Goal: Information Seeking & Learning: Learn about a topic

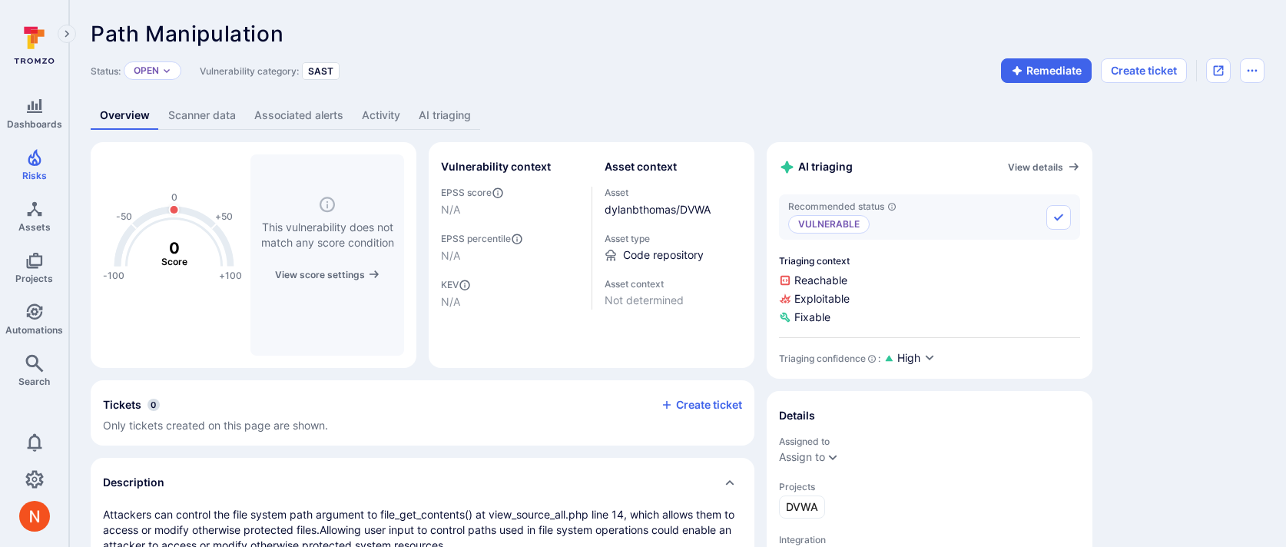
click at [456, 120] on link "AI triaging" at bounding box center [444, 115] width 71 height 28
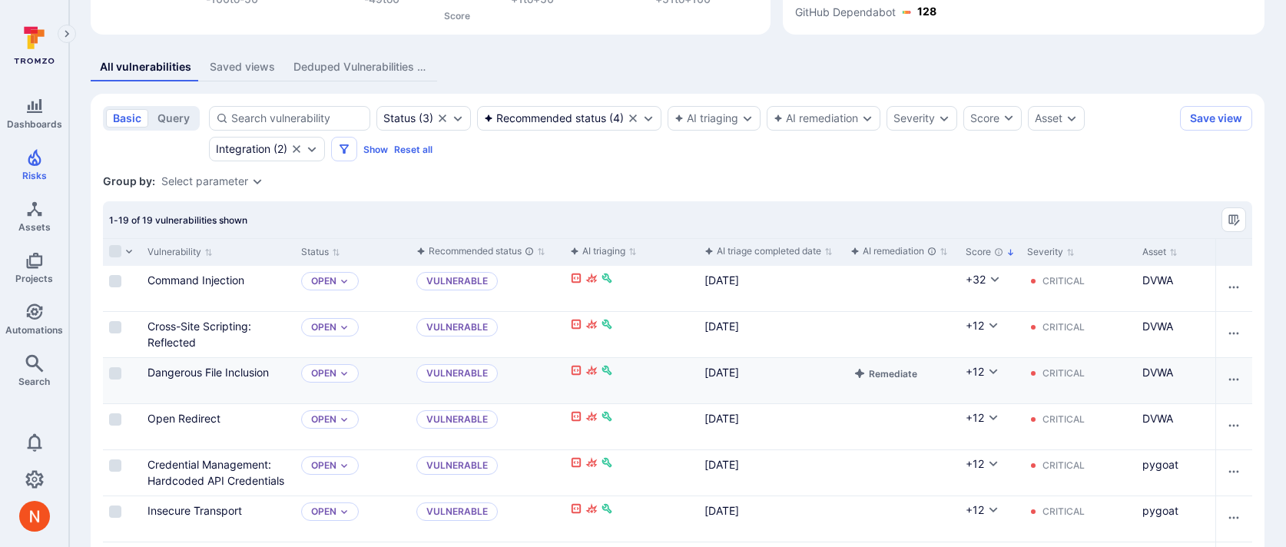
scroll to position [254, 0]
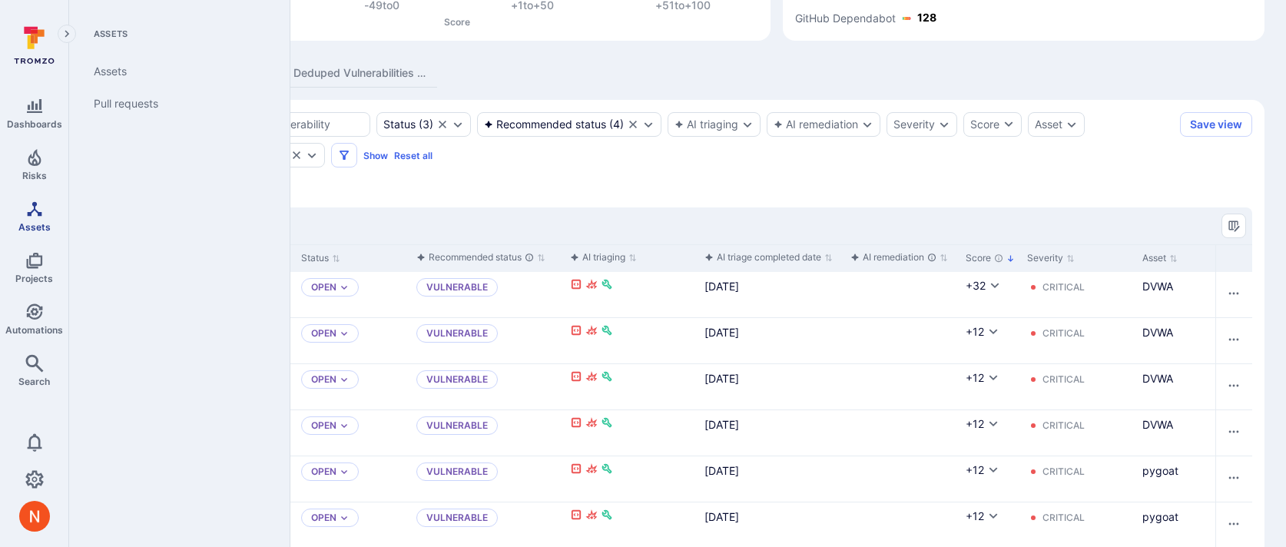
click at [45, 218] on link "Assets" at bounding box center [34, 216] width 68 height 45
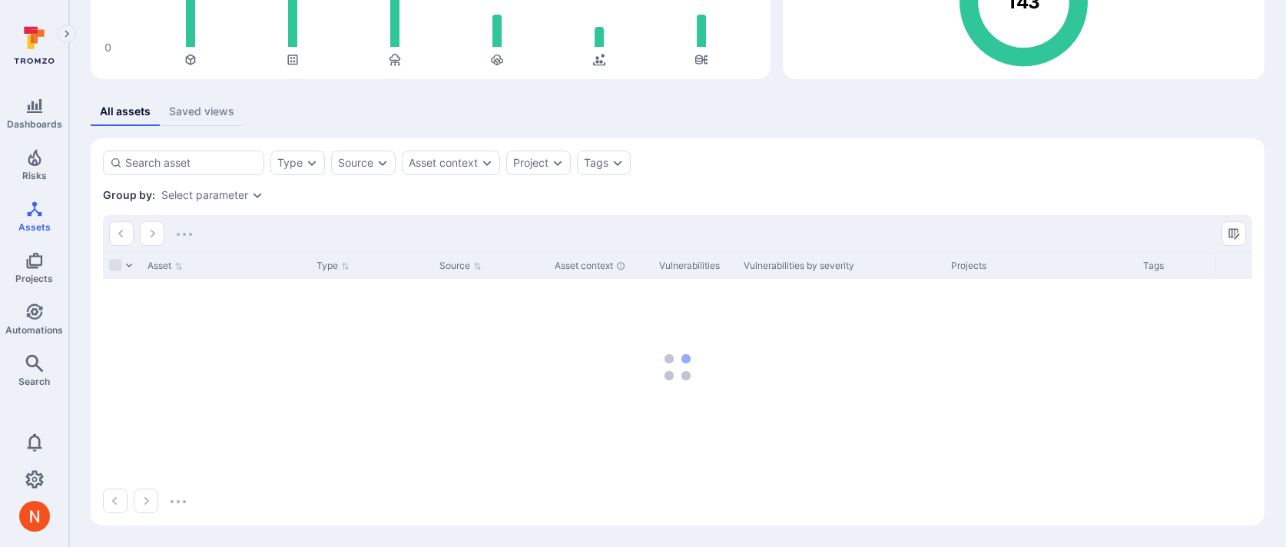
scroll to position [254, 0]
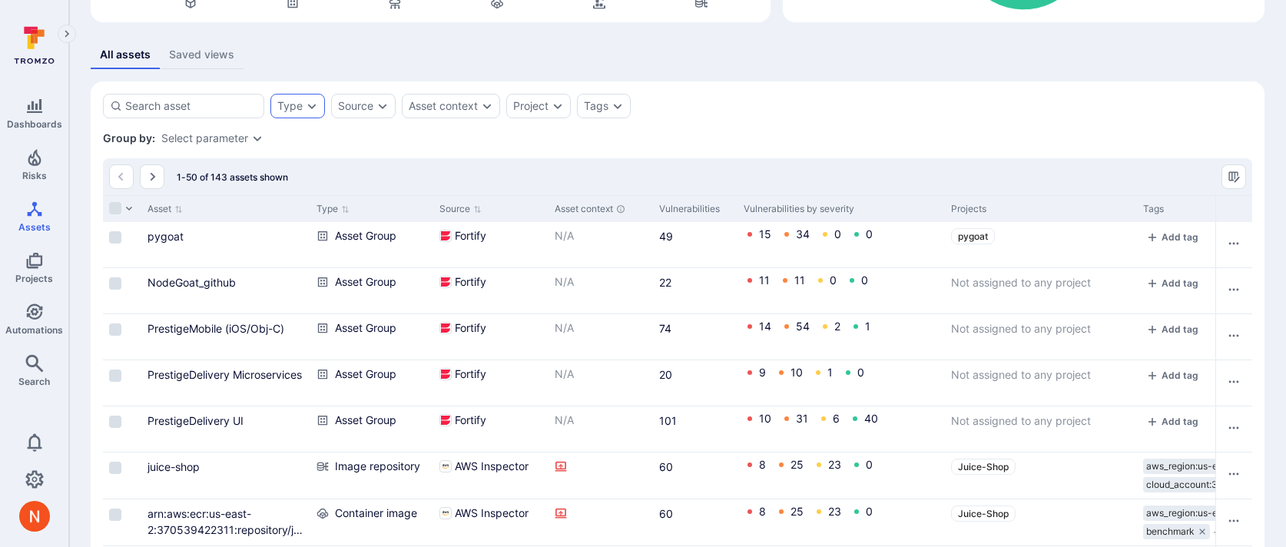
click at [304, 104] on div "Type" at bounding box center [297, 106] width 55 height 25
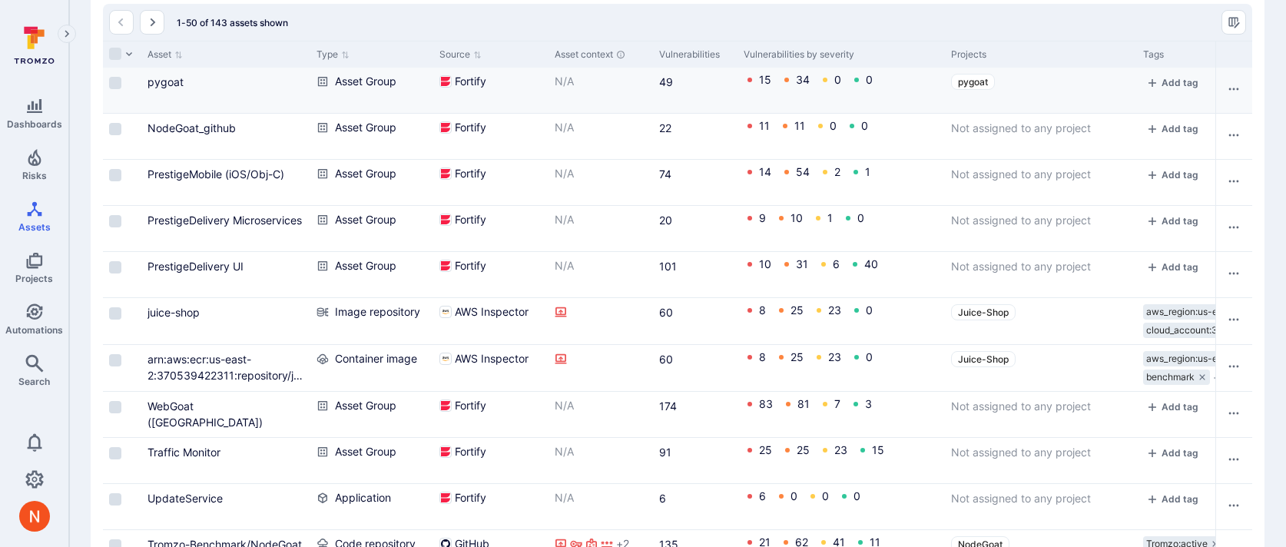
scroll to position [290, 0]
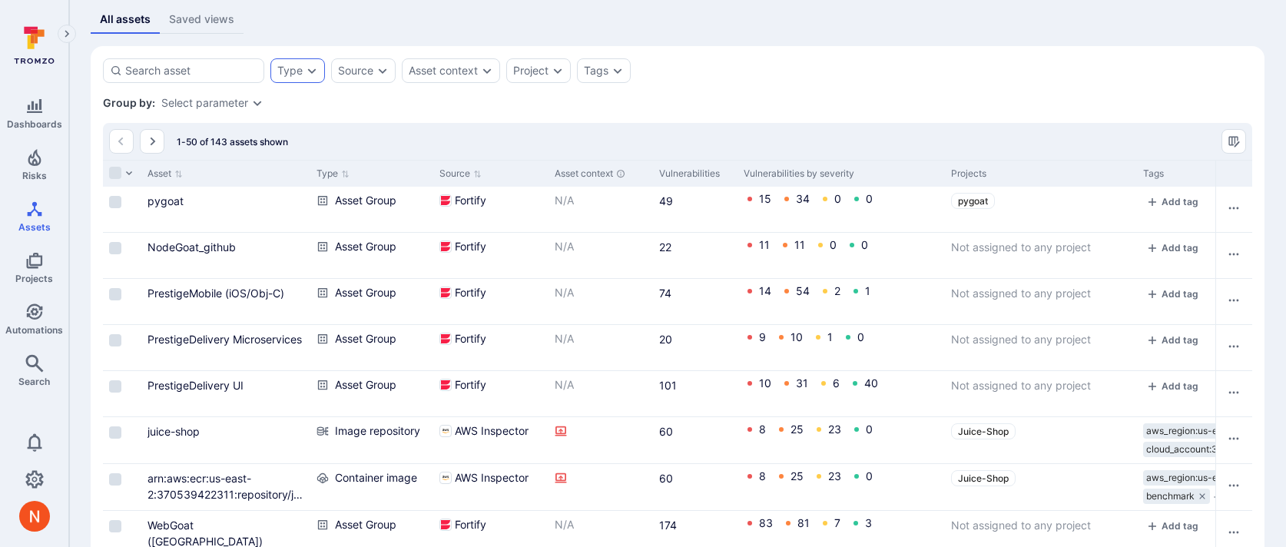
click at [313, 66] on icon "Expand dropdown" at bounding box center [312, 71] width 12 height 12
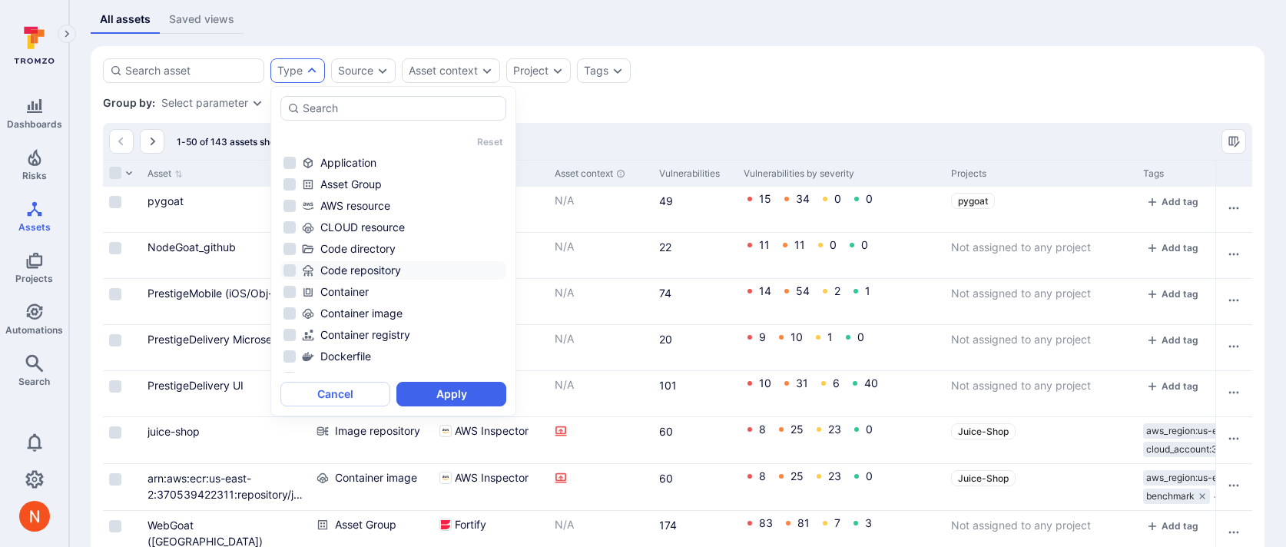
click at [379, 265] on div "Code repository" at bounding box center [402, 270] width 201 height 15
click at [432, 384] on button "Apply" at bounding box center [451, 394] width 110 height 25
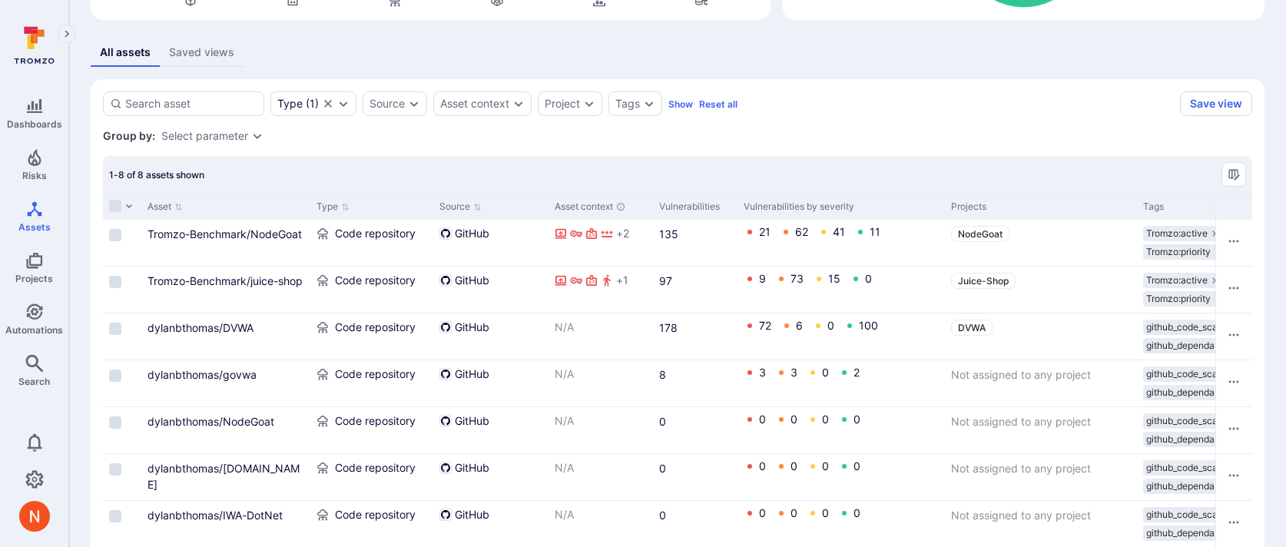
scroll to position [337, 0]
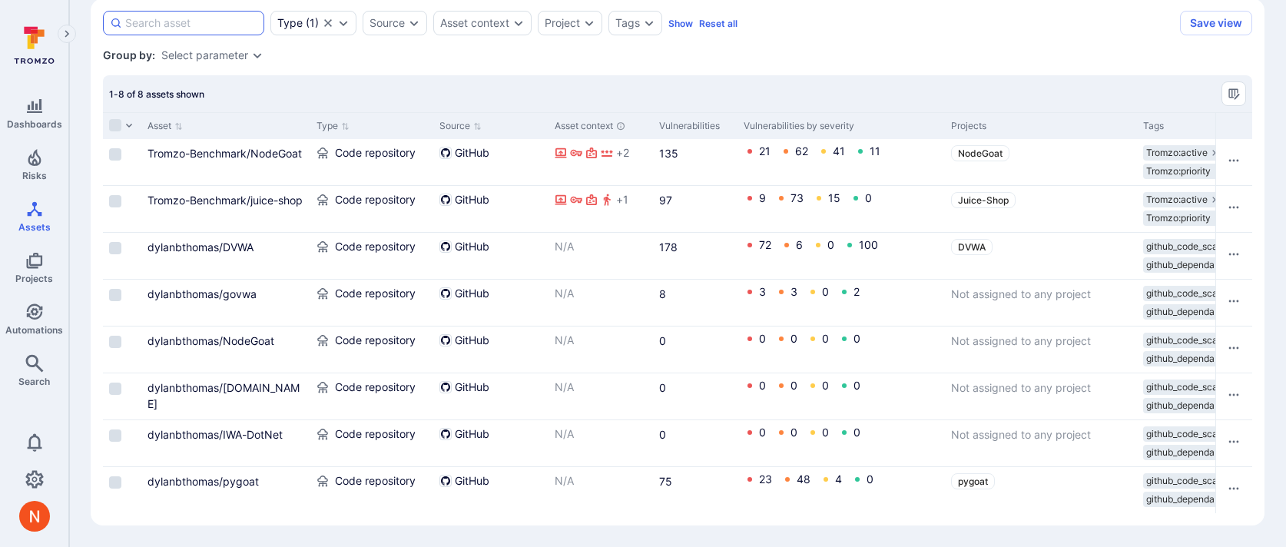
click at [224, 27] on input at bounding box center [191, 22] width 132 height 15
click at [30, 221] on span "Assets" at bounding box center [34, 227] width 32 height 12
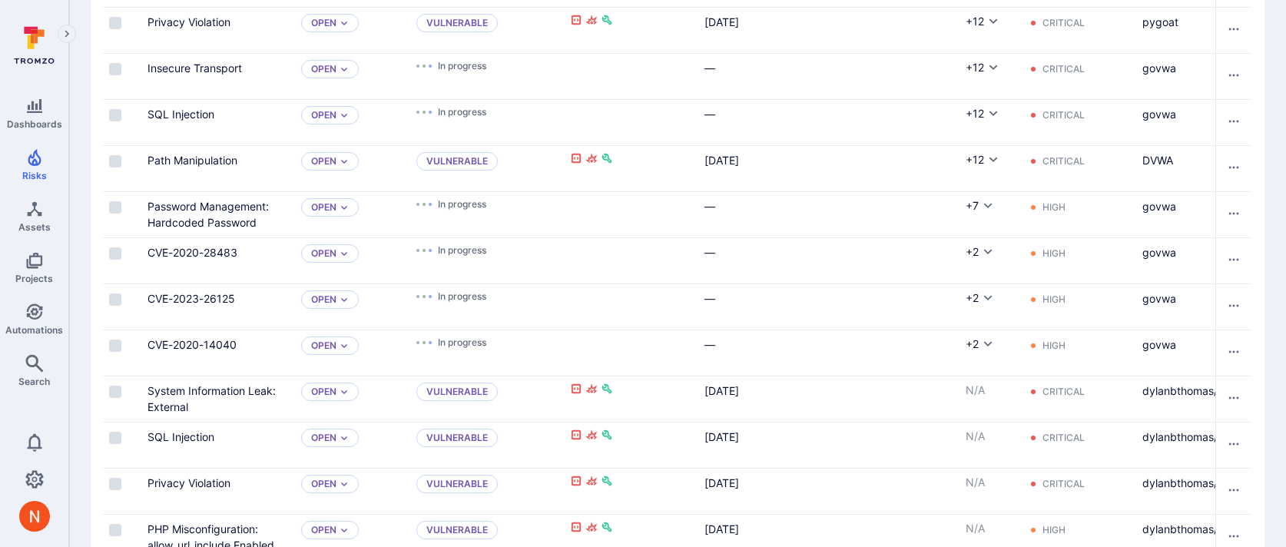
scroll to position [840, 0]
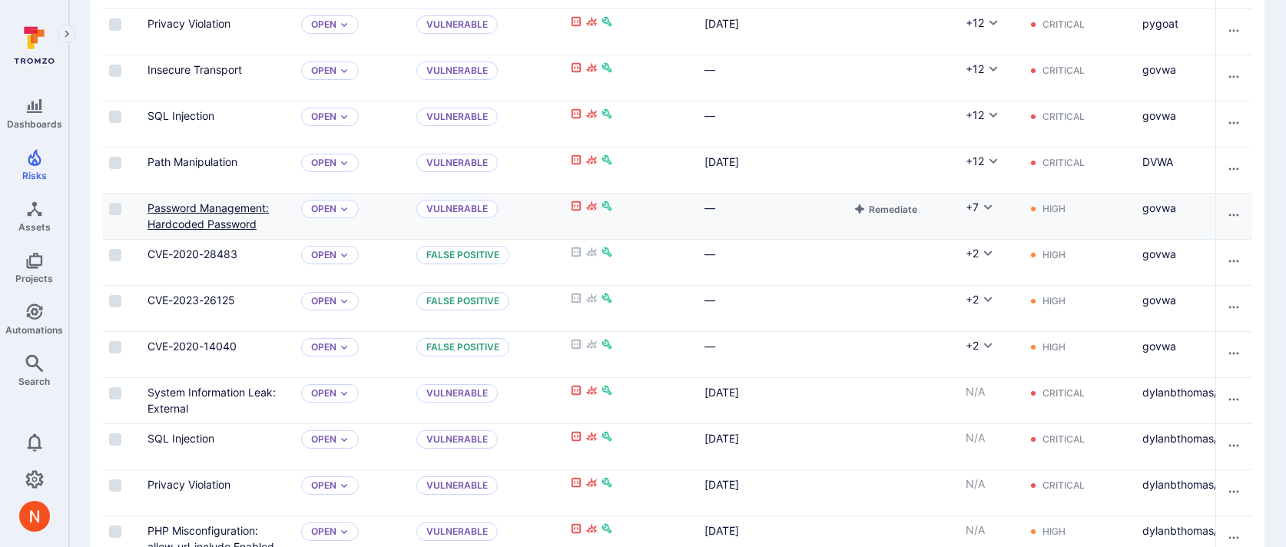
click at [207, 213] on link "Password Management: Hardcoded Password" at bounding box center [208, 215] width 121 height 29
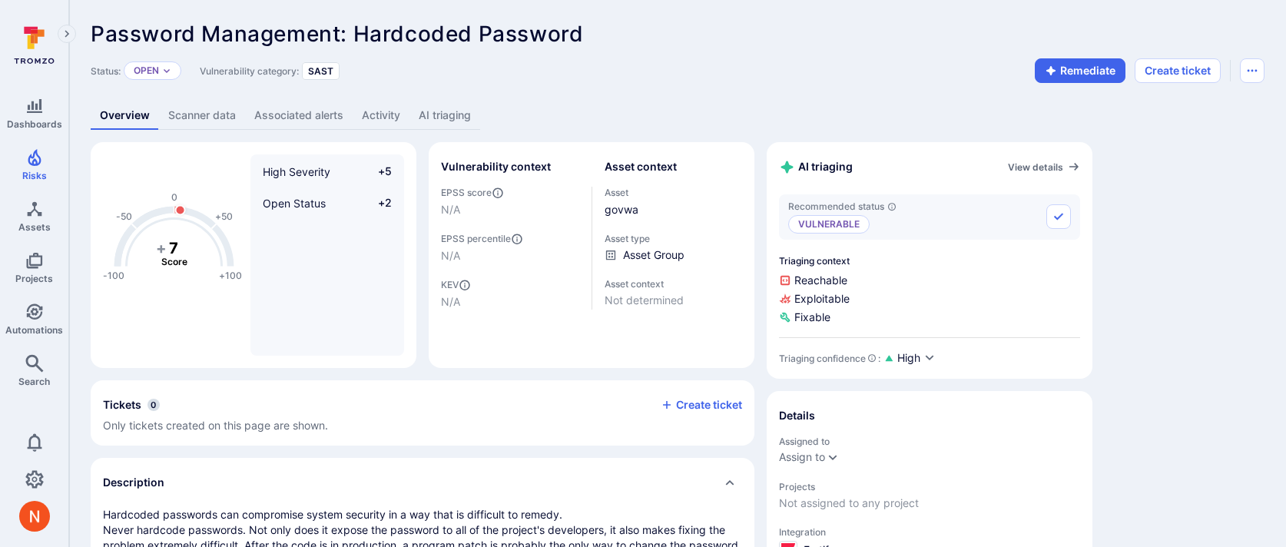
click at [421, 113] on link "AI triaging" at bounding box center [444, 115] width 71 height 28
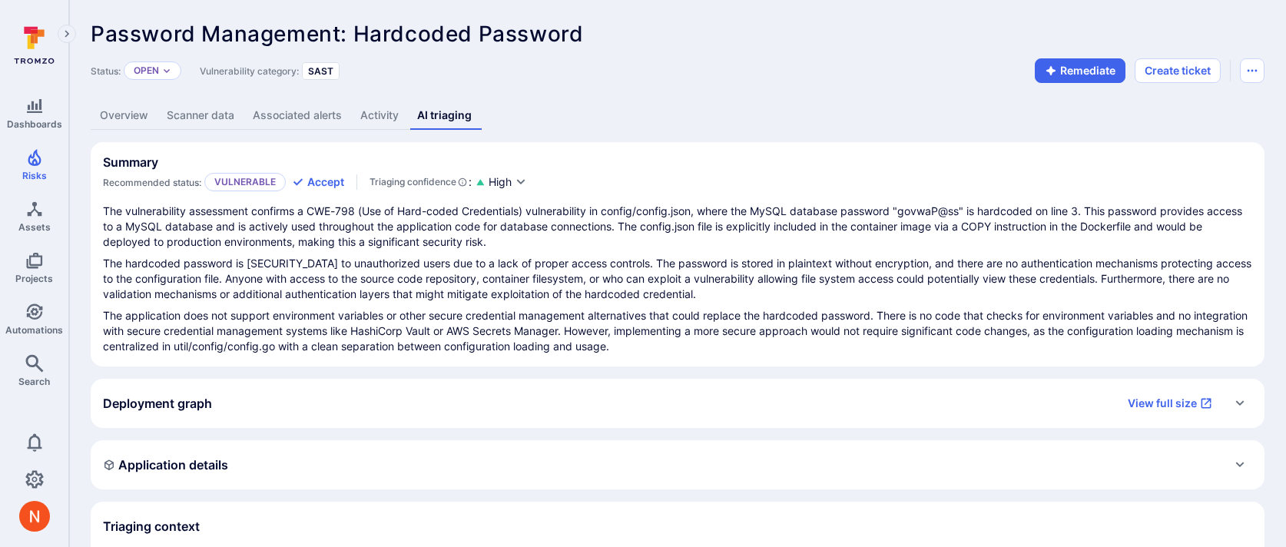
click at [287, 416] on div "Deployment graph View full size" at bounding box center [678, 403] width 1174 height 49
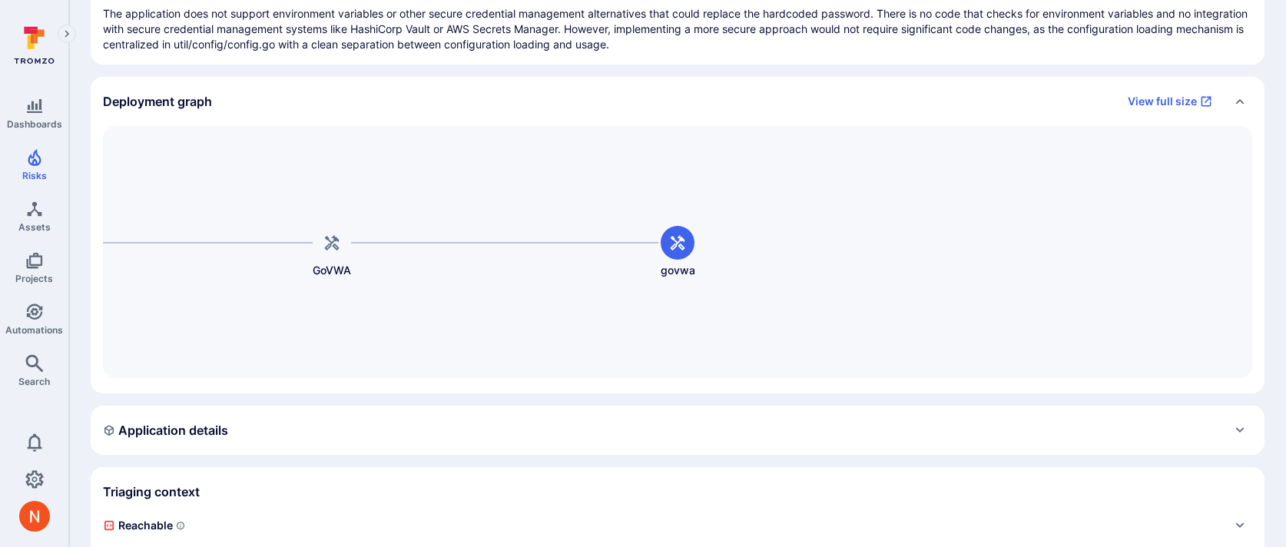
scroll to position [305, 0]
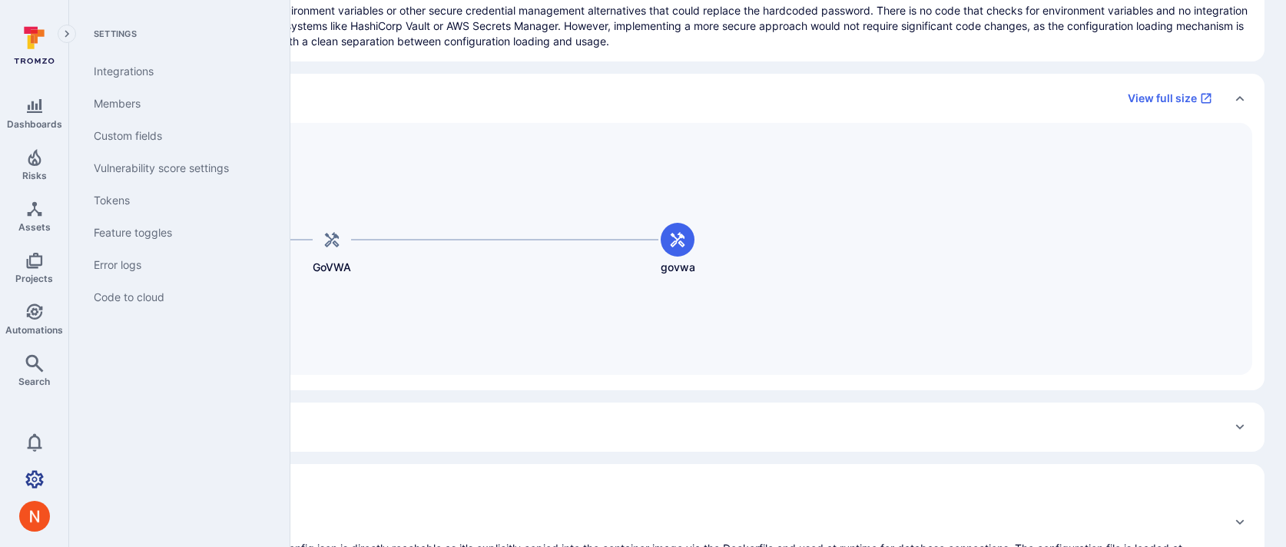
click at [43, 470] on icon "Settings" at bounding box center [34, 479] width 18 height 18
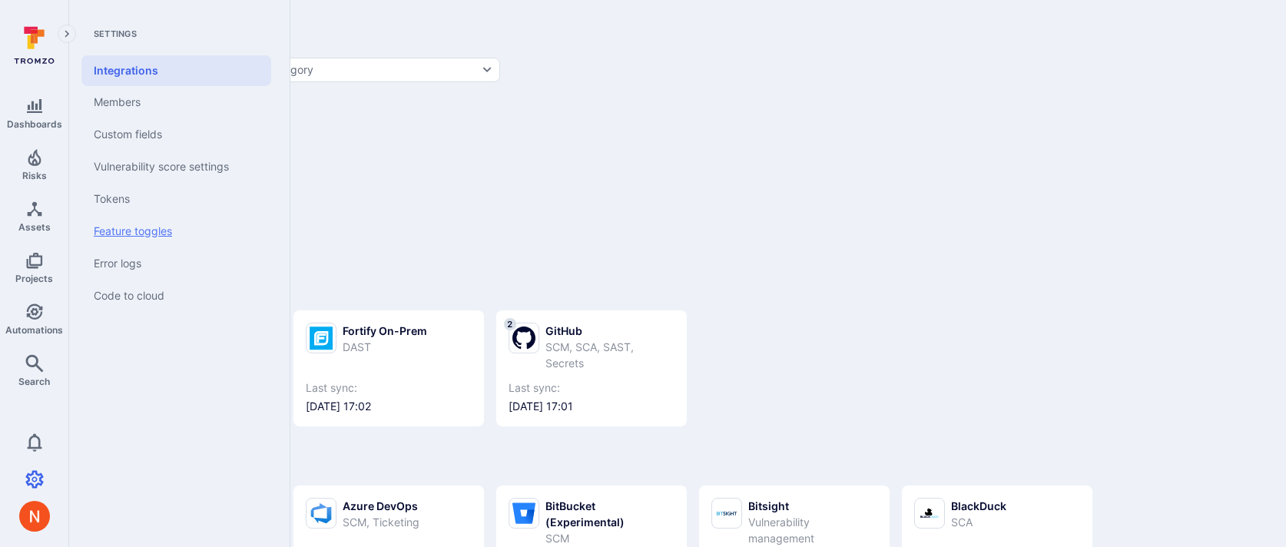
click at [144, 236] on link "Feature toggles" at bounding box center [176, 231] width 190 height 32
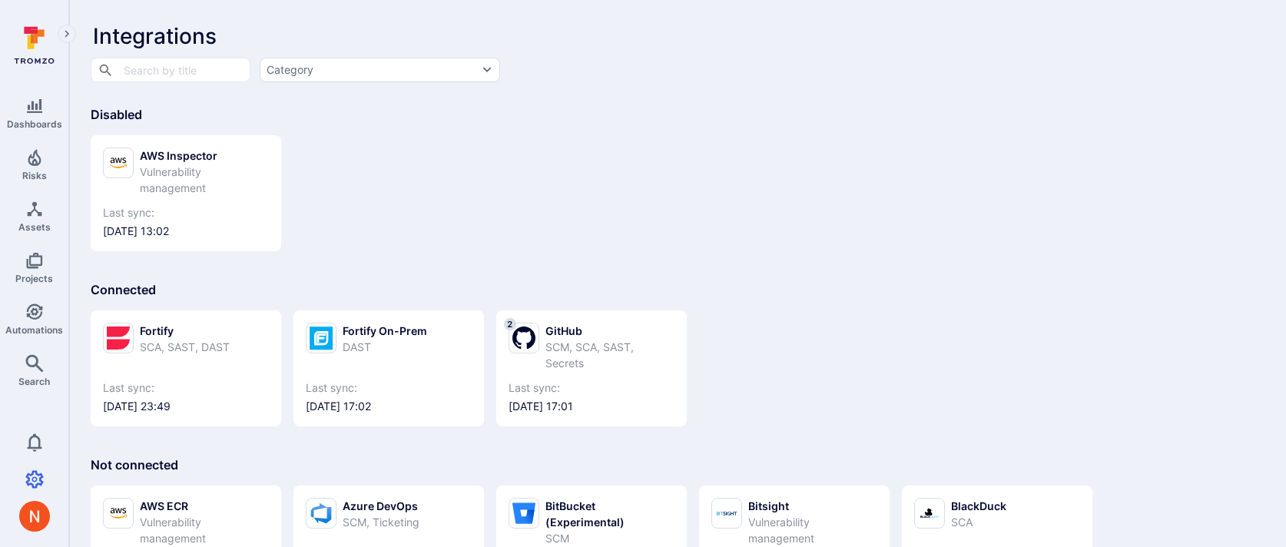
scroll to position [305, 0]
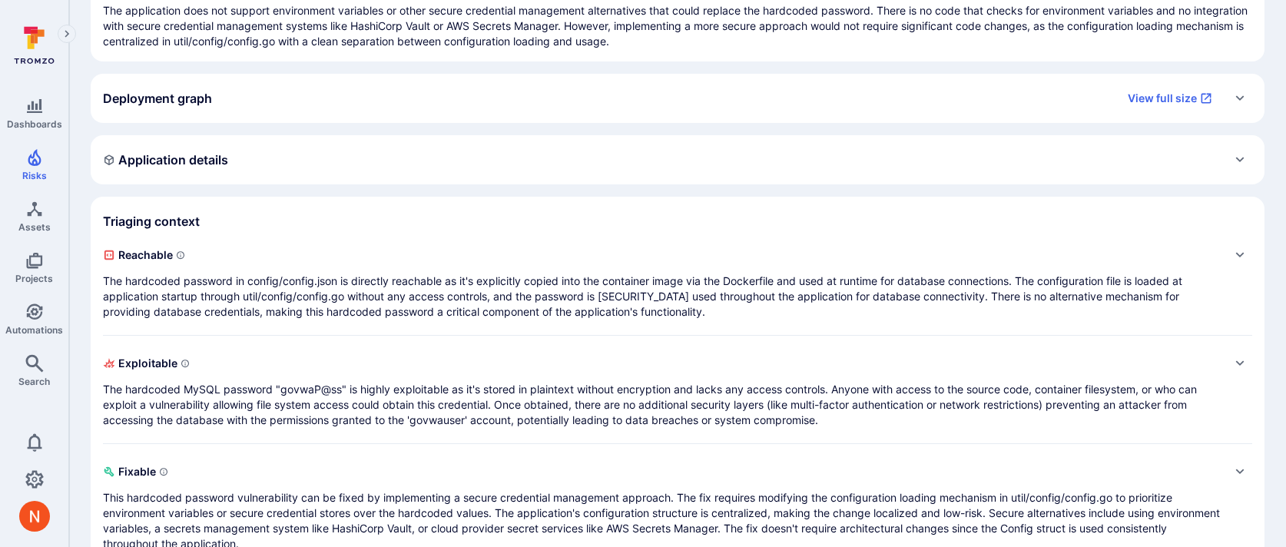
click at [295, 89] on div "Deployment graph View full size" at bounding box center [662, 98] width 1119 height 25
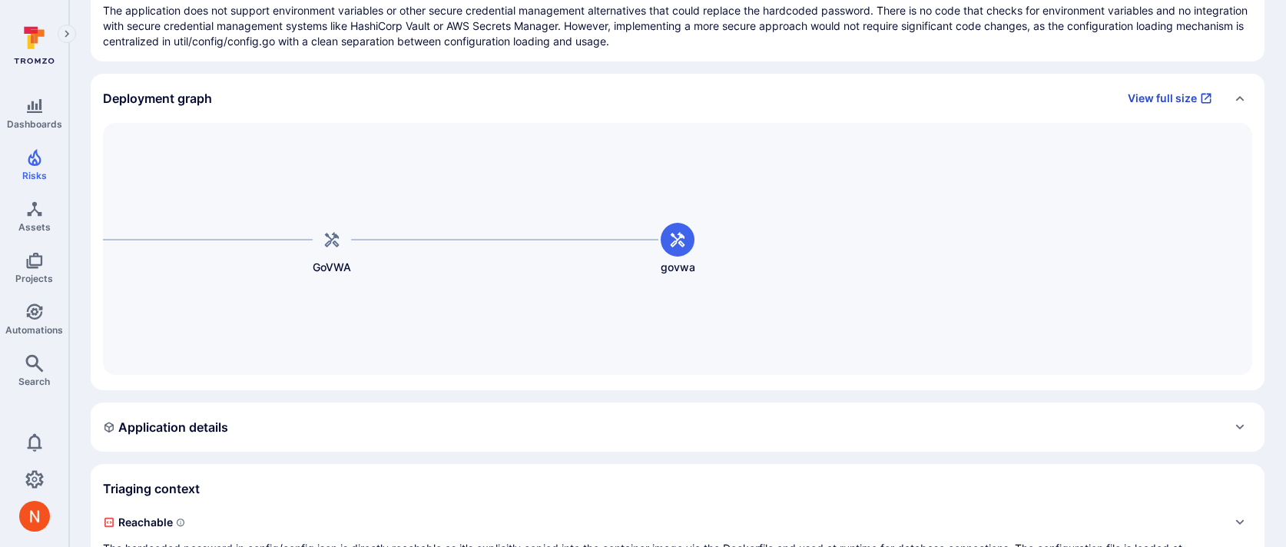
click at [1150, 95] on link "View full size" at bounding box center [1170, 98] width 103 height 25
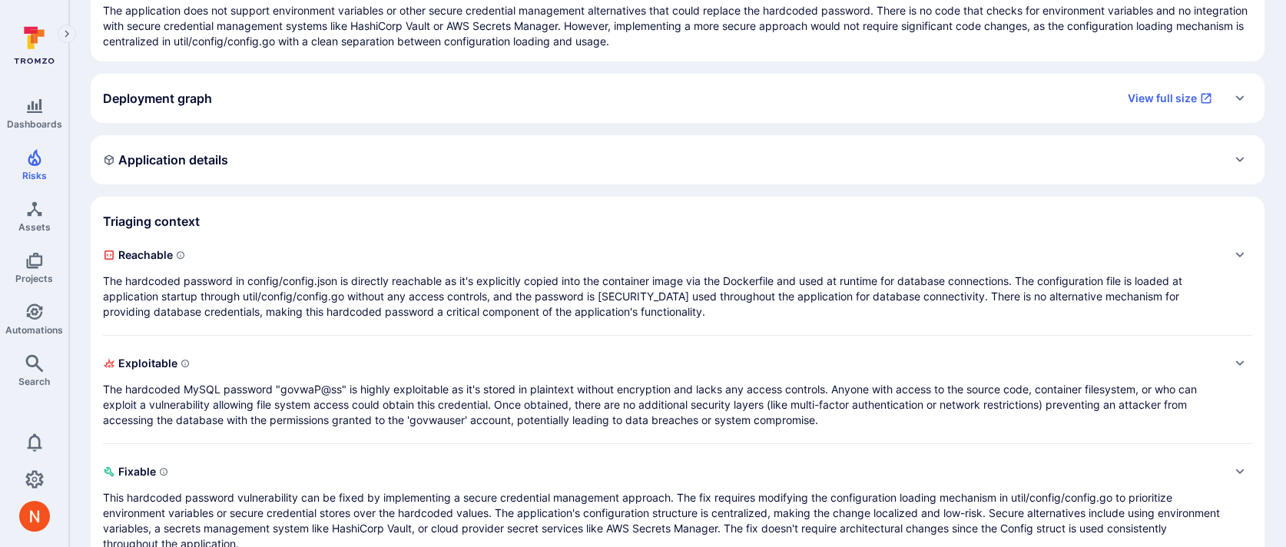
click at [640, 165] on div "Application details" at bounding box center [677, 160] width 1149 height 25
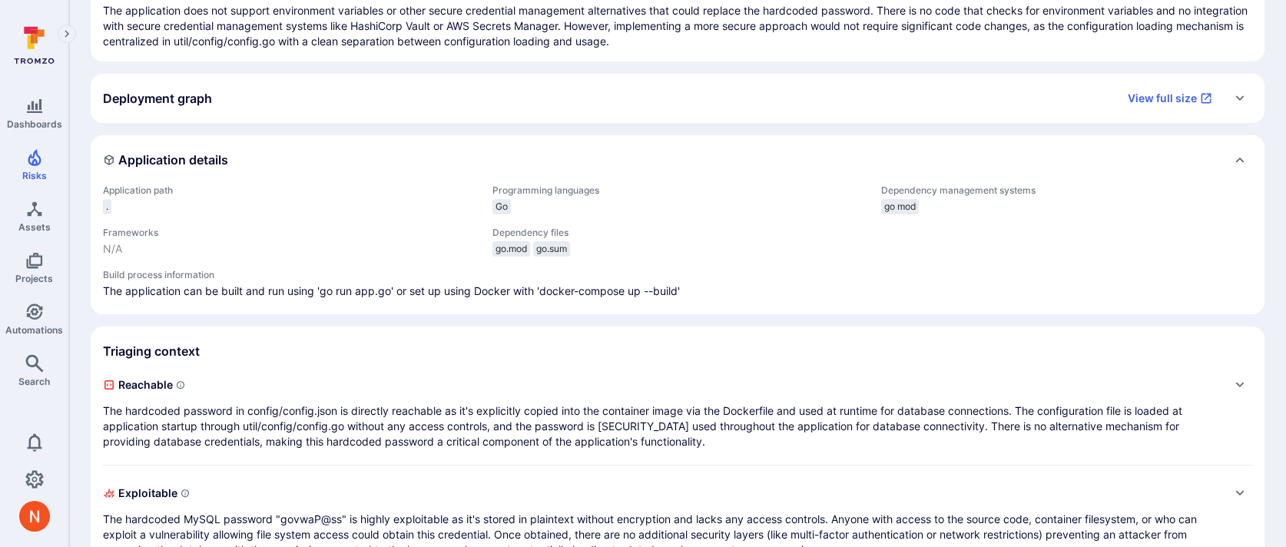
click at [612, 112] on div "Deployment graph View full size" at bounding box center [678, 98] width 1174 height 49
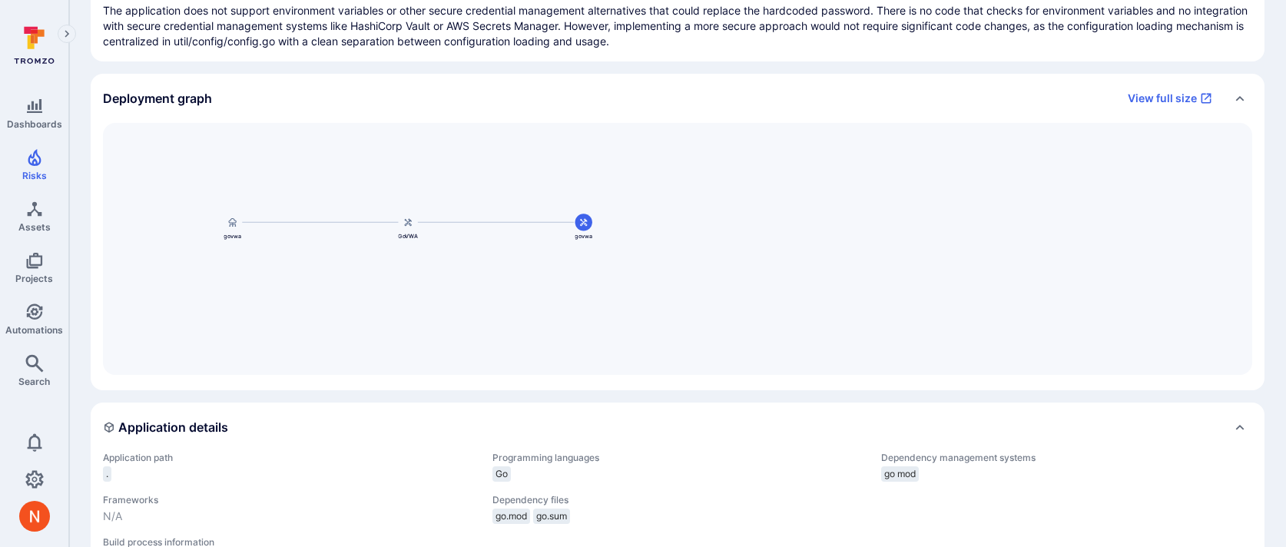
drag, startPoint x: 273, startPoint y: 203, endPoint x: 398, endPoint y: 232, distance: 127.8
click at [398, 232] on div "GoVWA govwa govwa" at bounding box center [677, 249] width 1149 height 252
drag, startPoint x: 416, startPoint y: 216, endPoint x: 687, endPoint y: 217, distance: 270.4
click at [687, 217] on div "GoVWA govwa govwa" at bounding box center [677, 249] width 1149 height 252
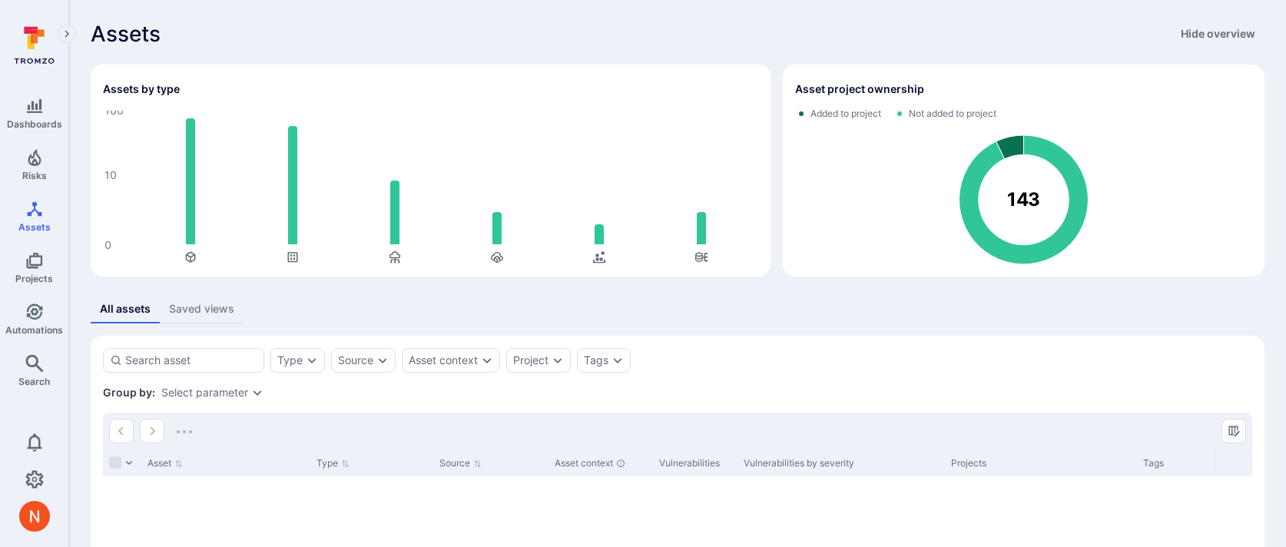
scroll to position [197, 0]
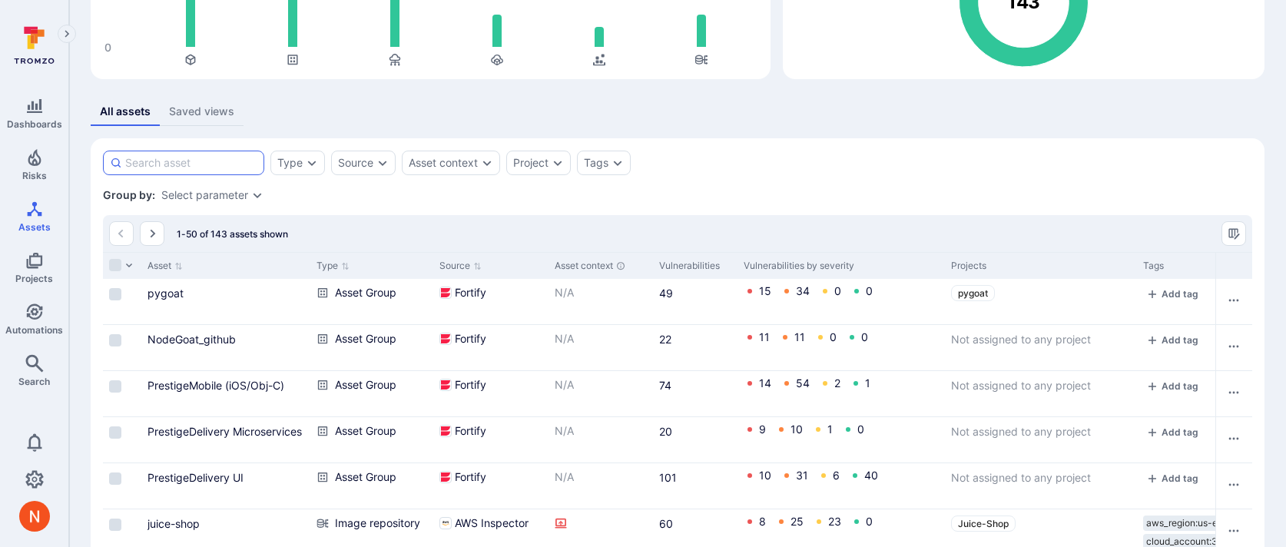
click at [245, 166] on input at bounding box center [191, 162] width 132 height 15
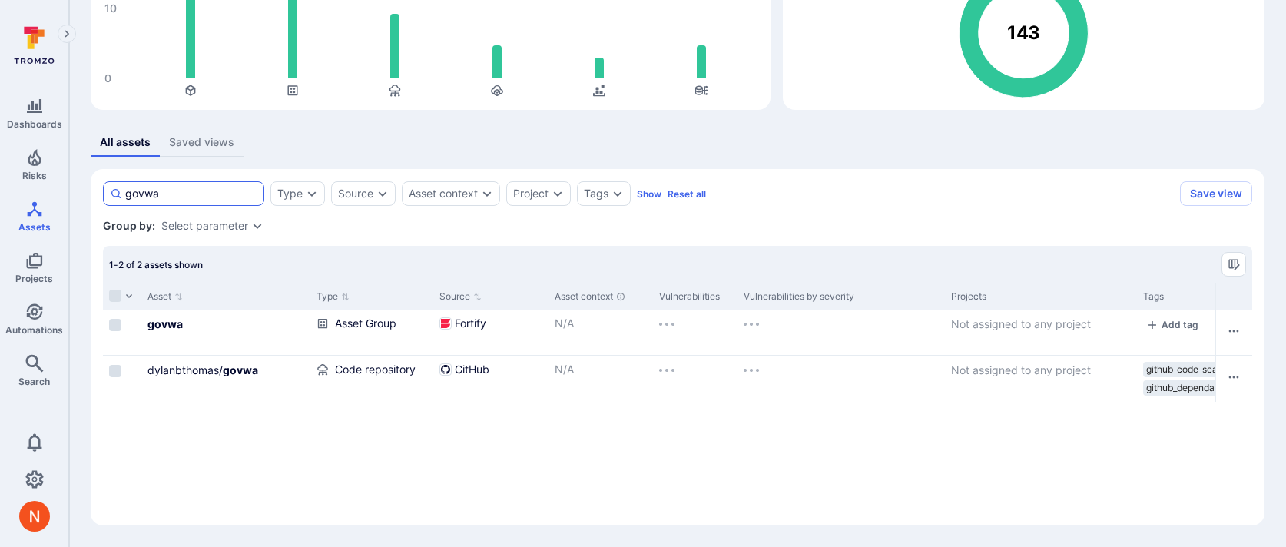
scroll to position [167, 0]
type input "govwa"
click at [165, 321] on b "govwa" at bounding box center [165, 323] width 35 height 13
click at [178, 373] on link "dylanbthomas/ govwa" at bounding box center [203, 369] width 111 height 13
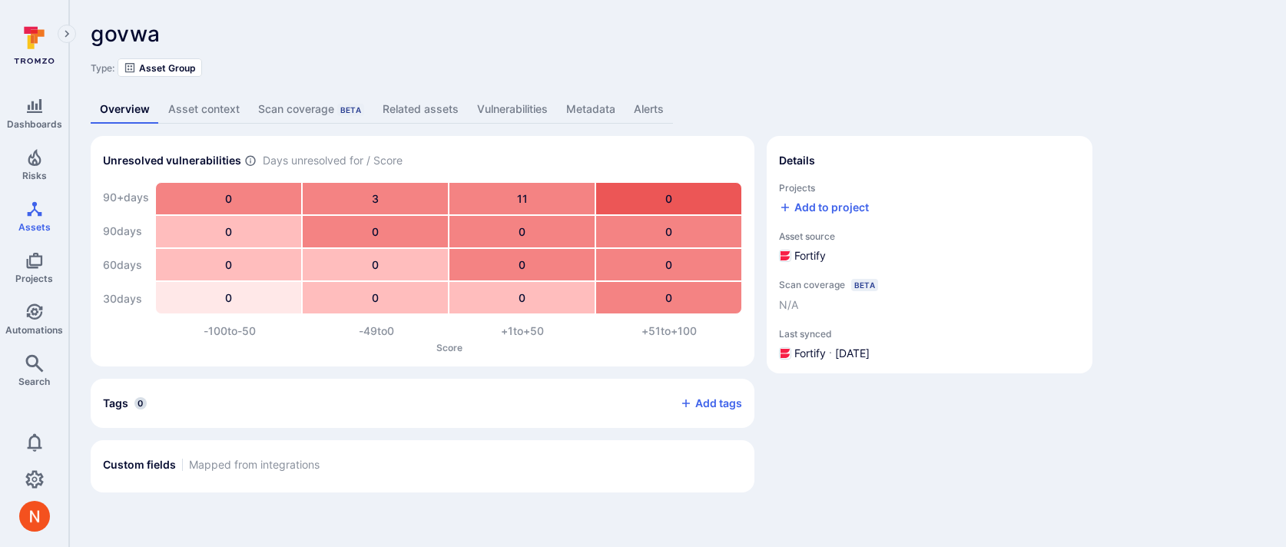
click at [465, 48] on div "govwa ... Show more Type: Asset Group" at bounding box center [678, 49] width 1174 height 55
click at [487, 101] on link "Vulnerabilities" at bounding box center [512, 109] width 89 height 28
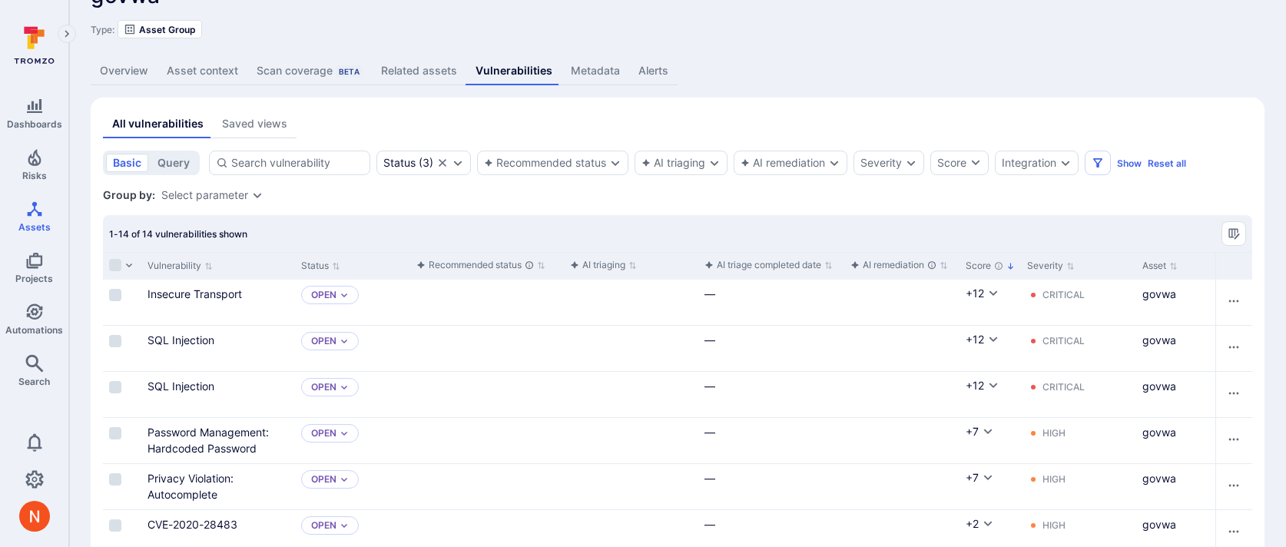
scroll to position [92, 0]
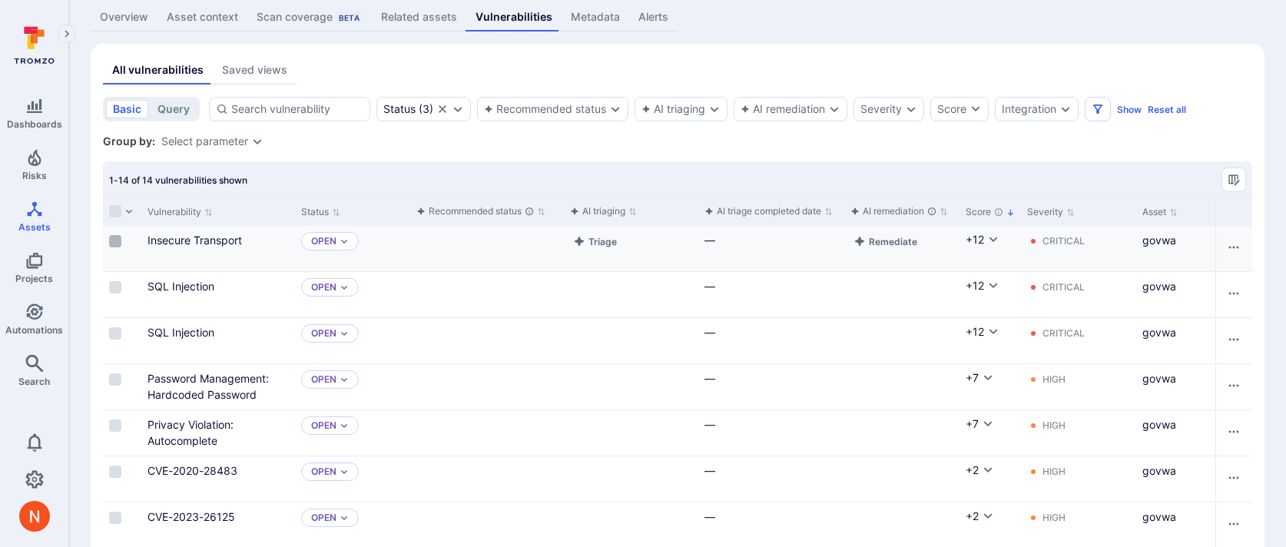
click at [112, 239] on input "Select row" at bounding box center [115, 241] width 12 height 12
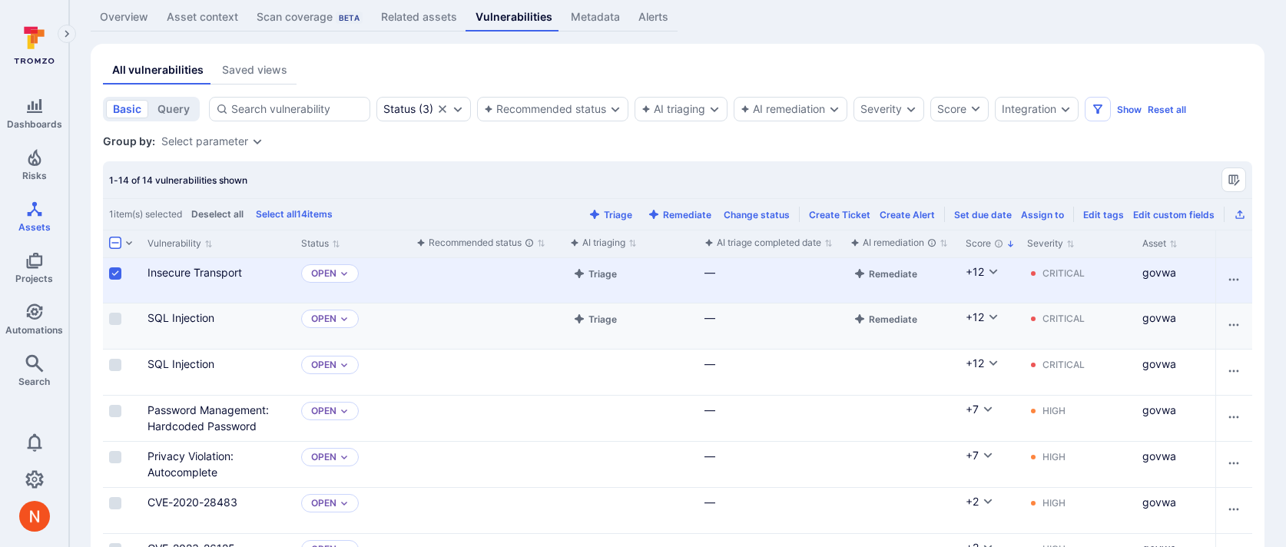
click at [115, 310] on div "Cell for selection" at bounding box center [122, 325] width 38 height 45
click at [115, 323] on input "Select row" at bounding box center [115, 319] width 12 height 12
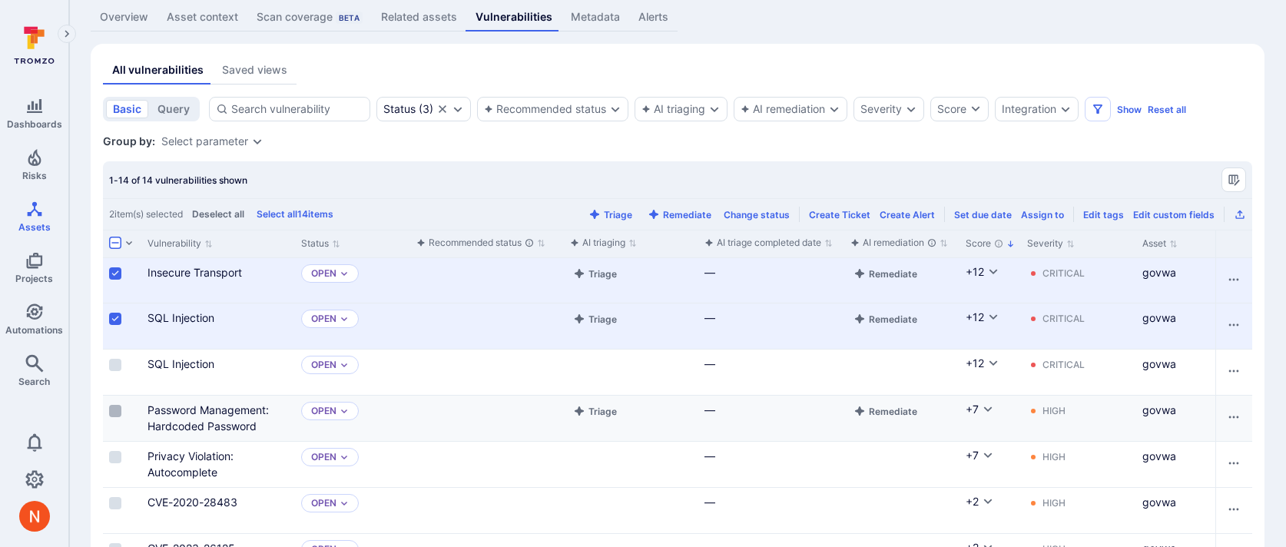
click at [115, 407] on input "Select row" at bounding box center [115, 411] width 12 height 12
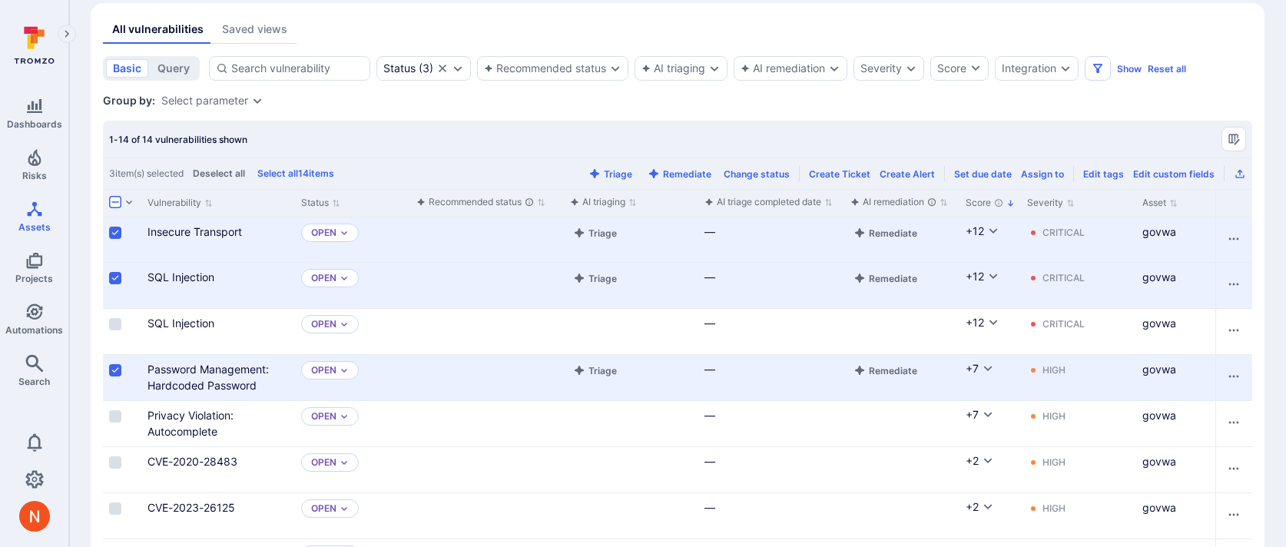
scroll to position [178, 0]
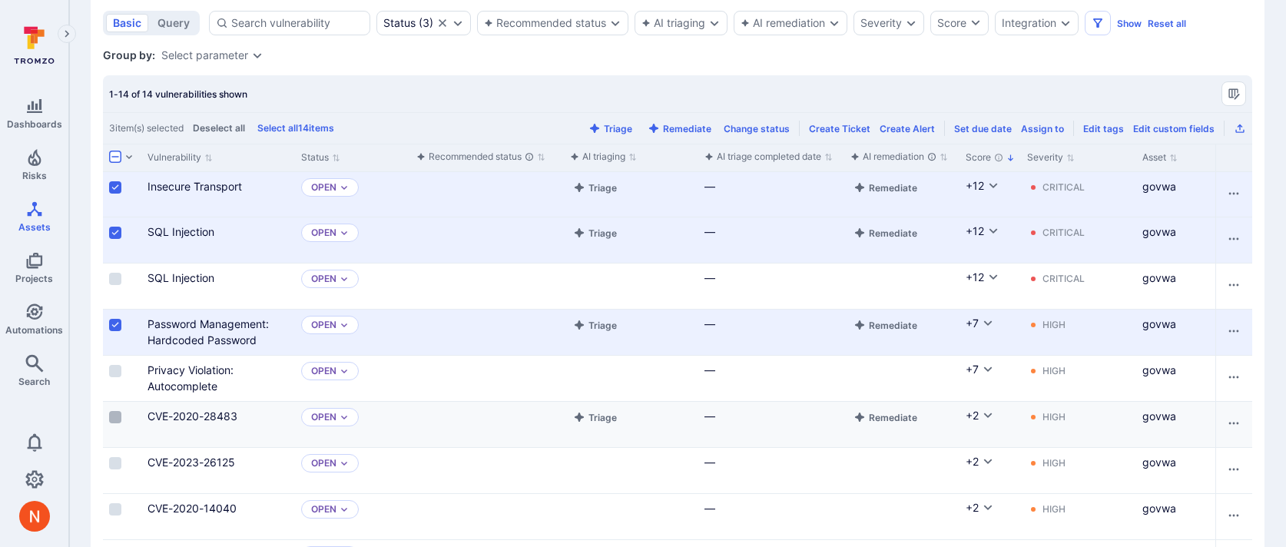
click at [113, 420] on input "Select row" at bounding box center [115, 417] width 12 height 12
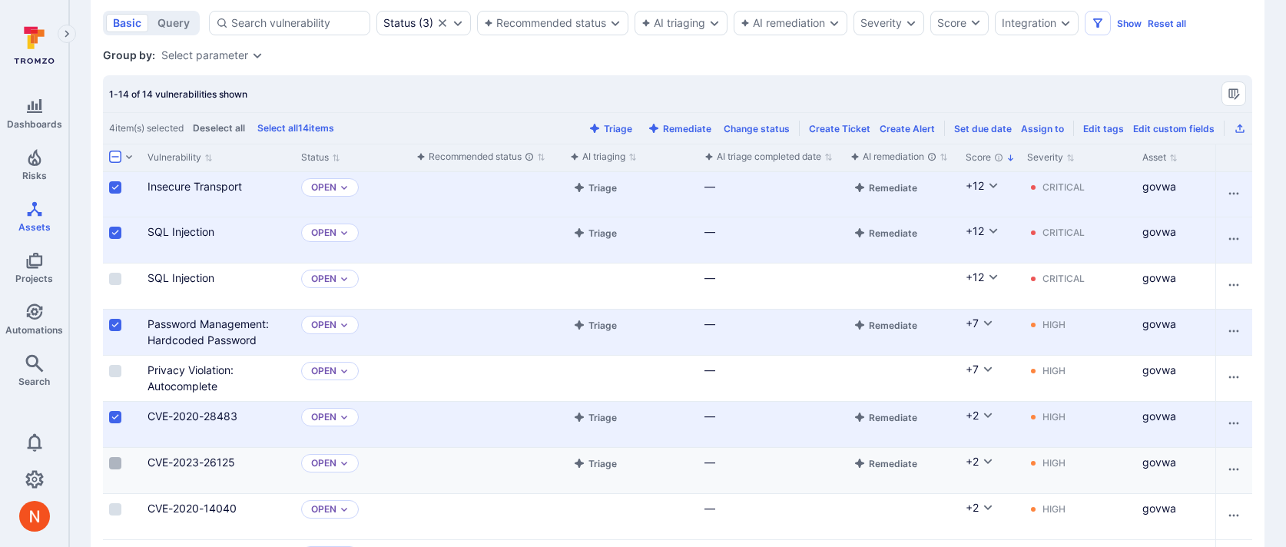
click at [116, 464] on input "Select row" at bounding box center [115, 463] width 12 height 12
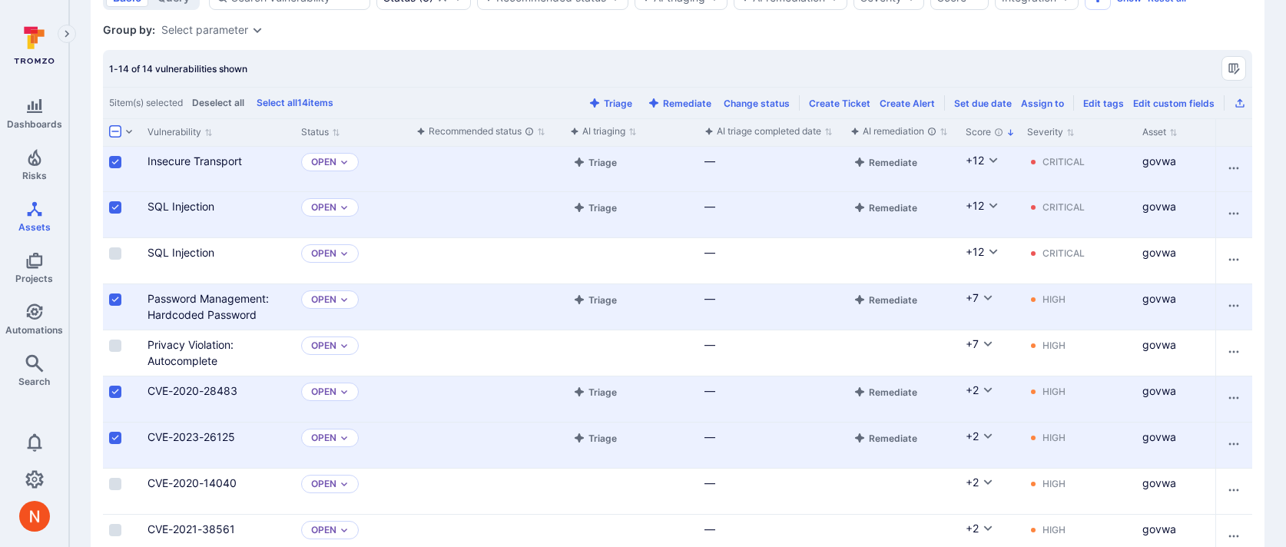
scroll to position [230, 0]
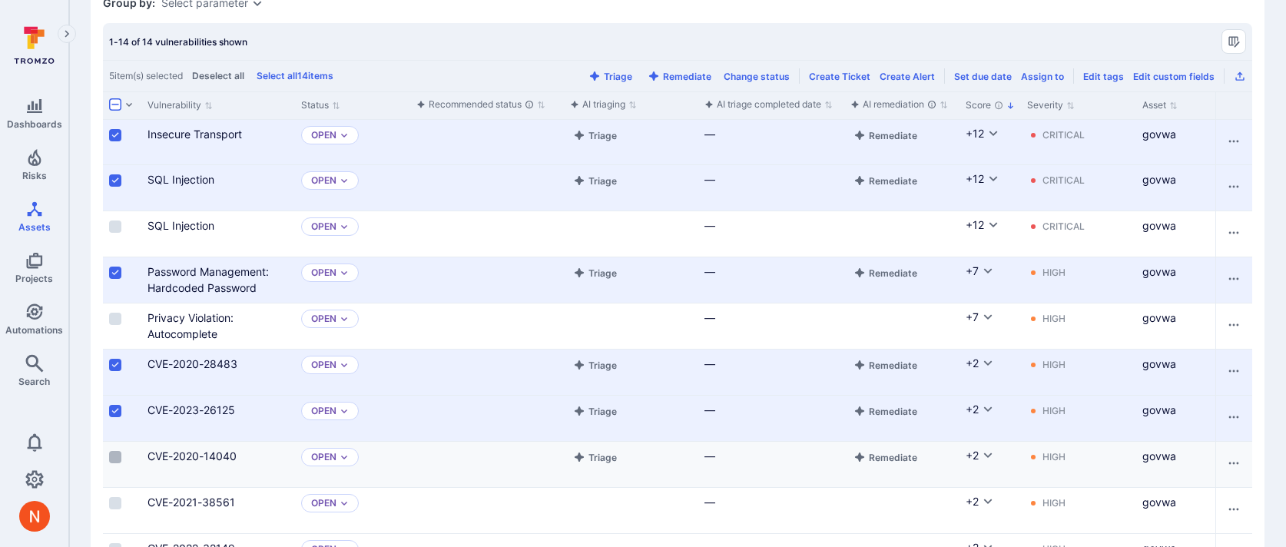
click at [113, 460] on input "Select row" at bounding box center [115, 457] width 12 height 12
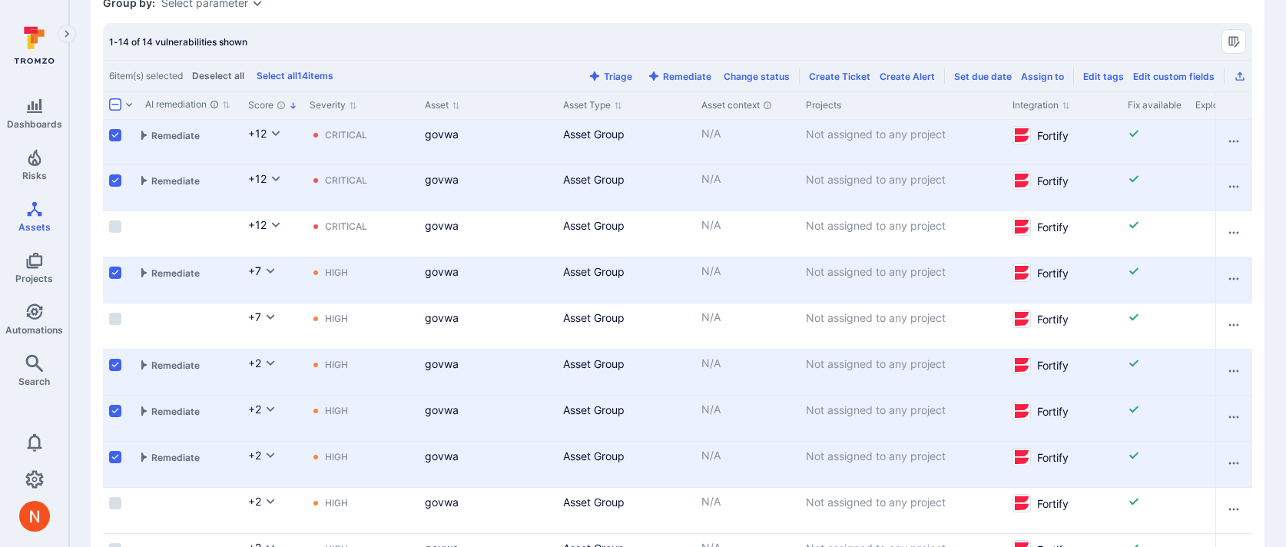
scroll to position [0, 330]
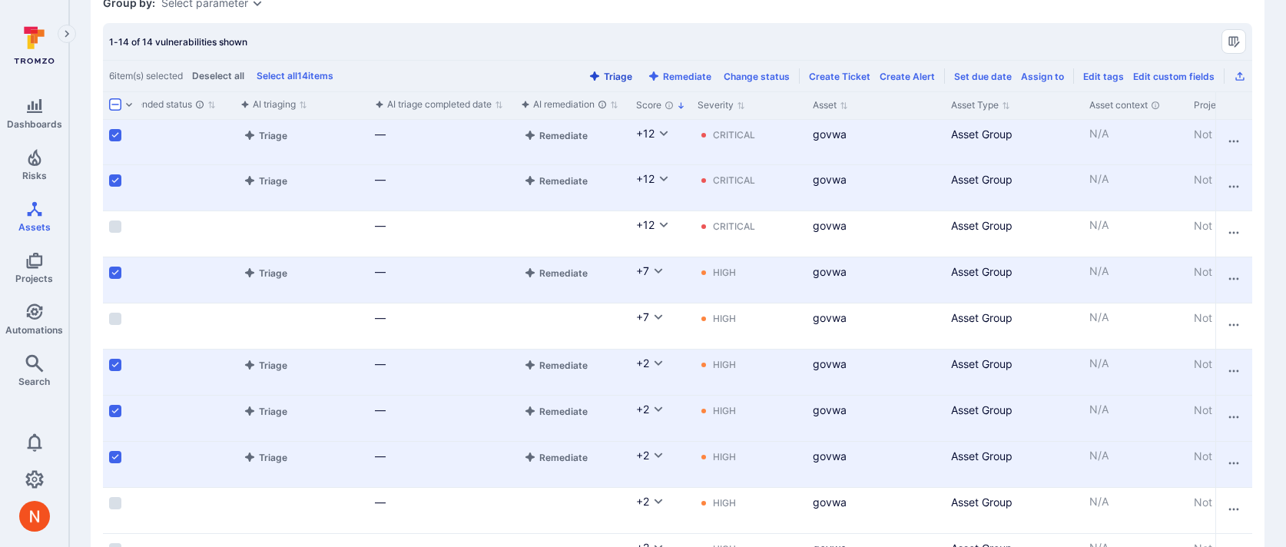
click at [613, 76] on button "Triage" at bounding box center [610, 77] width 50 height 12
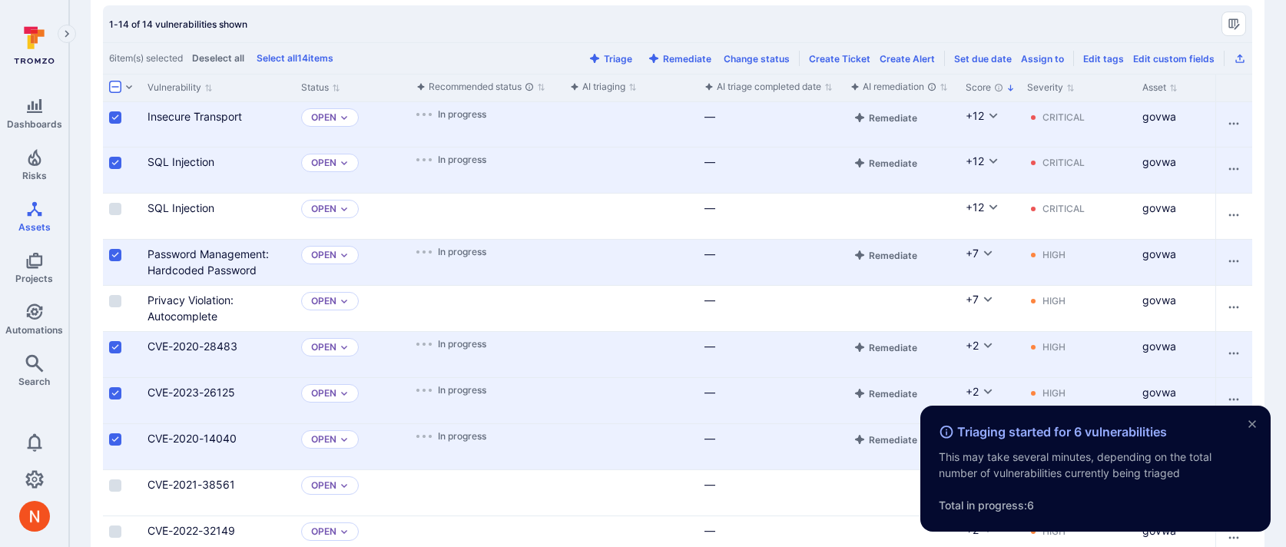
scroll to position [247, 0]
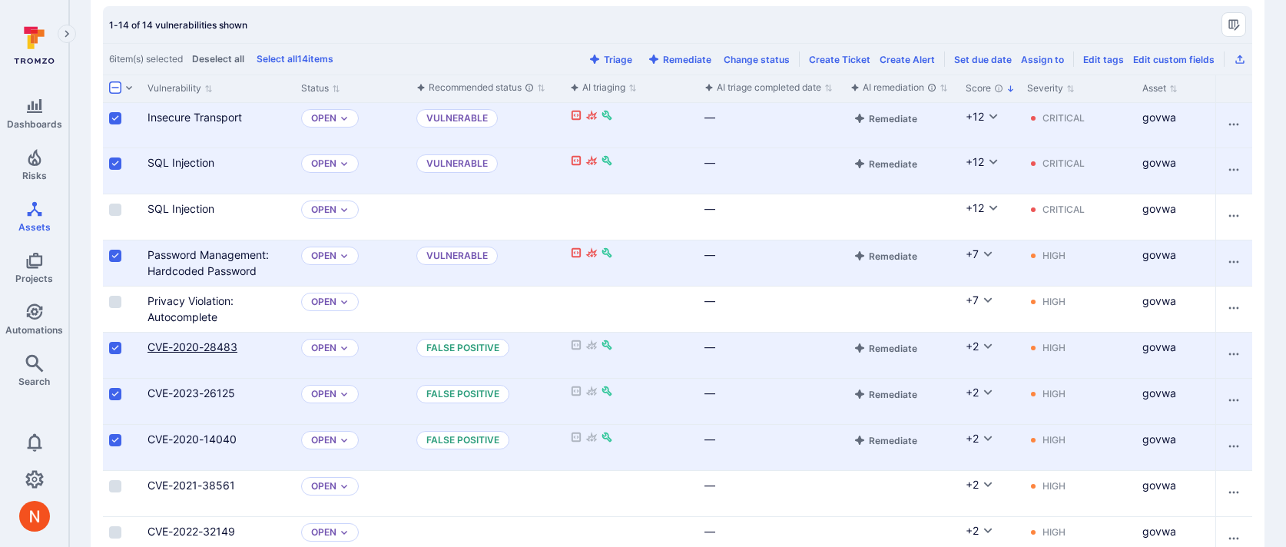
click at [219, 351] on link "CVE-2020-28483" at bounding box center [193, 346] width 90 height 13
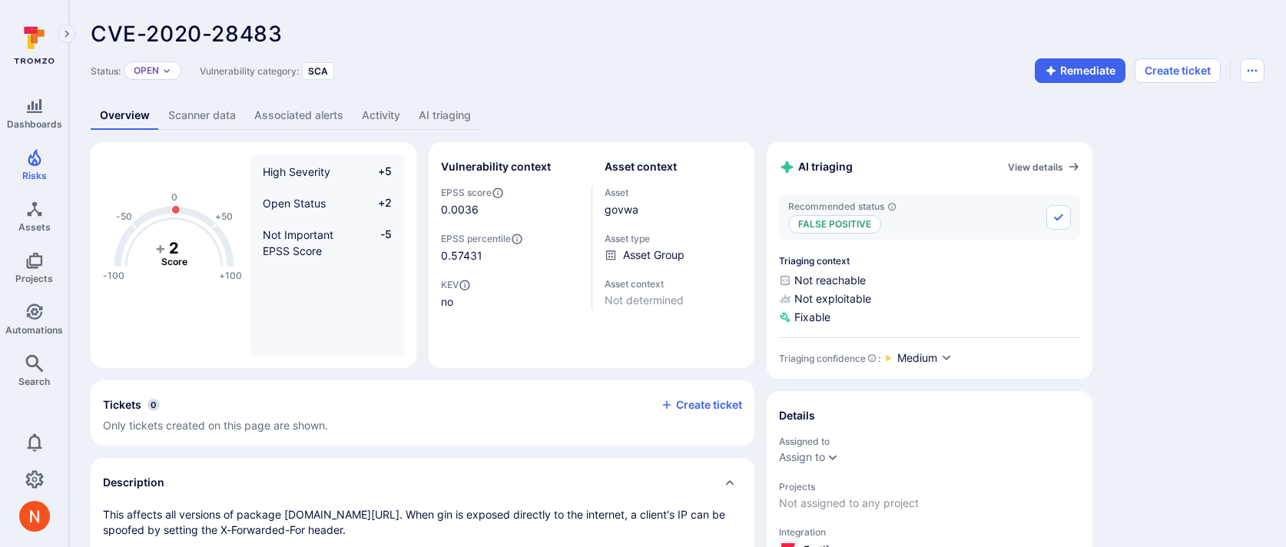
click at [447, 117] on link "AI triaging" at bounding box center [444, 115] width 71 height 28
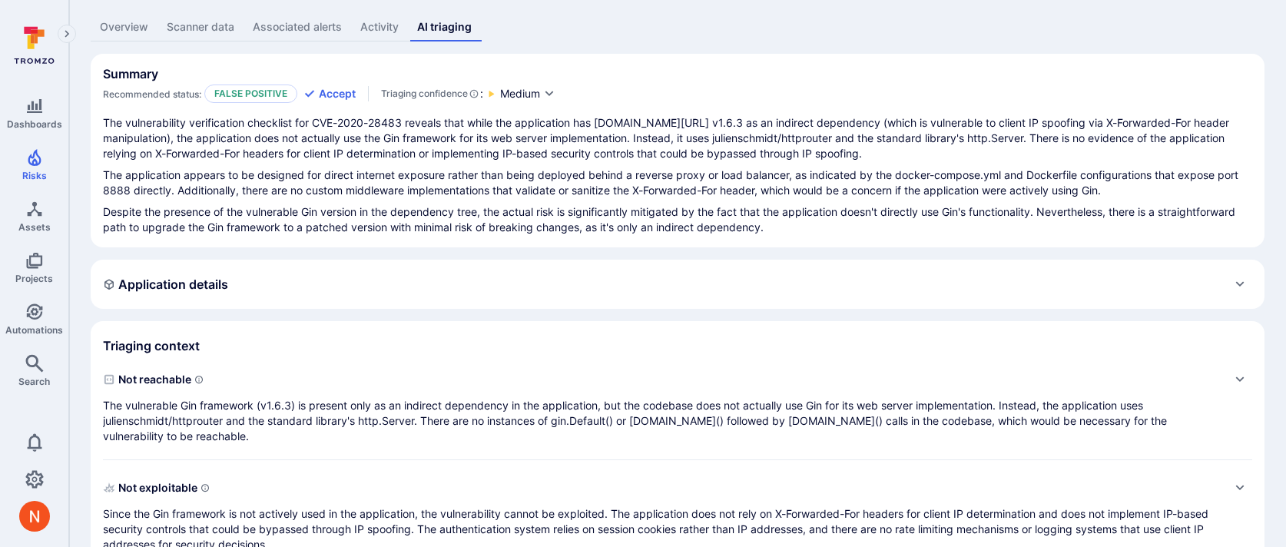
scroll to position [115, 0]
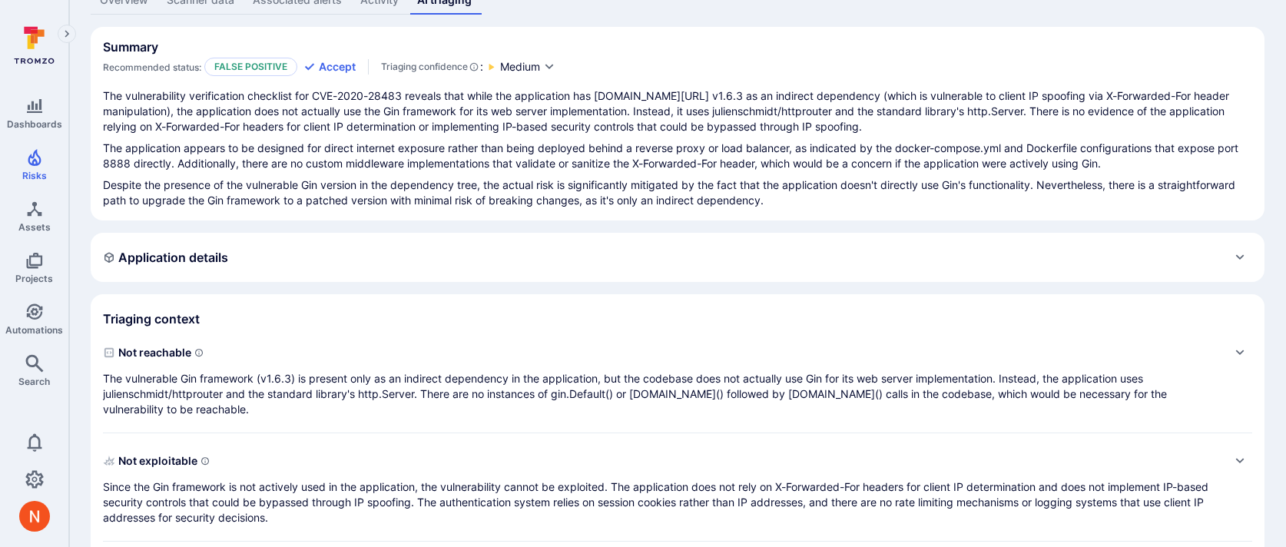
click at [521, 381] on p "The vulnerable Gin framework (v1.6.3) is present only as an indirect dependency…" at bounding box center [662, 394] width 1119 height 46
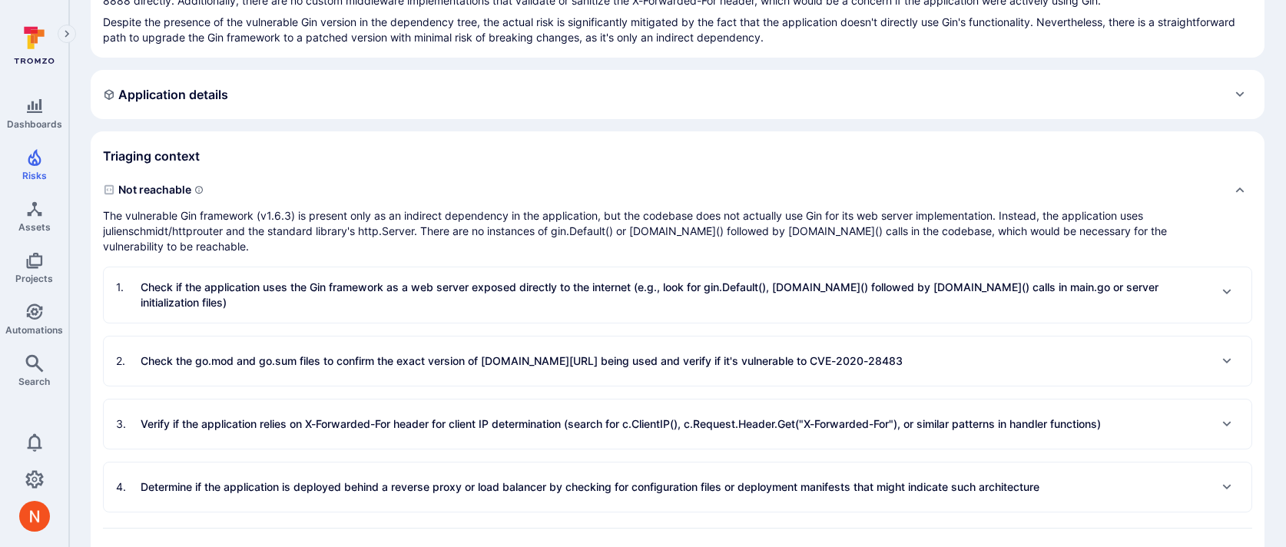
scroll to position [283, 0]
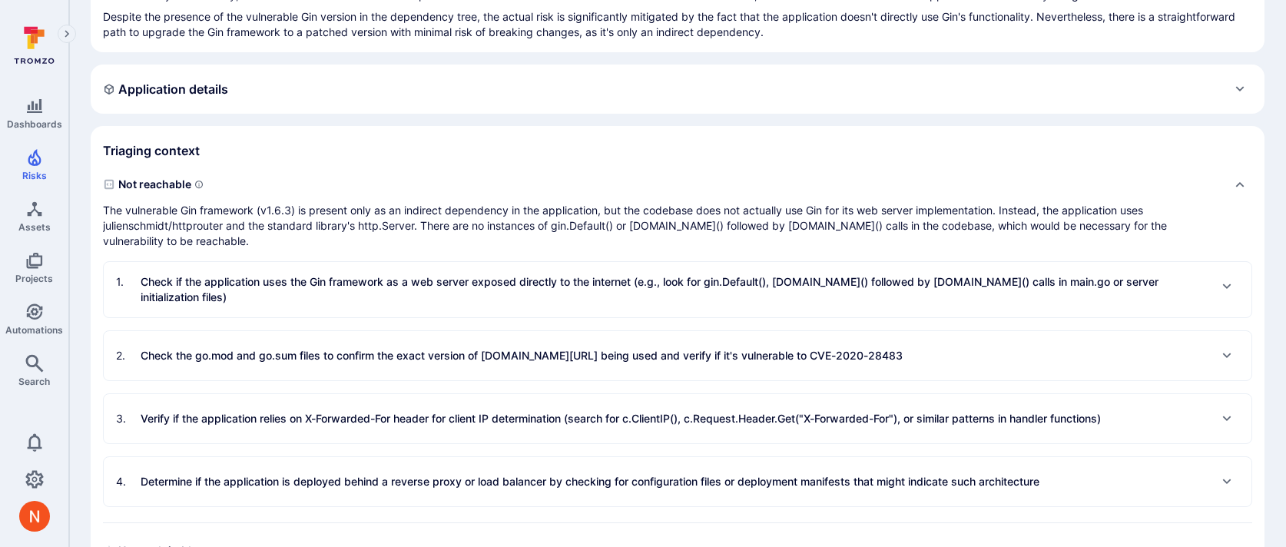
click at [495, 279] on p "Check if the application uses the Gin framework as a web server exposed directl…" at bounding box center [675, 289] width 1068 height 31
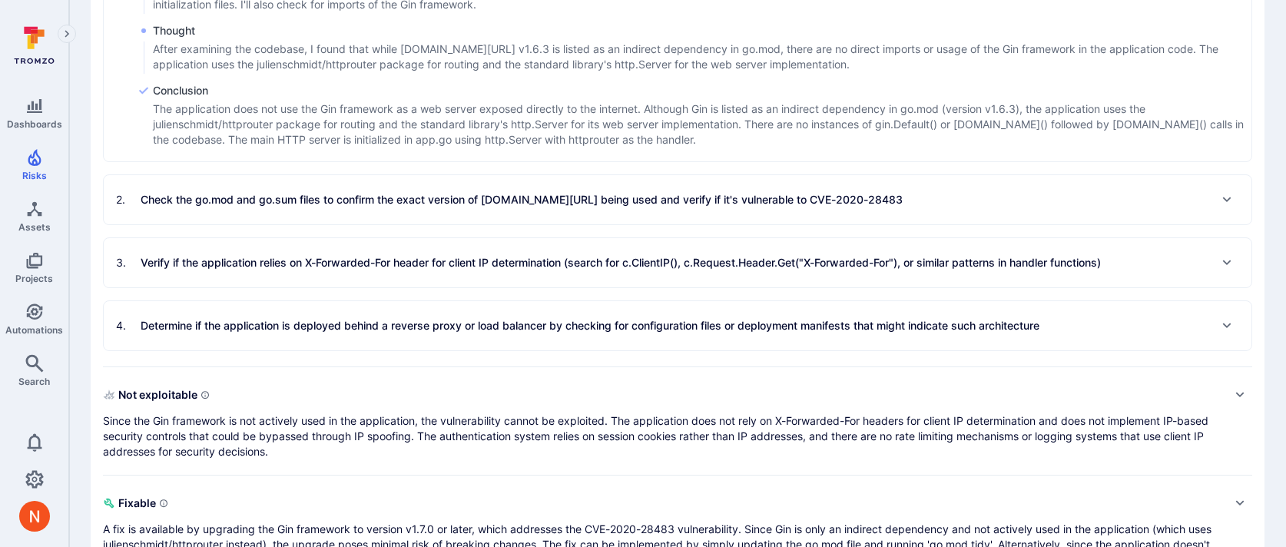
click at [509, 179] on div "2 . Check the go.mod and go.sum files to confirm the exact version of github.co…" at bounding box center [678, 199] width 1148 height 49
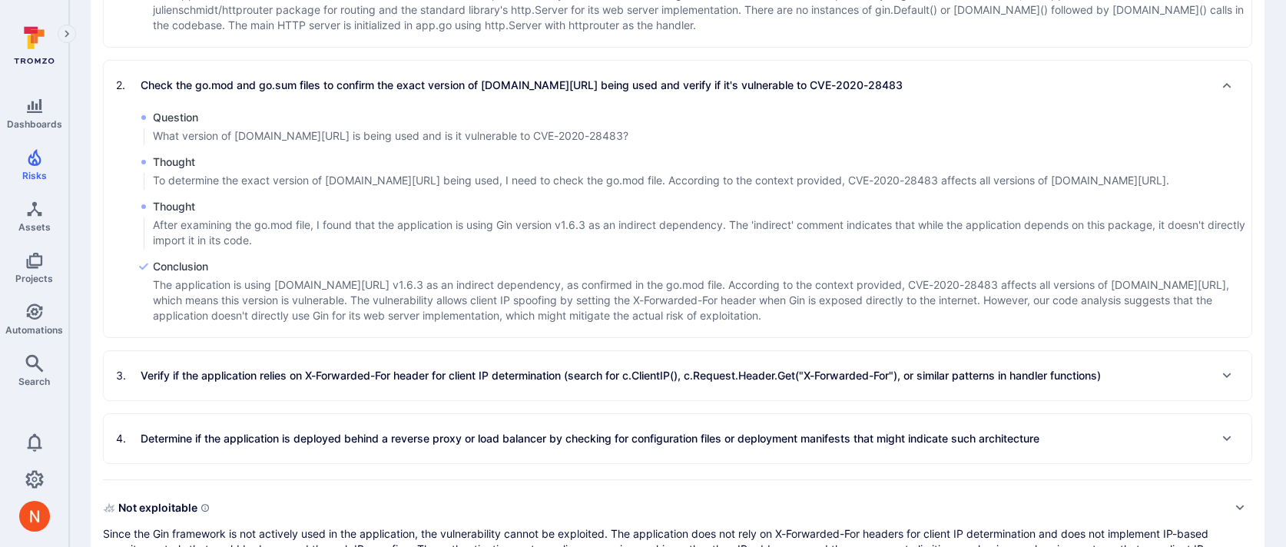
scroll to position [800, 0]
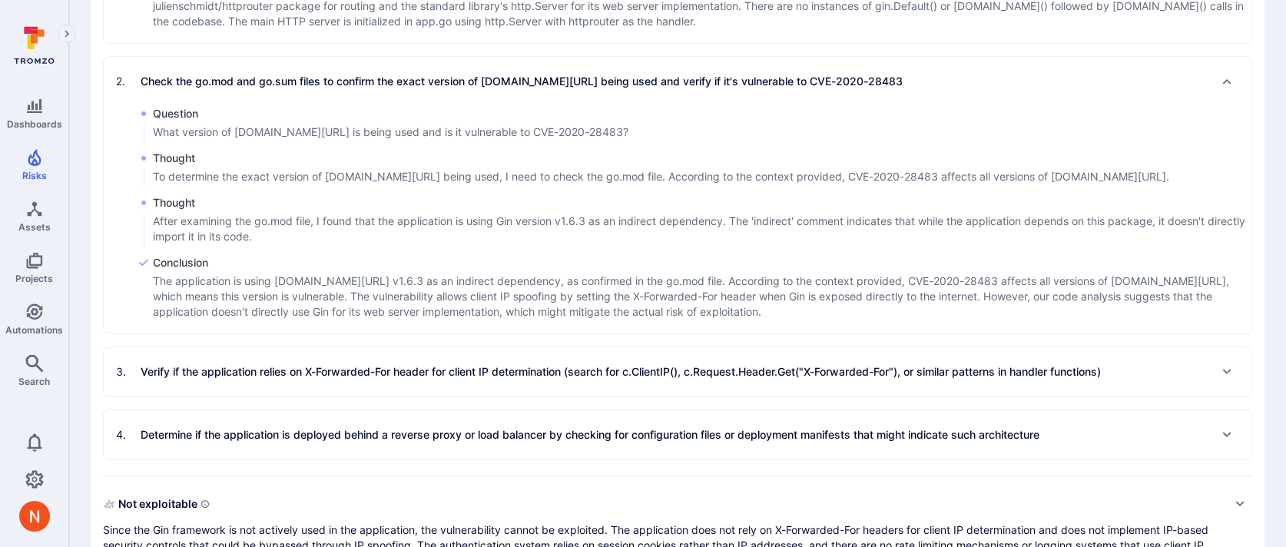
click at [528, 368] on p "Verify if the application relies on X-Forwarded-For header for client IP determ…" at bounding box center [621, 371] width 960 height 15
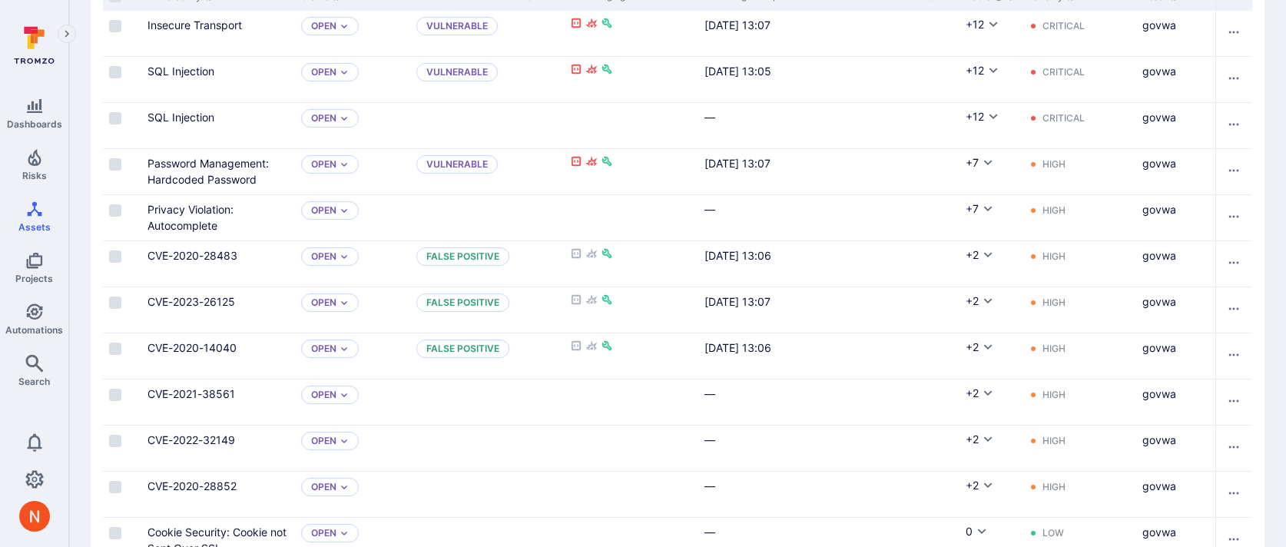
scroll to position [0, 12]
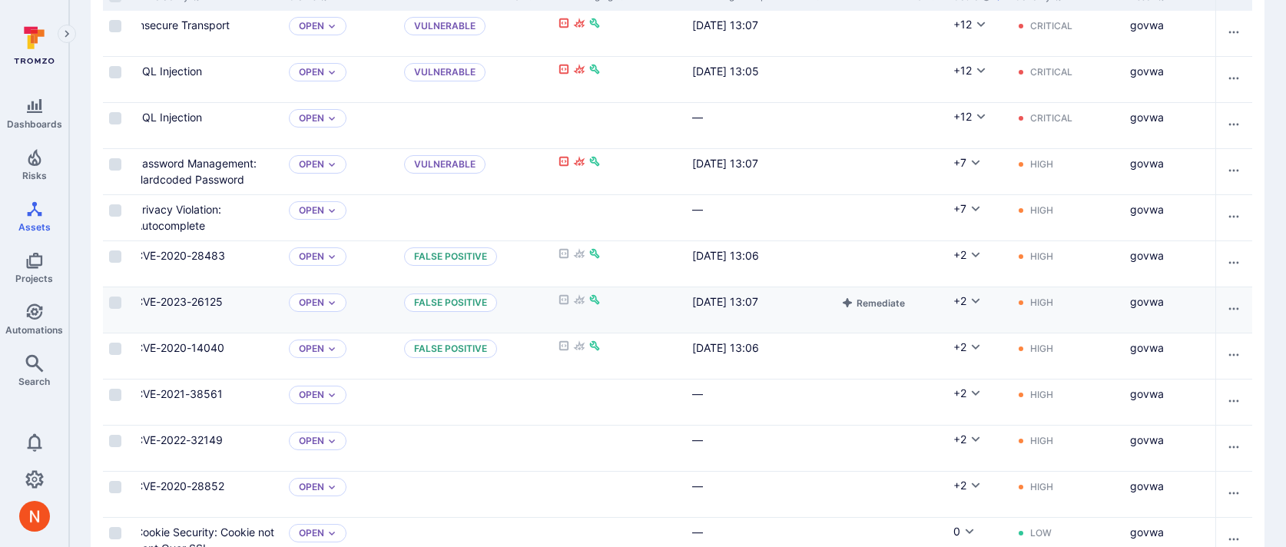
click at [199, 292] on div "CVE-2023-26125" at bounding box center [206, 309] width 154 height 45
click at [204, 298] on link "CVE-2023-26125" at bounding box center [179, 301] width 88 height 13
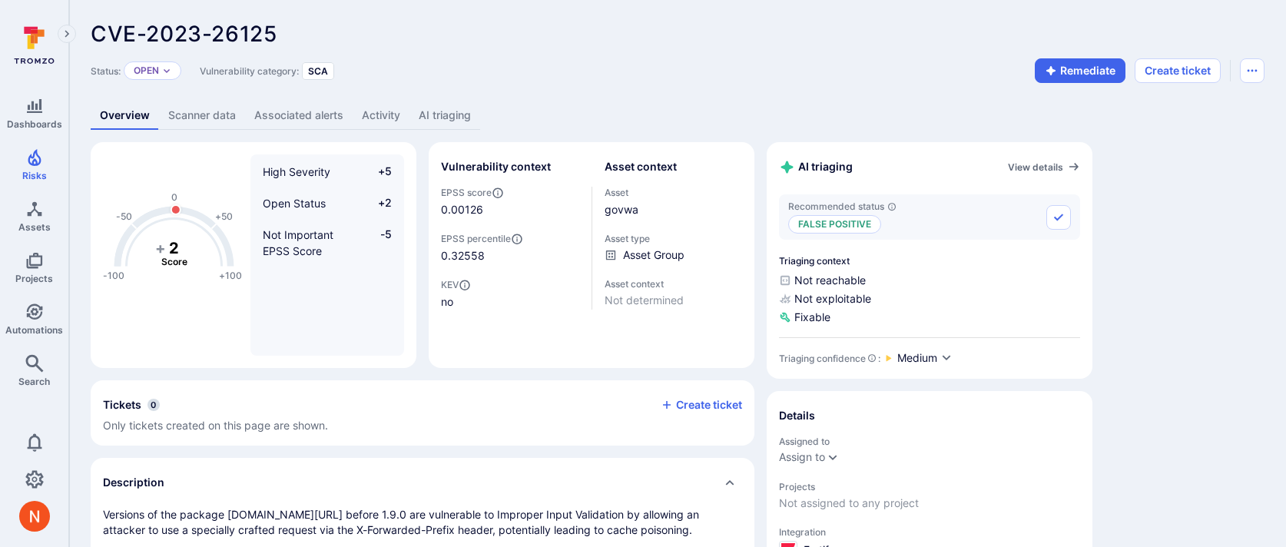
click at [456, 126] on link "AI triaging" at bounding box center [444, 115] width 71 height 28
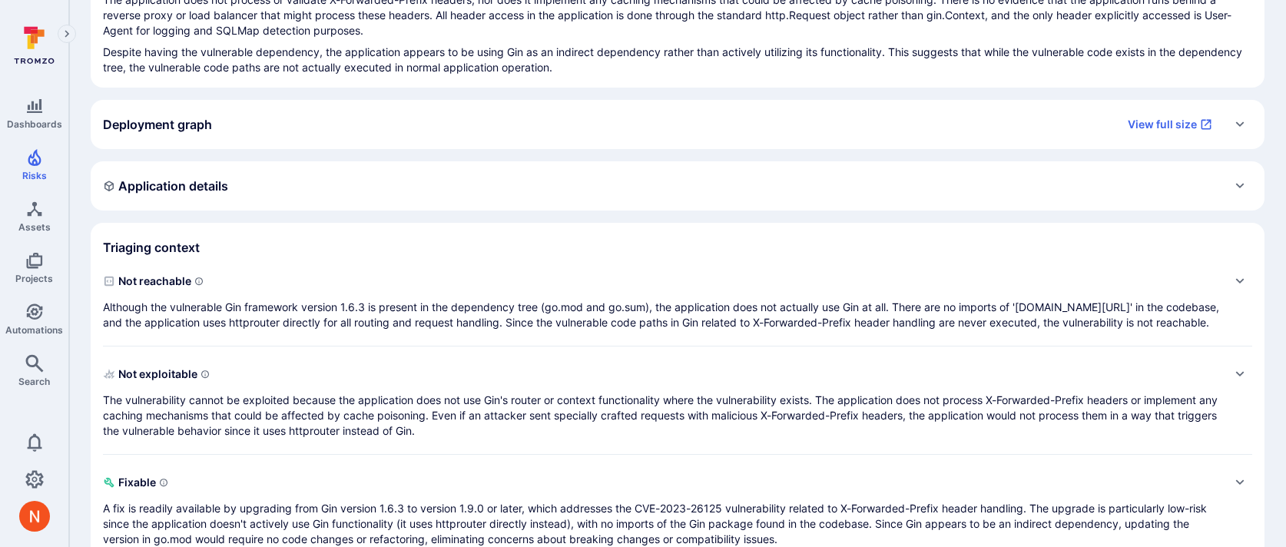
scroll to position [252, 0]
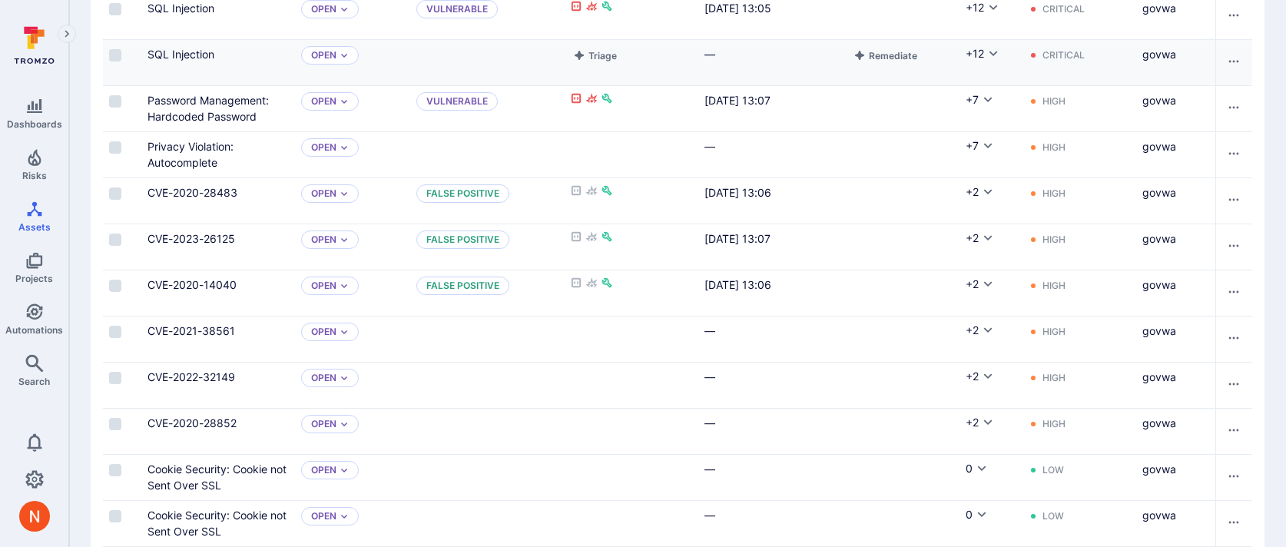
scroll to position [450, 0]
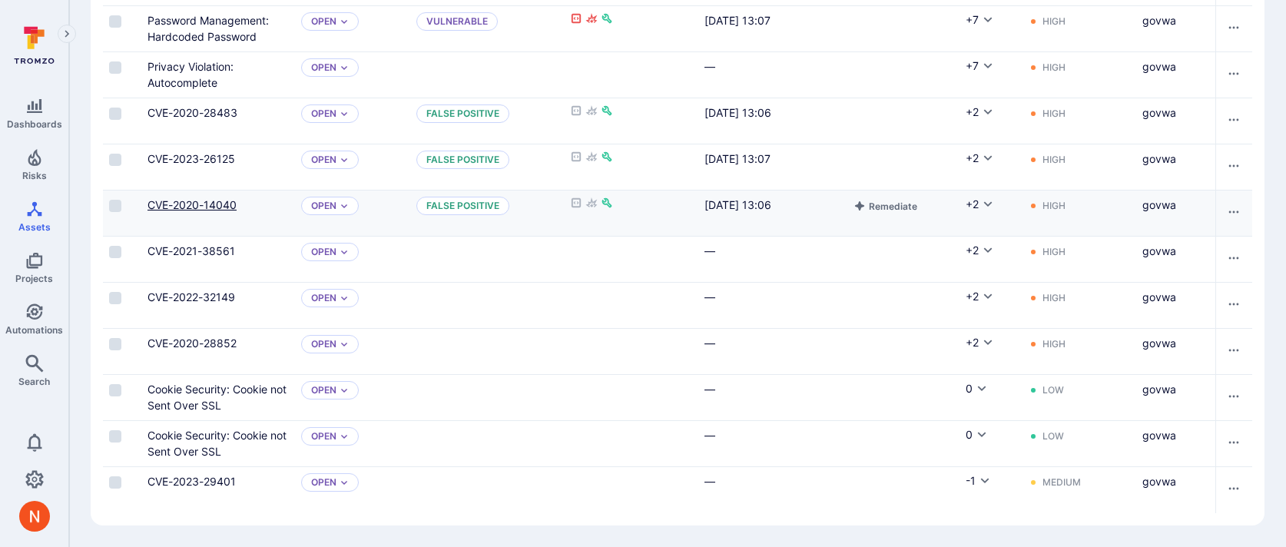
click at [161, 201] on link "CVE-2020-14040" at bounding box center [192, 204] width 89 height 13
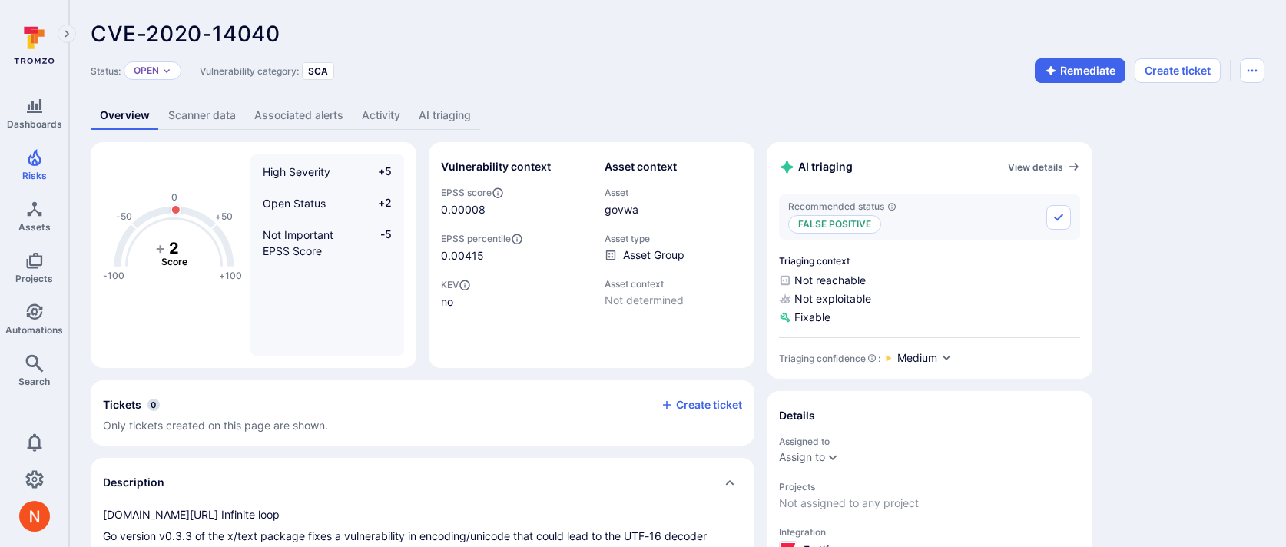
click at [436, 116] on link "AI triaging" at bounding box center [444, 115] width 71 height 28
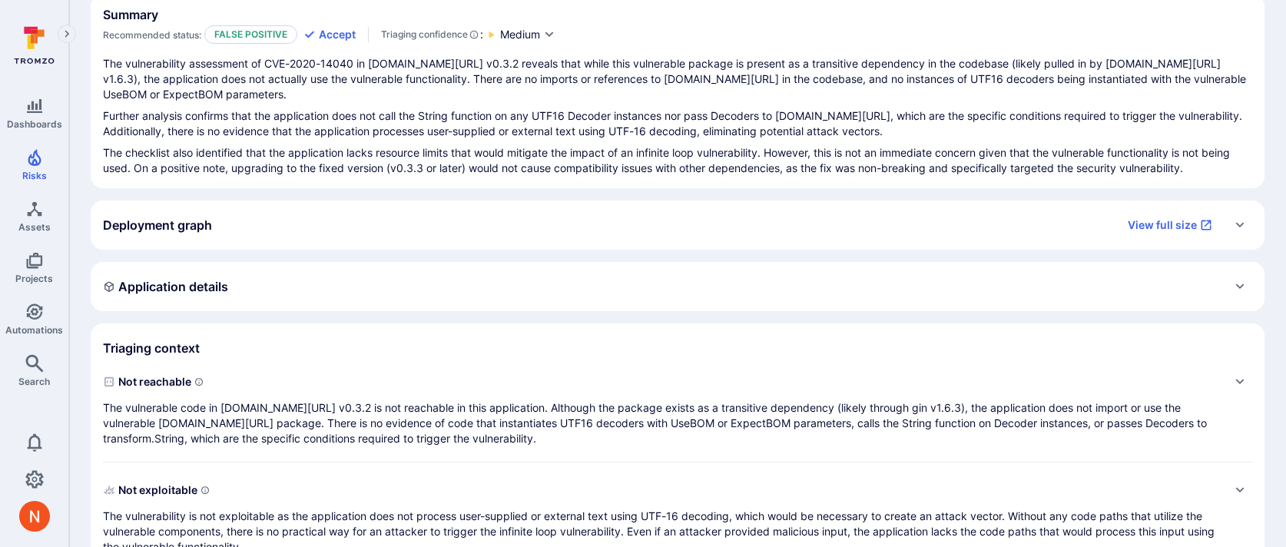
scroll to position [149, 0]
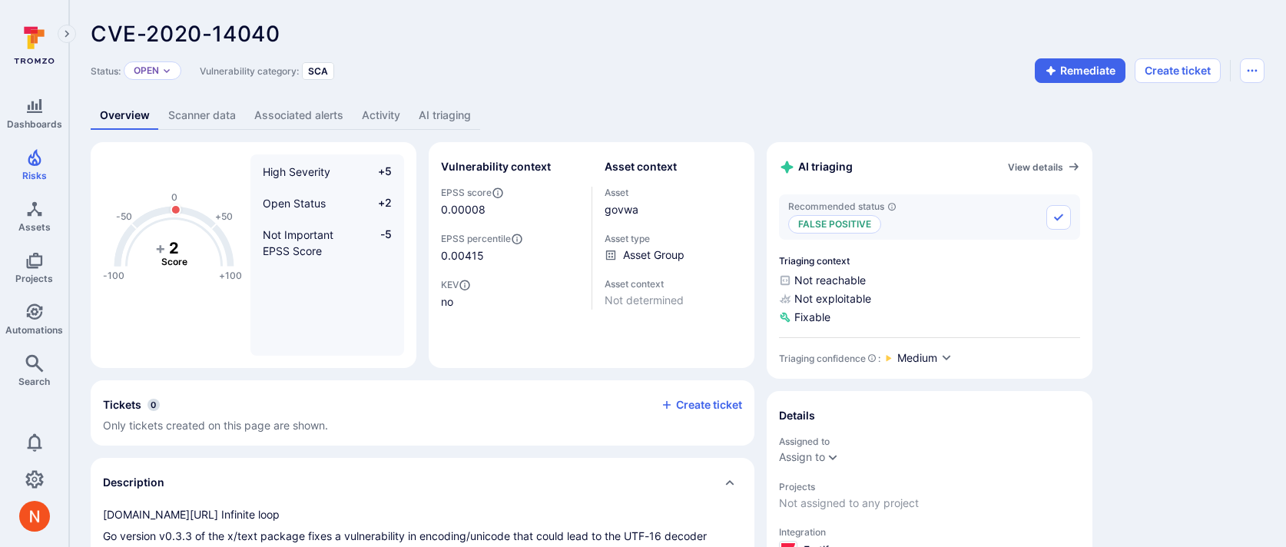
click at [419, 123] on link "AI triaging" at bounding box center [444, 115] width 71 height 28
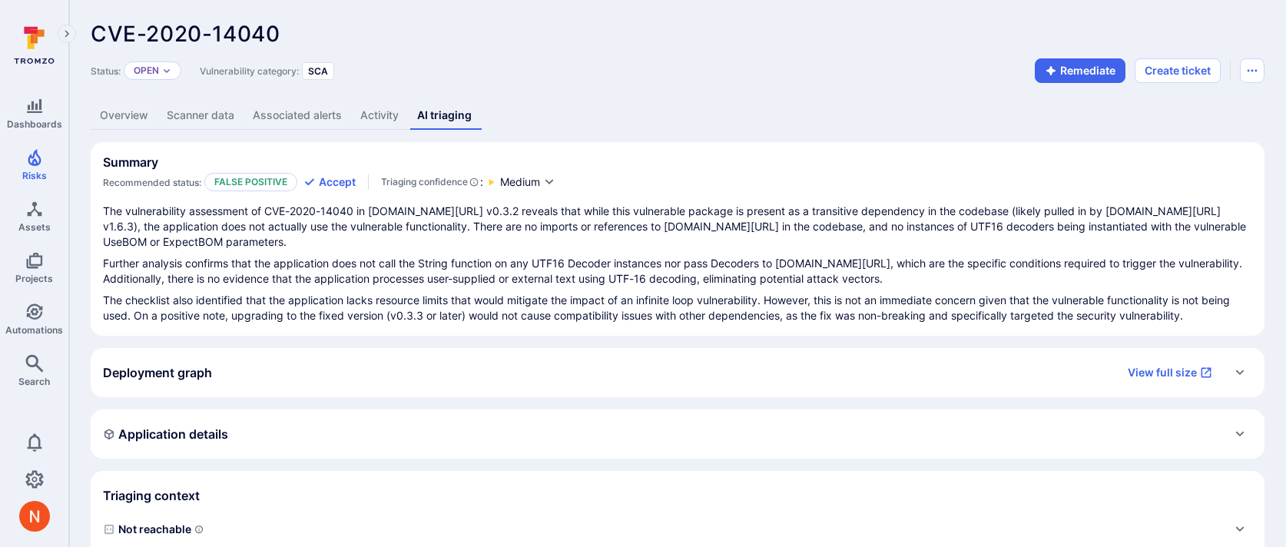
click at [352, 383] on div "Deployment graph View full size" at bounding box center [662, 372] width 1119 height 25
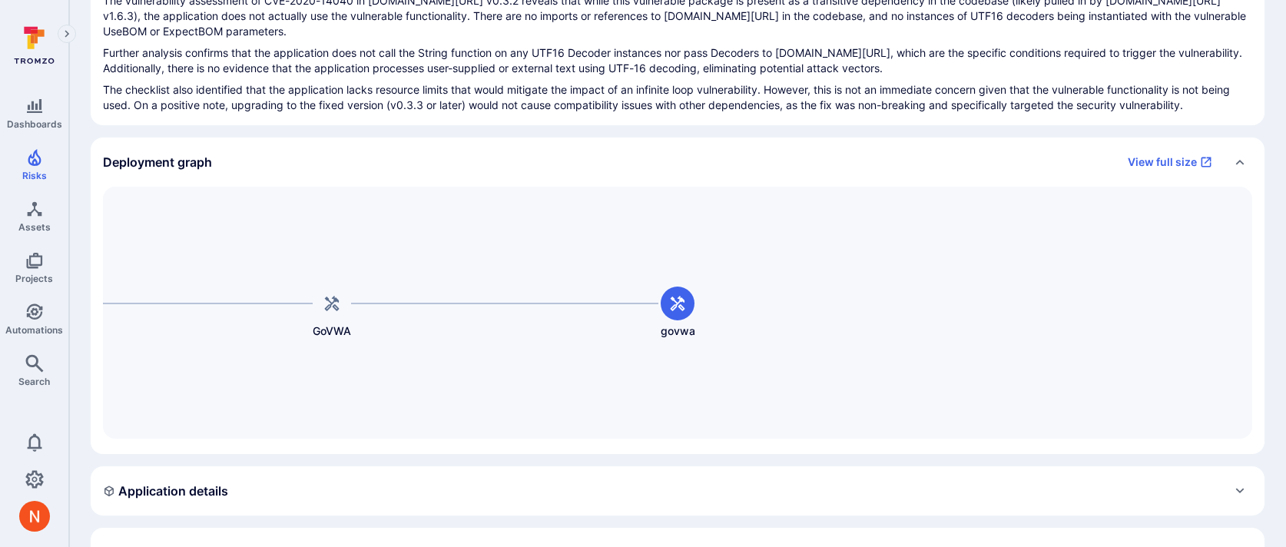
scroll to position [199, 0]
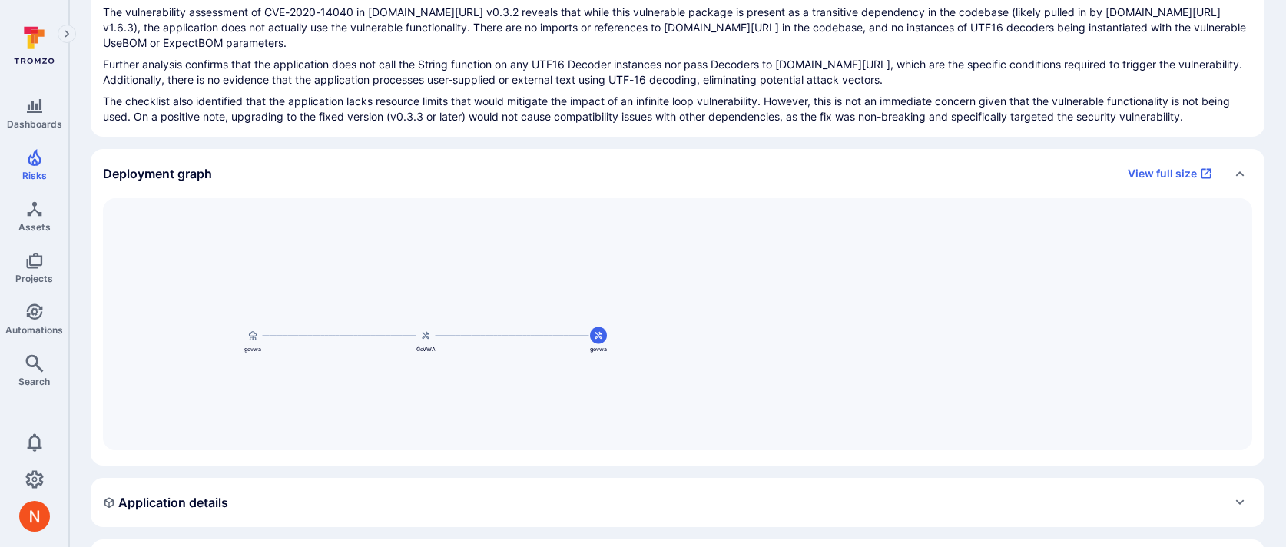
drag, startPoint x: 328, startPoint y: 298, endPoint x: 425, endPoint y: 284, distance: 97.8
click at [424, 284] on div "GoVWA govwa govwa" at bounding box center [677, 324] width 1149 height 252
drag, startPoint x: 425, startPoint y: 284, endPoint x: 491, endPoint y: 234, distance: 82.8
click at [491, 234] on div "GoVWA govwa govwa" at bounding box center [677, 324] width 1149 height 252
click at [1151, 175] on link "View full size" at bounding box center [1170, 173] width 103 height 25
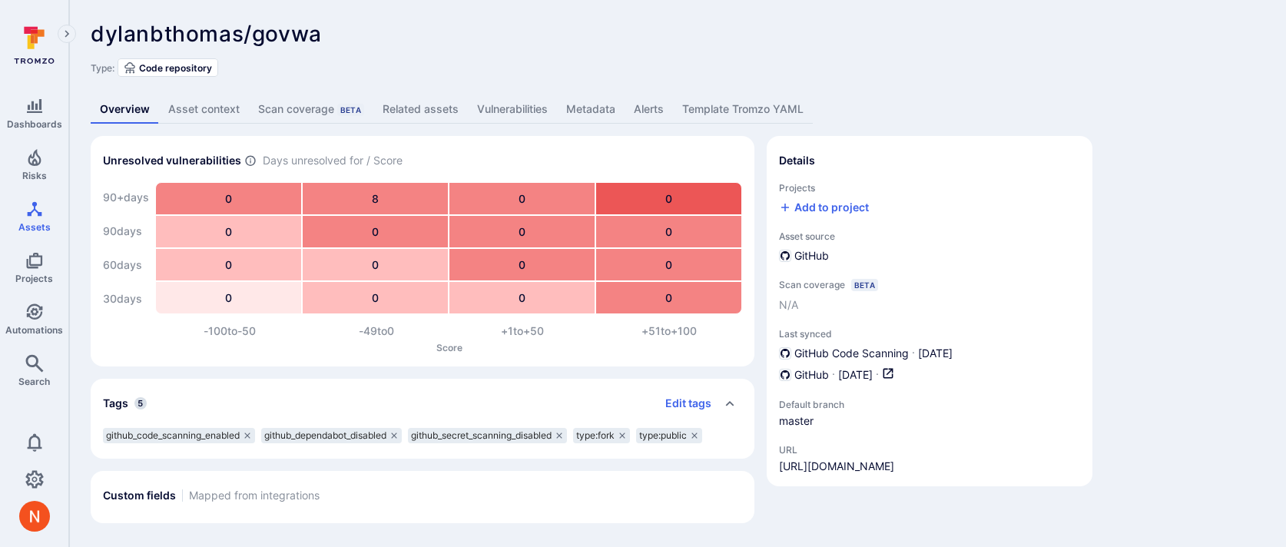
click at [740, 51] on div "dylanbthomas/govwa ... Show more Type: Code repository" at bounding box center [678, 49] width 1174 height 55
click at [490, 108] on link "Vulnerabilities" at bounding box center [512, 109] width 89 height 28
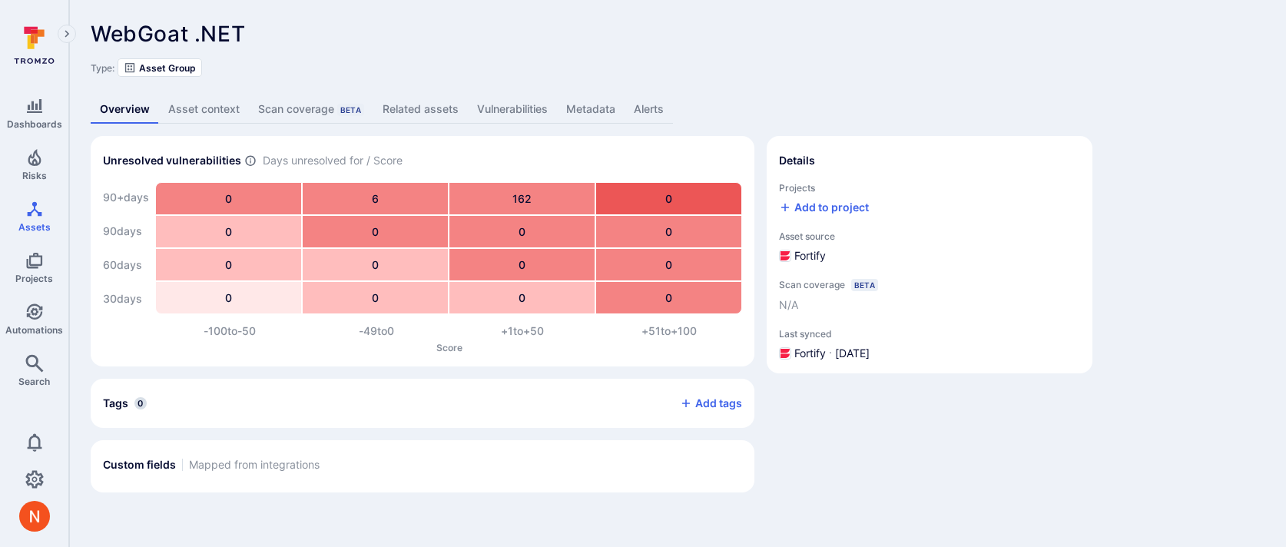
click at [528, 105] on link "Vulnerabilities" at bounding box center [512, 109] width 89 height 28
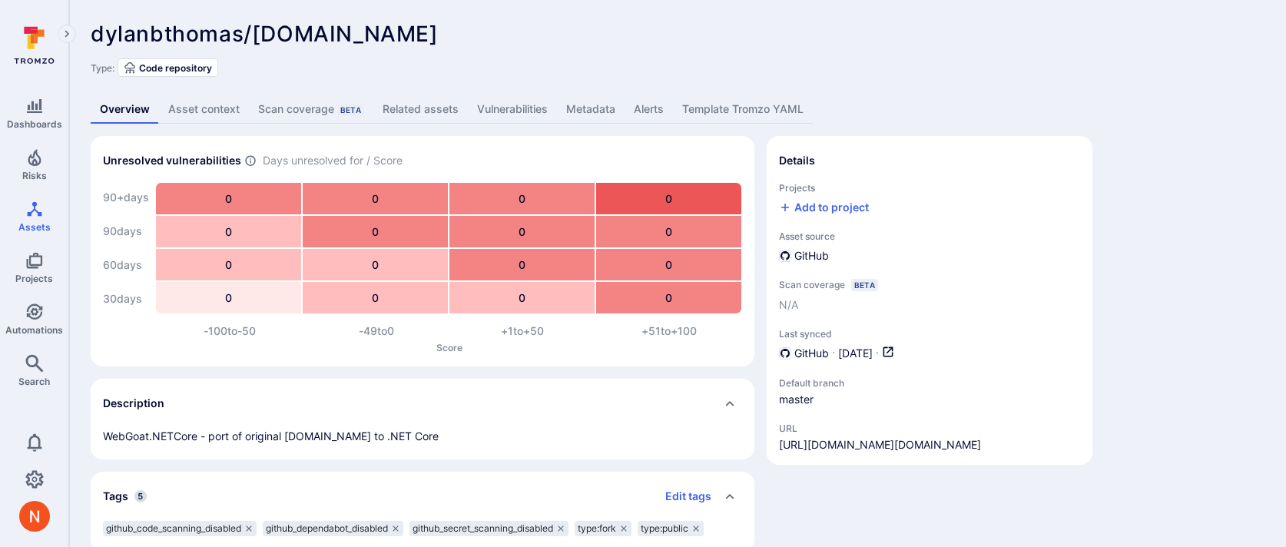
click at [528, 108] on link "Vulnerabilities" at bounding box center [512, 109] width 89 height 28
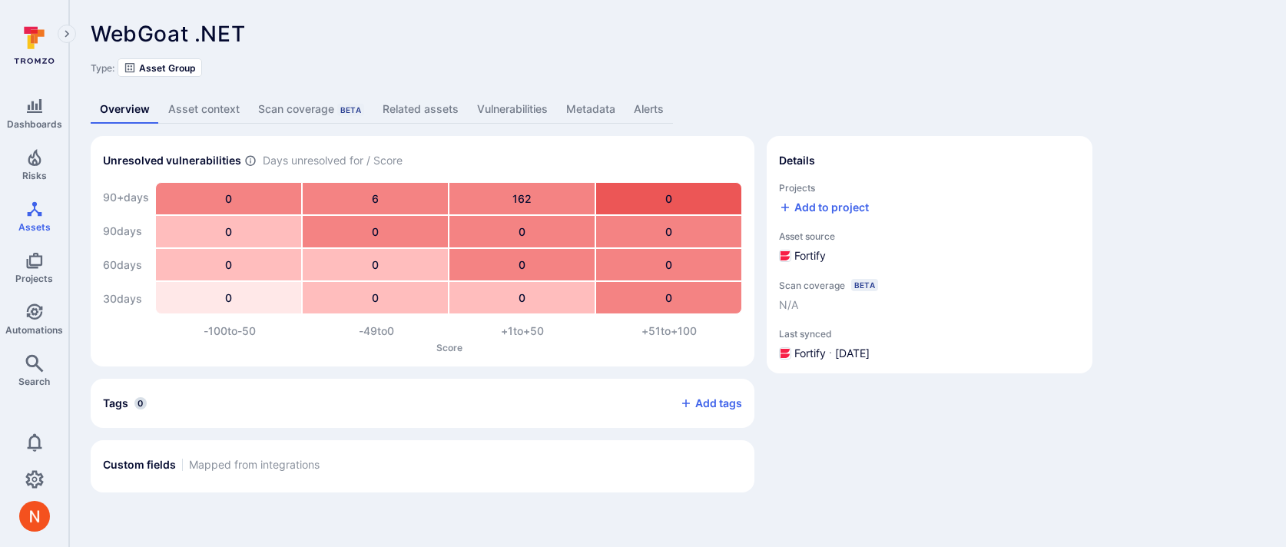
click at [507, 98] on link "Vulnerabilities" at bounding box center [512, 109] width 89 height 28
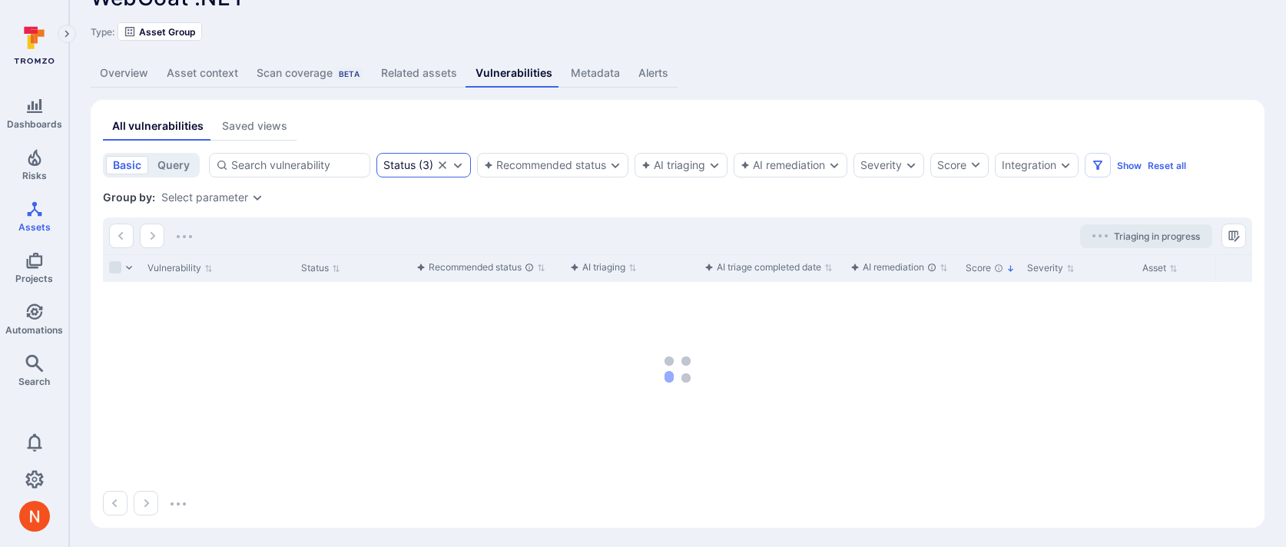
scroll to position [38, 0]
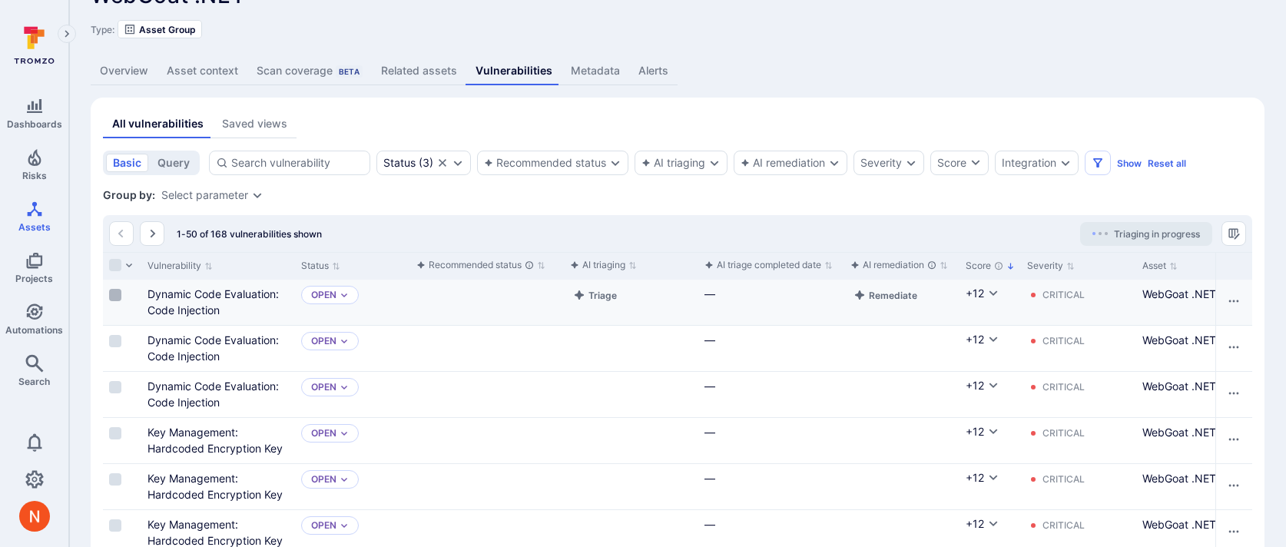
click at [113, 297] on input "Select row" at bounding box center [115, 295] width 12 height 12
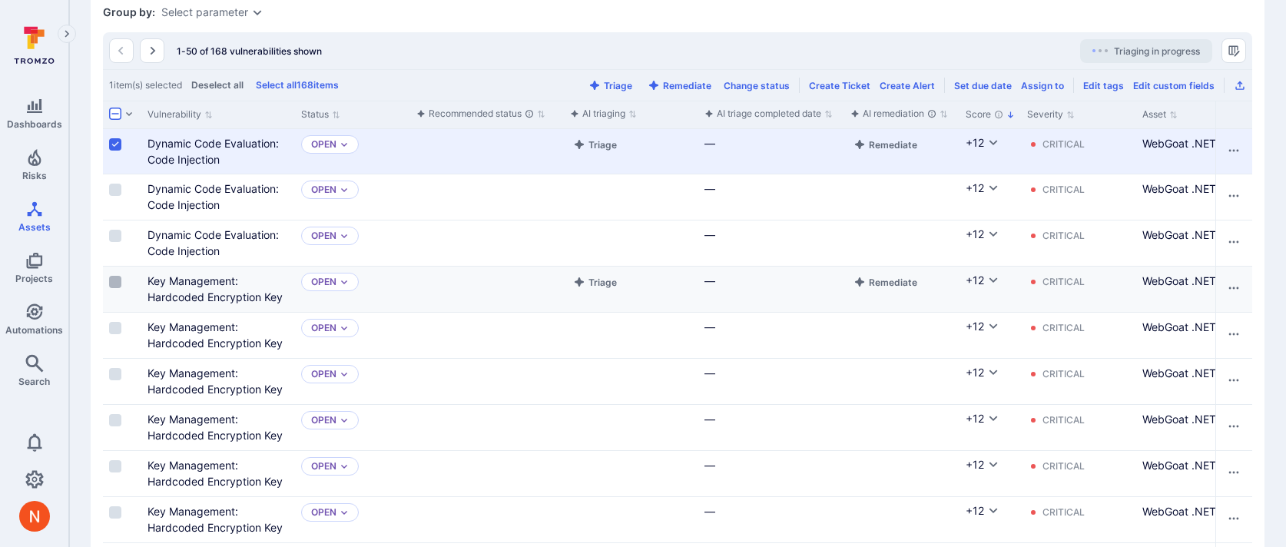
click at [116, 280] on input "Select row" at bounding box center [115, 282] width 12 height 12
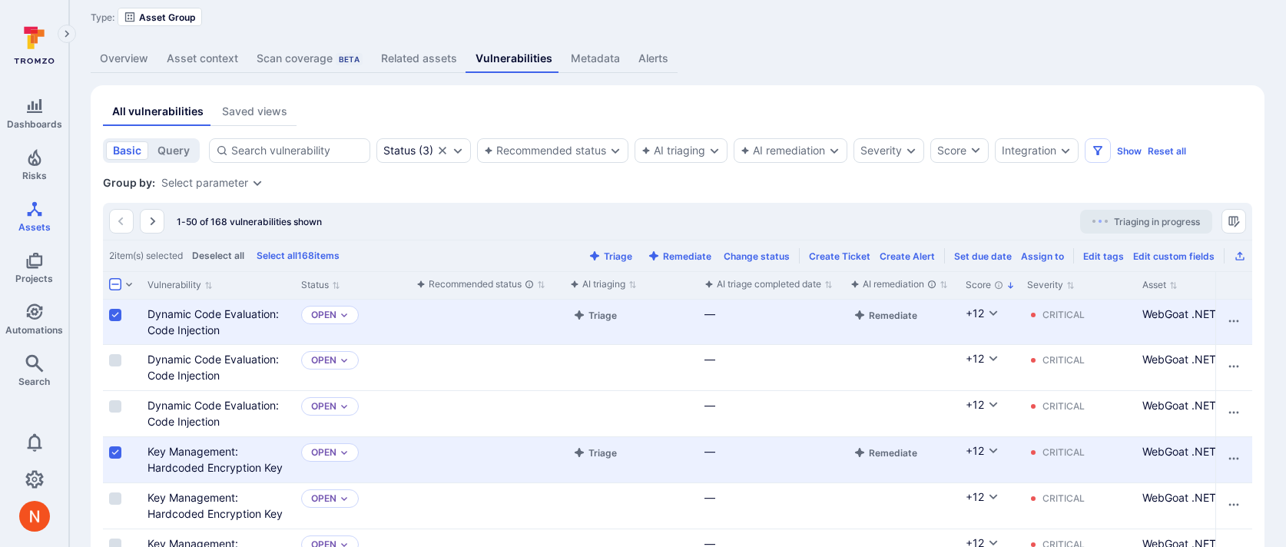
scroll to position [0, 0]
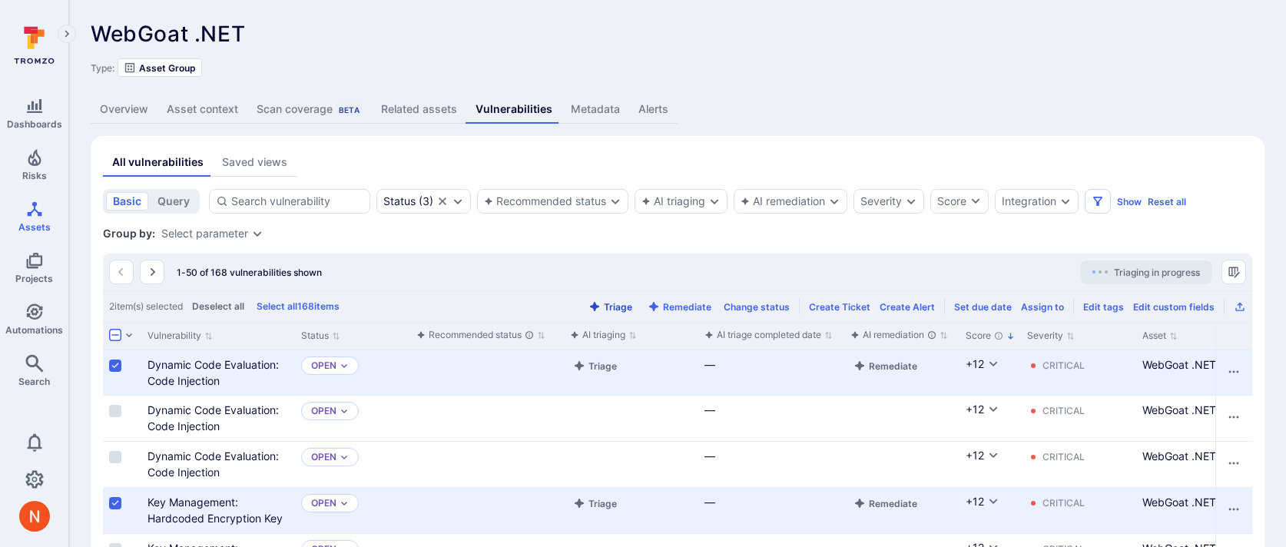
click at [632, 309] on button "Triage" at bounding box center [610, 307] width 50 height 12
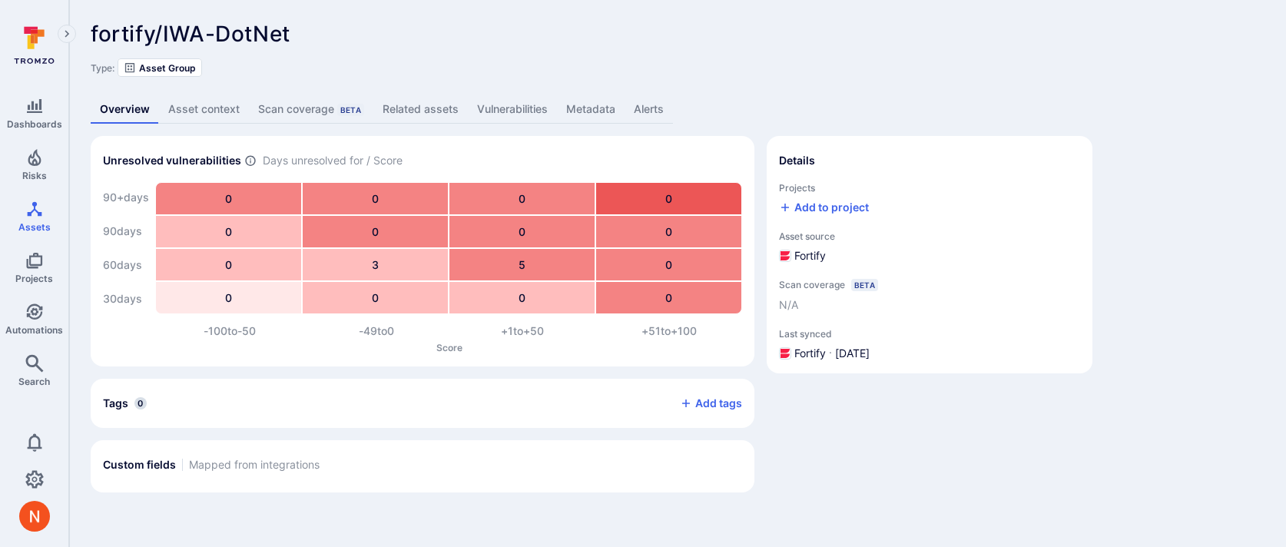
click at [496, 110] on link "Vulnerabilities" at bounding box center [512, 109] width 89 height 28
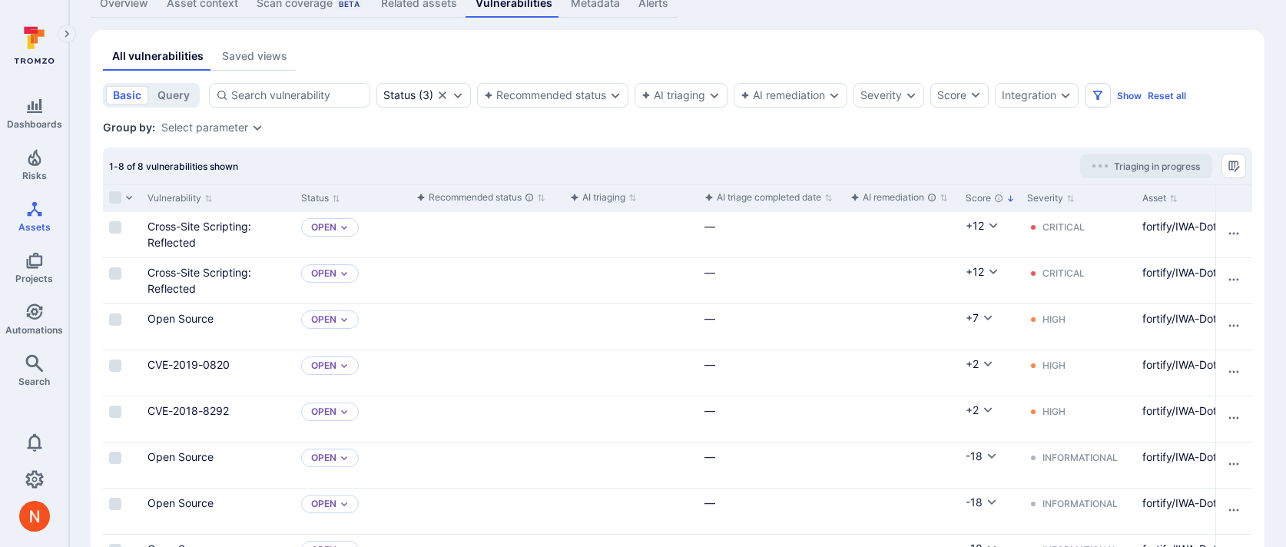
scroll to position [116, 0]
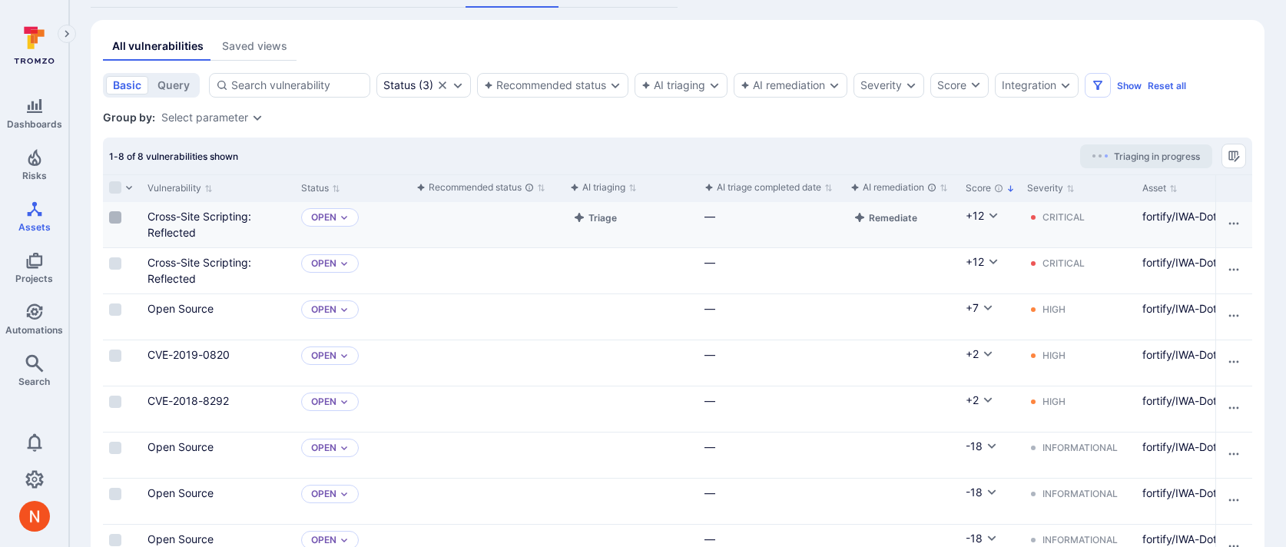
click at [112, 217] on input "Select row" at bounding box center [115, 217] width 12 height 12
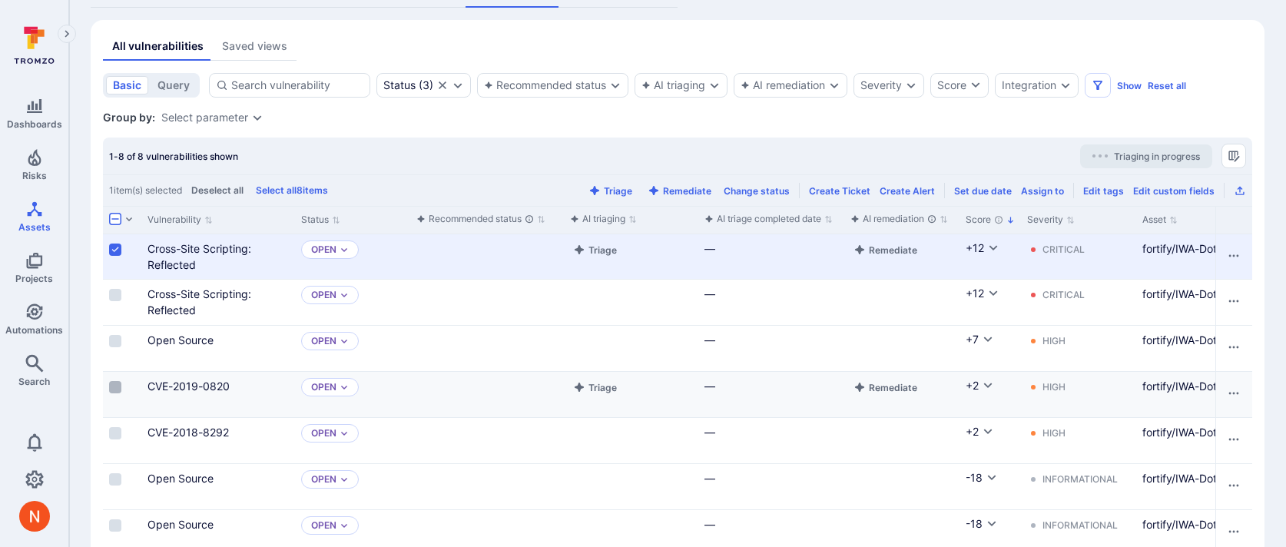
click at [112, 386] on input "Select row" at bounding box center [115, 387] width 12 height 12
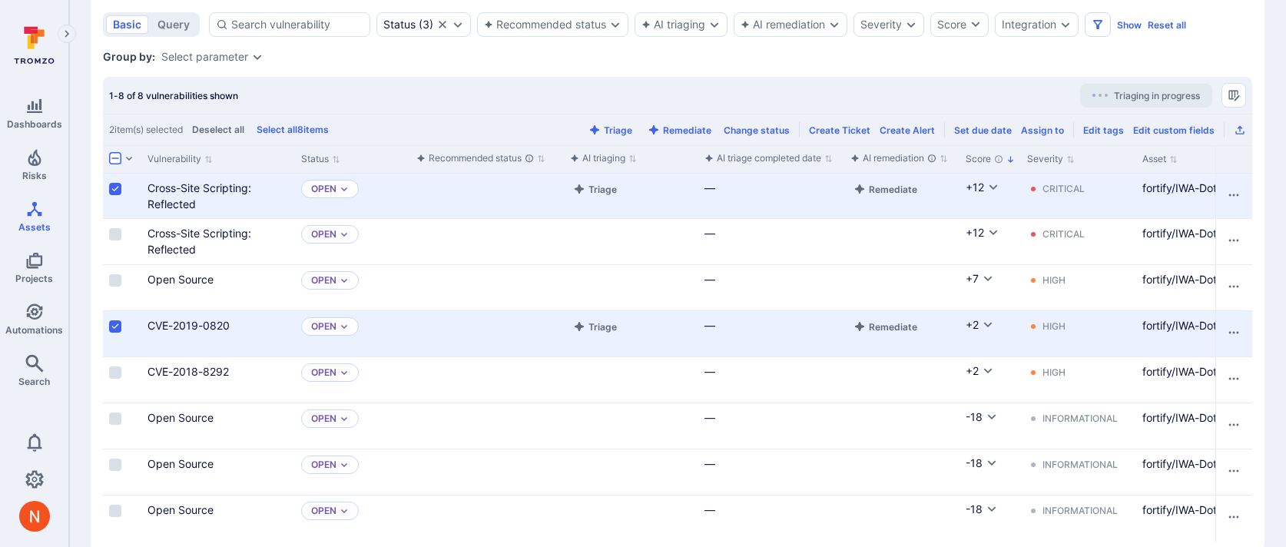
scroll to position [205, 0]
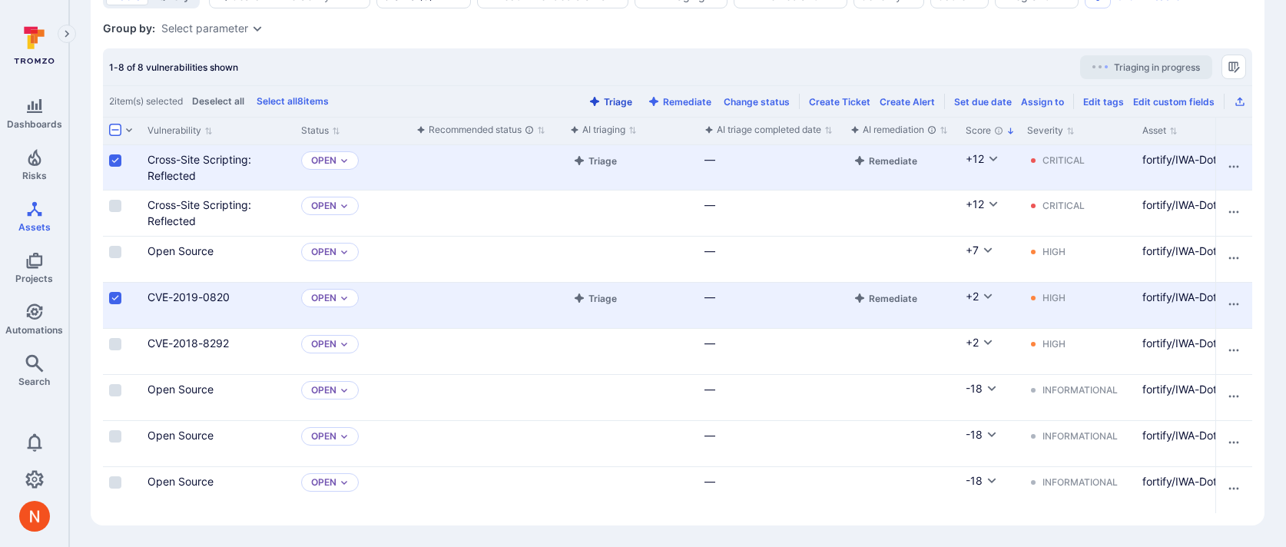
click at [629, 98] on button "Triage" at bounding box center [610, 102] width 50 height 12
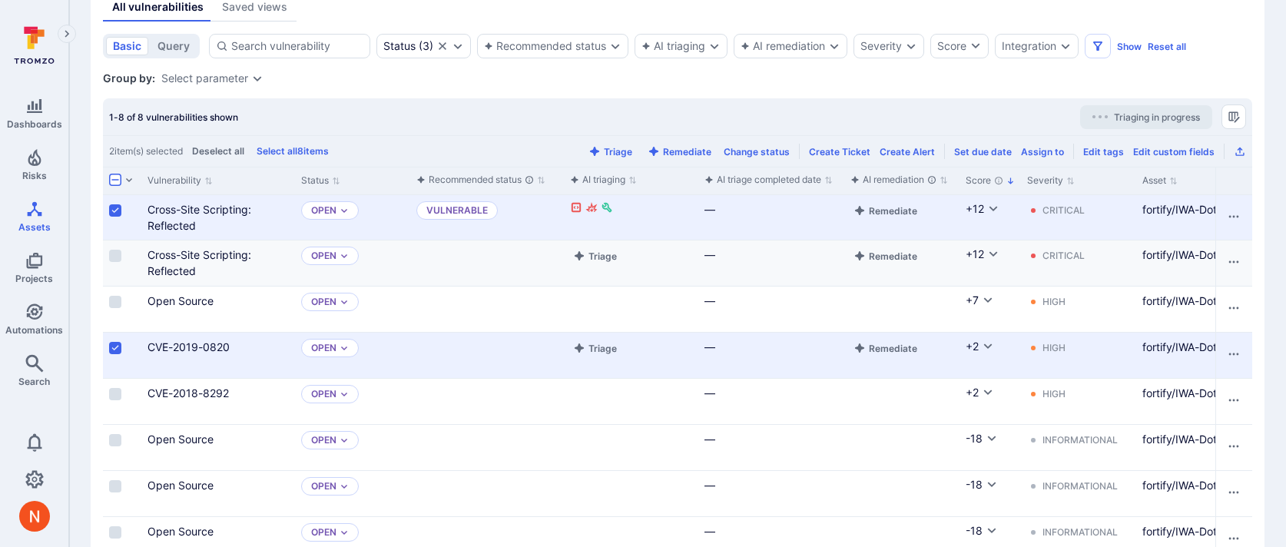
scroll to position [151, 0]
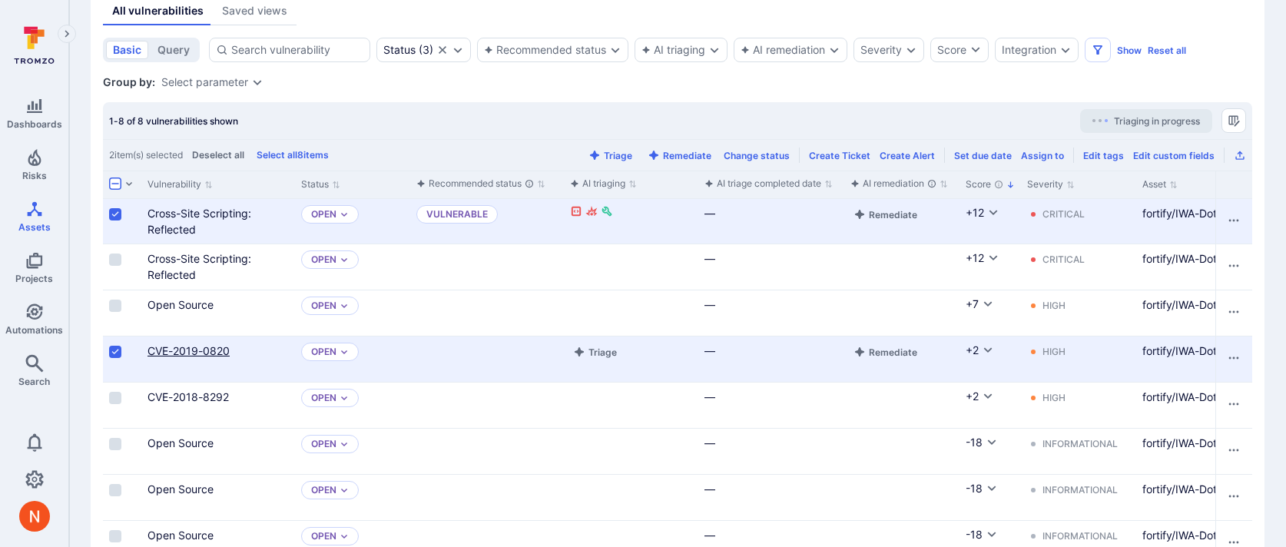
click at [212, 346] on link "CVE-2019-0820" at bounding box center [189, 350] width 82 height 13
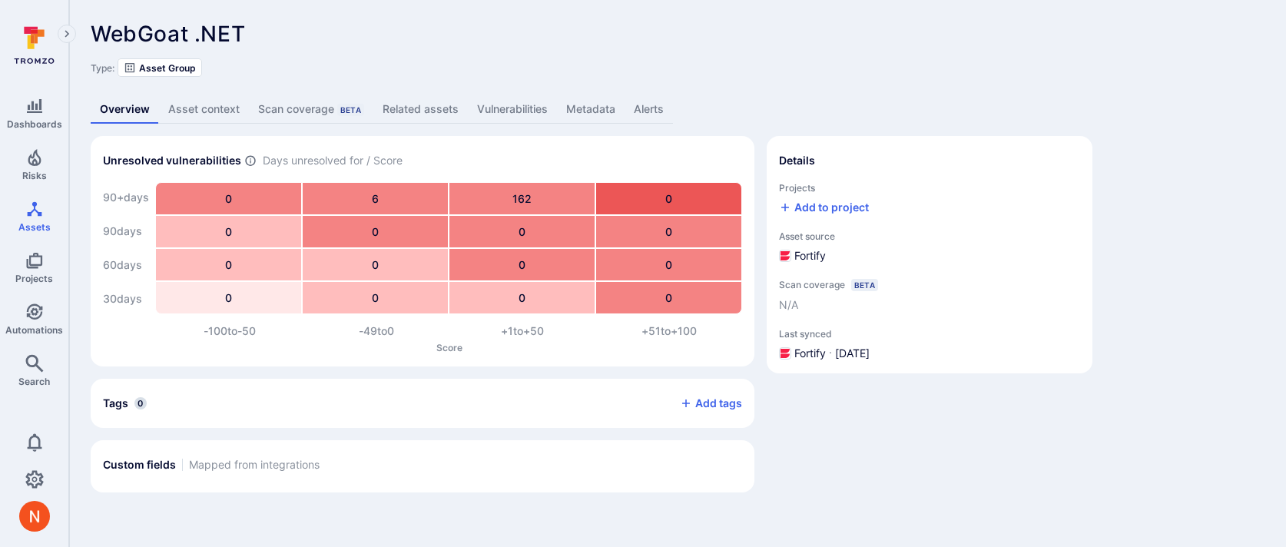
click at [580, 112] on link "Metadata" at bounding box center [591, 109] width 68 height 28
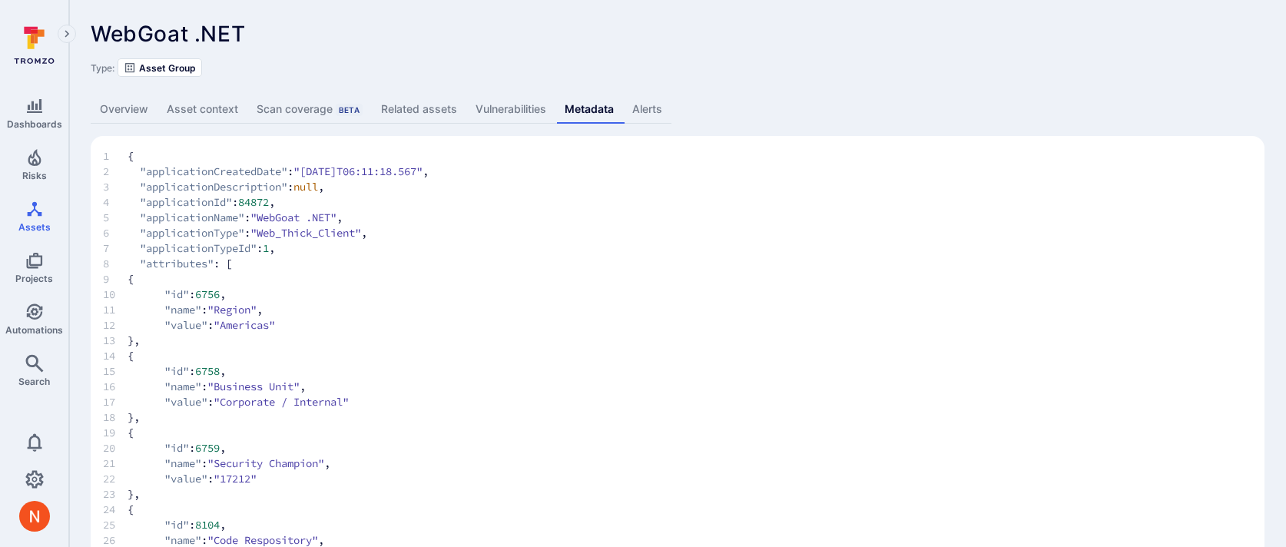
click at [142, 104] on link "Overview" at bounding box center [124, 109] width 67 height 28
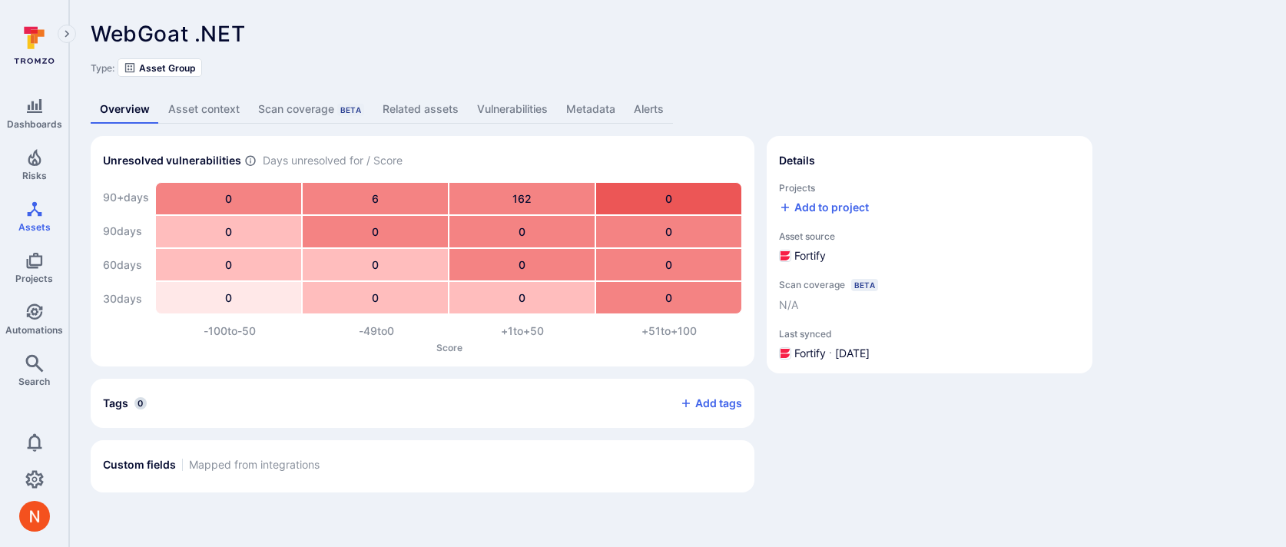
click at [568, 100] on link "Metadata" at bounding box center [591, 109] width 68 height 28
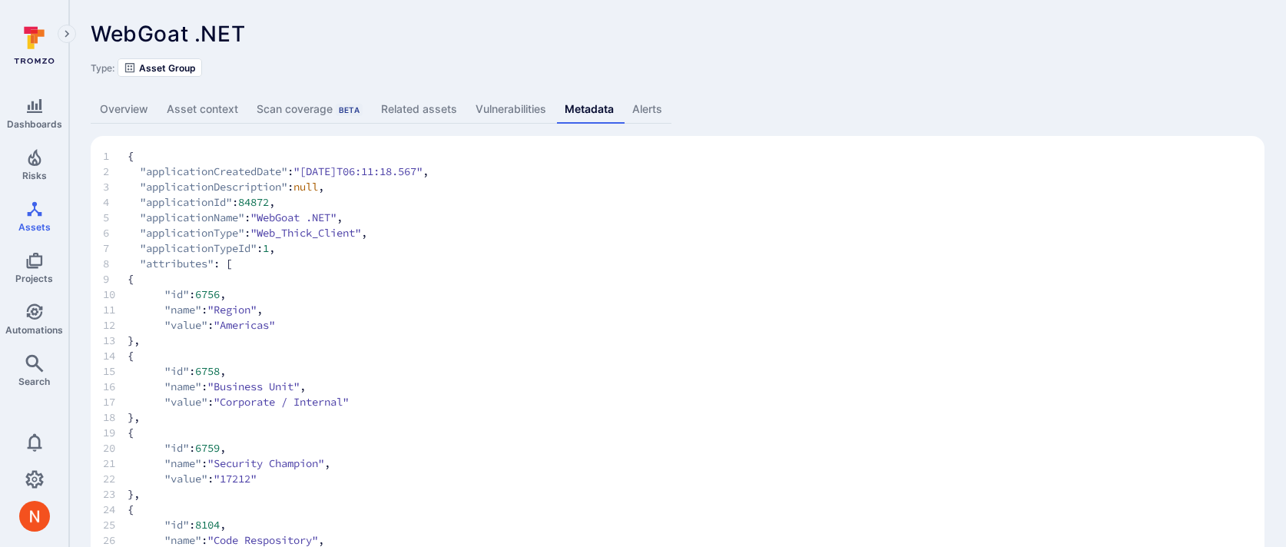
click at [135, 105] on link "Overview" at bounding box center [124, 109] width 67 height 28
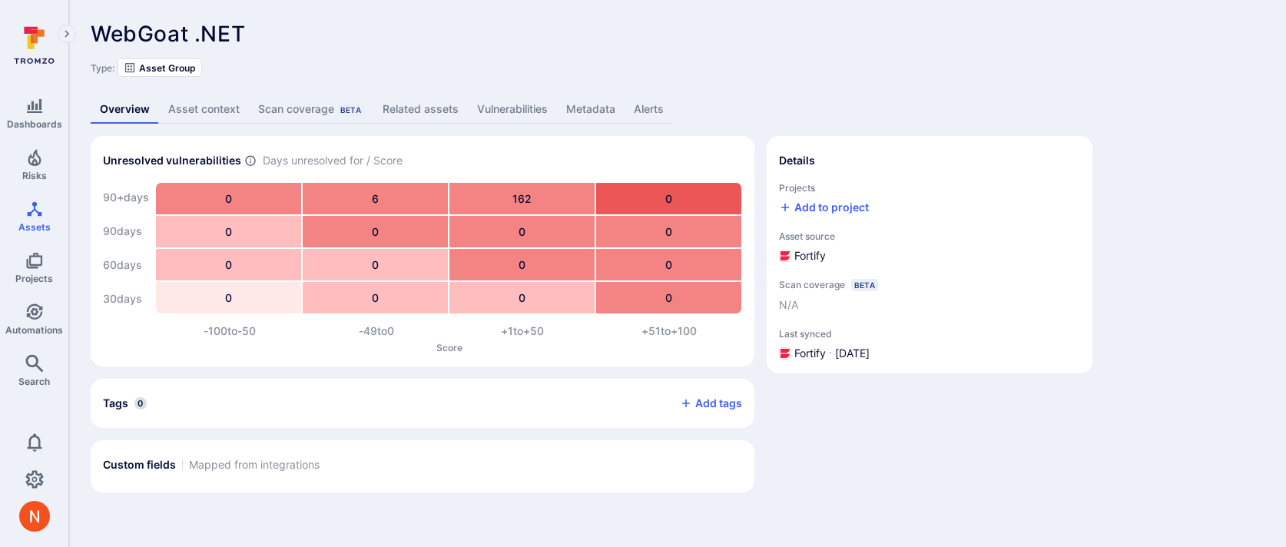
click at [568, 100] on link "Metadata" at bounding box center [591, 109] width 68 height 28
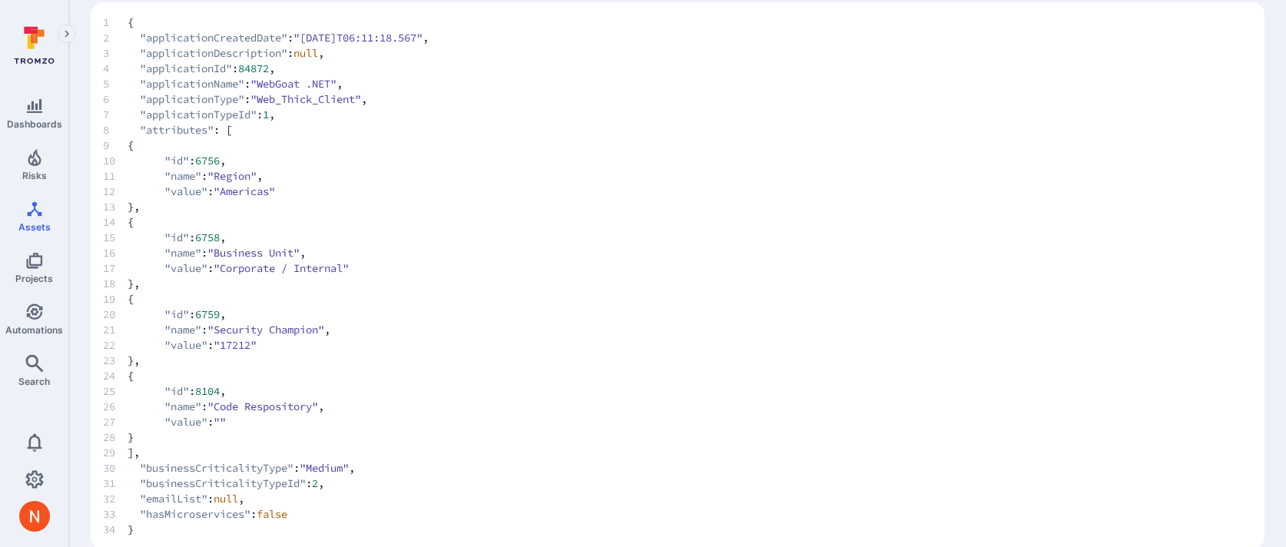
scroll to position [157, 0]
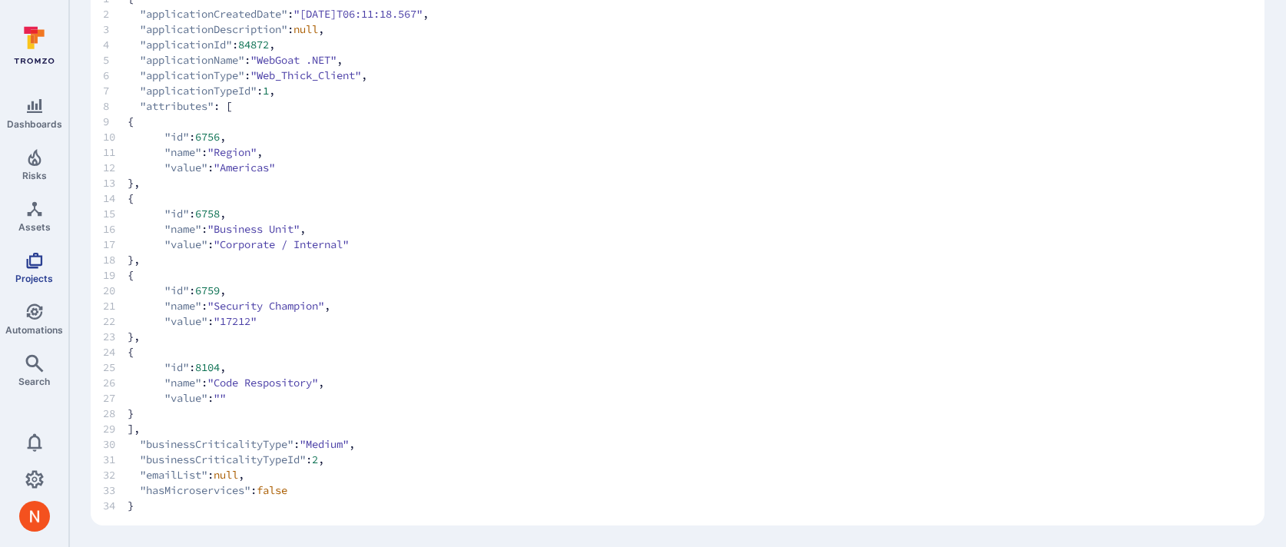
click at [44, 273] on span "Projects" at bounding box center [34, 279] width 38 height 12
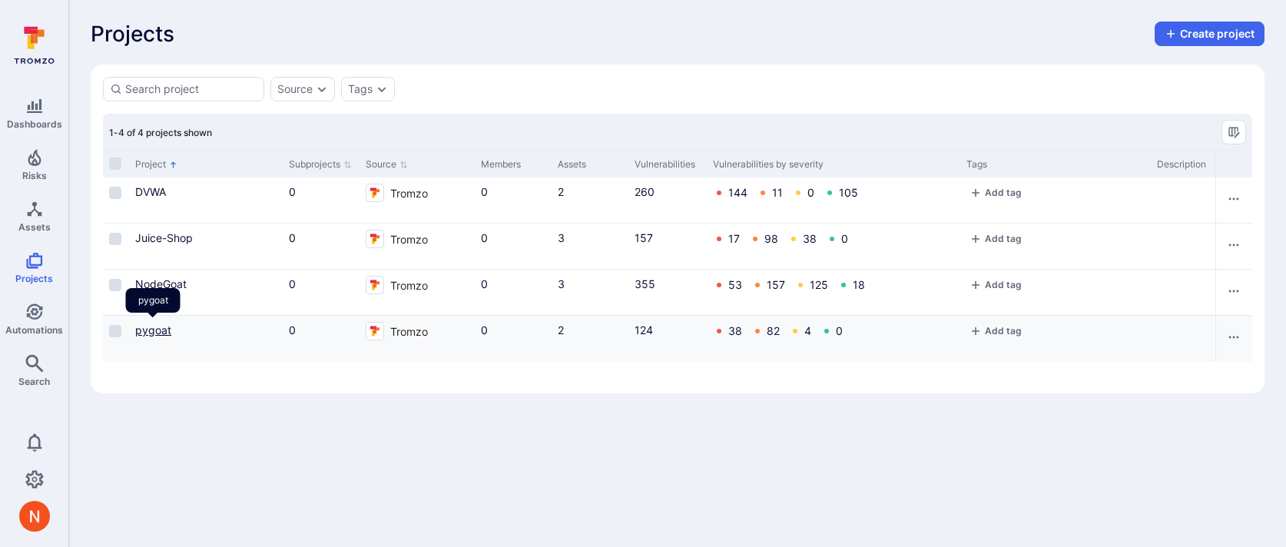
click at [141, 333] on link "pygoat" at bounding box center [153, 329] width 36 height 13
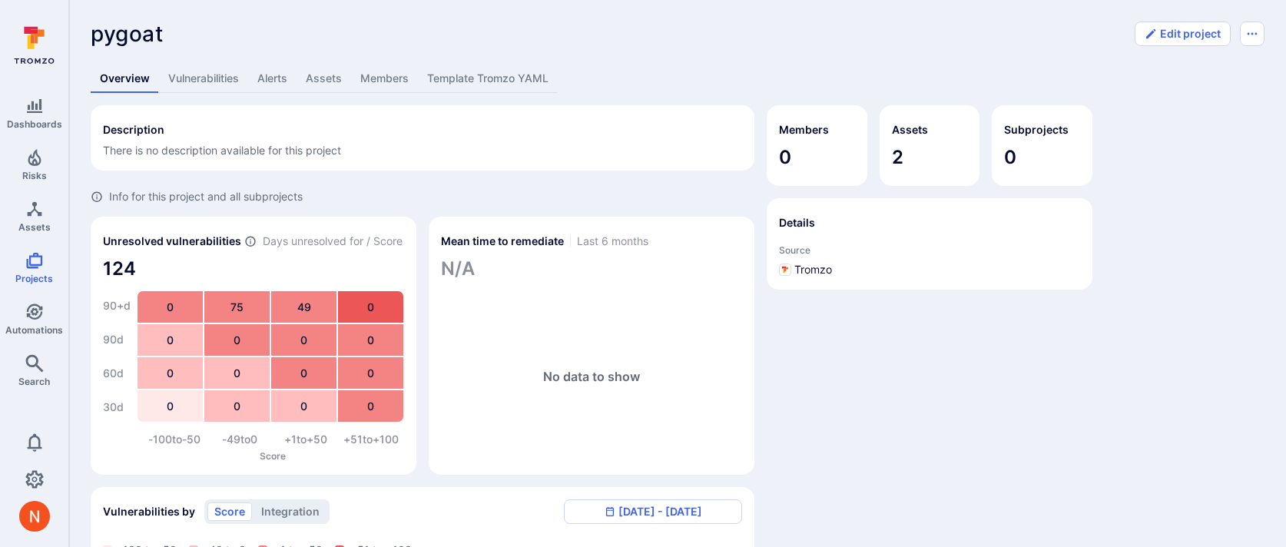
click at [323, 80] on link "Assets" at bounding box center [324, 79] width 55 height 28
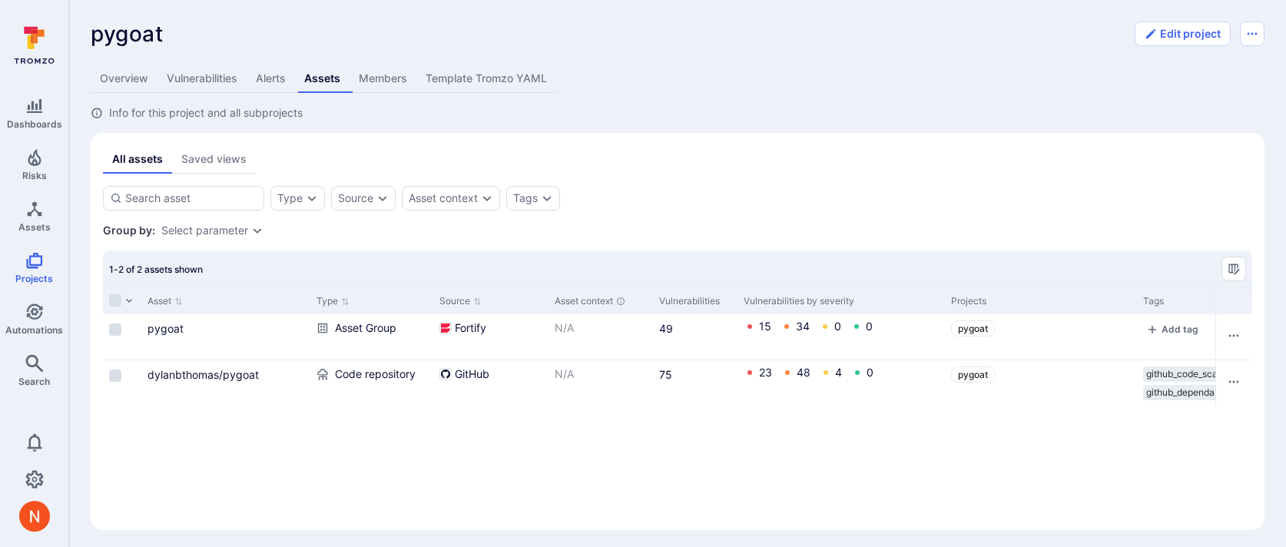
scroll to position [5, 0]
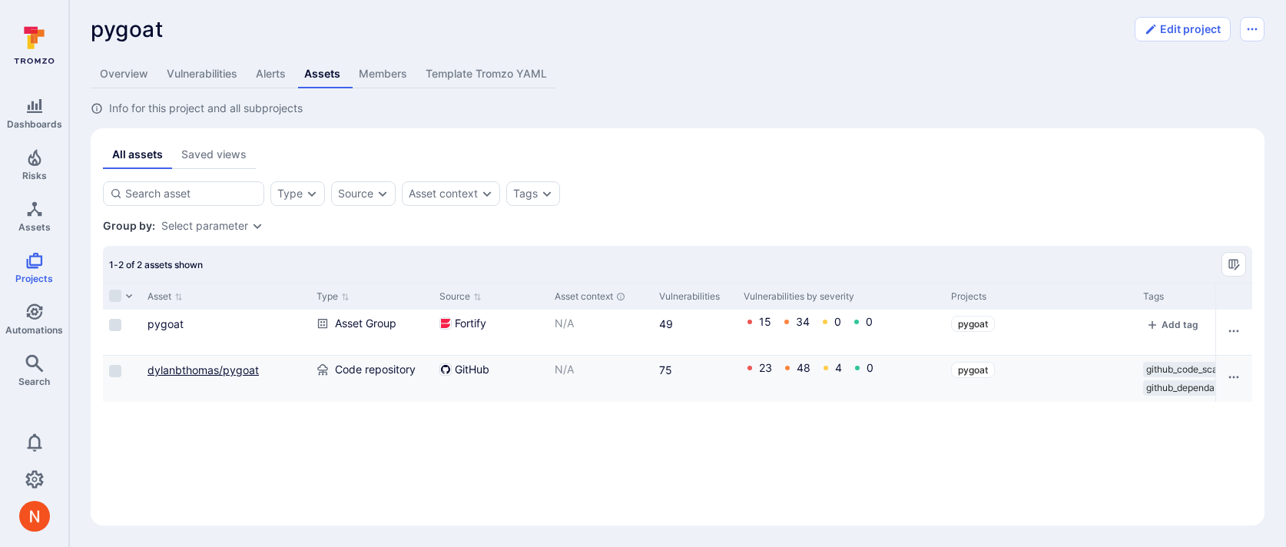
click at [209, 372] on link "dylanbthomas/pygoat" at bounding box center [203, 369] width 111 height 13
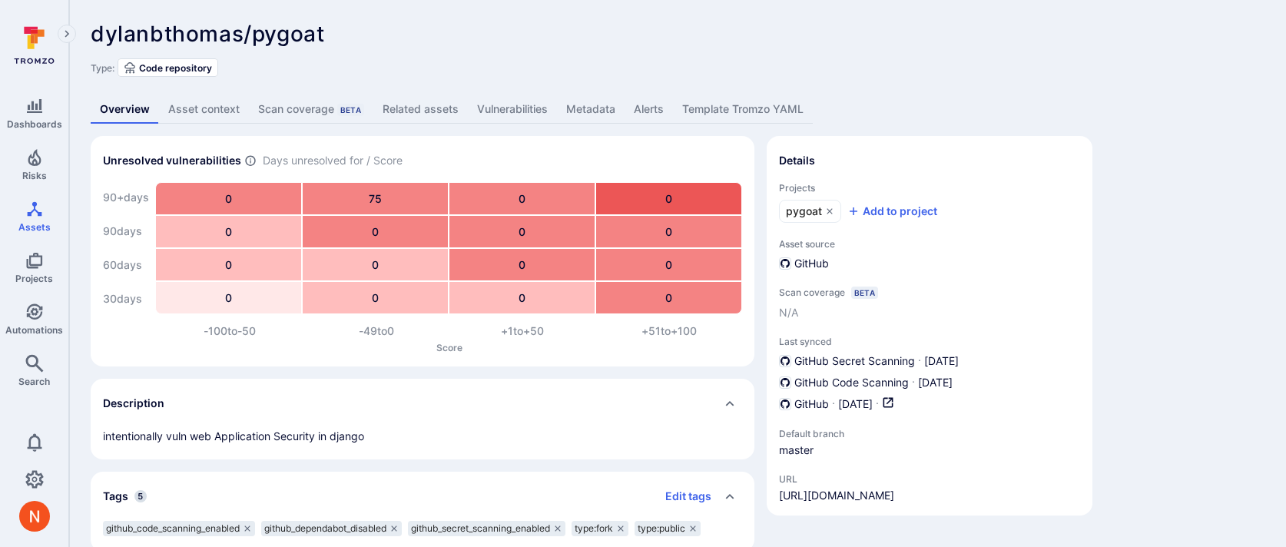
click at [197, 113] on link "Asset context" at bounding box center [204, 109] width 90 height 28
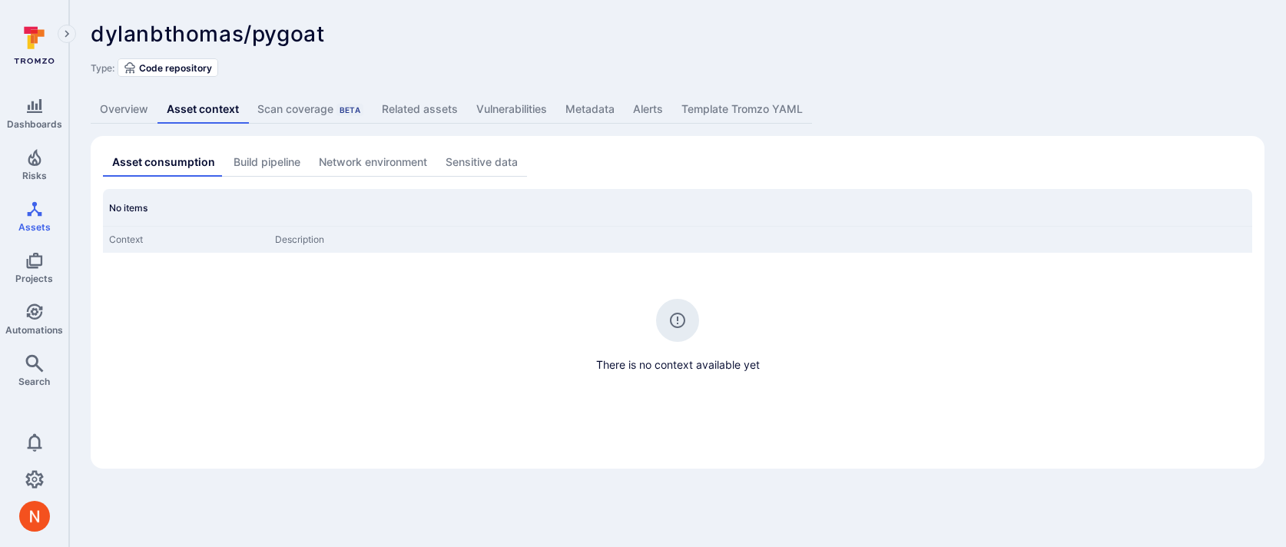
click at [111, 107] on link "Overview" at bounding box center [124, 109] width 67 height 28
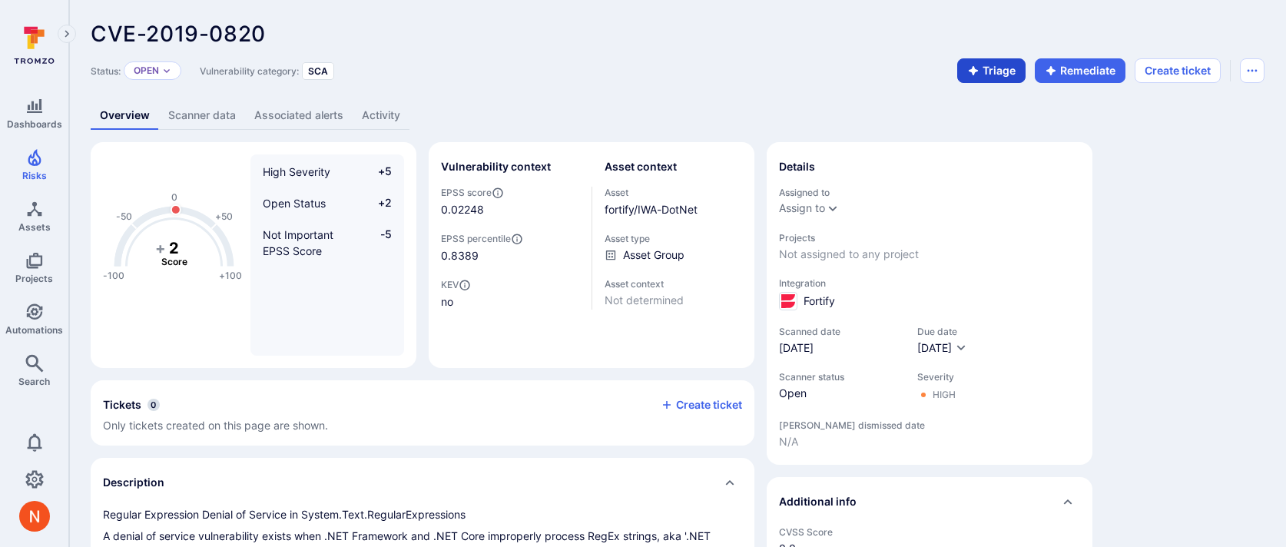
click at [977, 69] on icon "button" at bounding box center [973, 71] width 12 height 12
click at [1237, 230] on div "-100 -50 0 +50 +100 + 2 Score High Severity +5 Open Status +2 Not Important EPS…" at bounding box center [678, 539] width 1174 height 795
click at [474, 116] on link "AI triaging" at bounding box center [444, 115] width 71 height 28
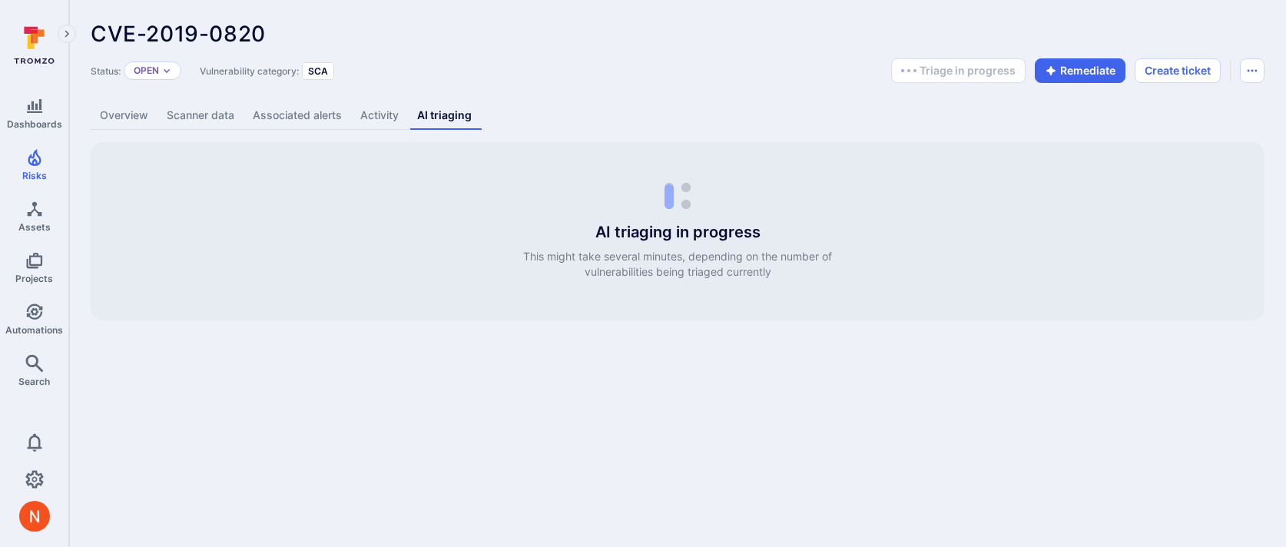
click at [103, 113] on link "Overview" at bounding box center [124, 115] width 67 height 28
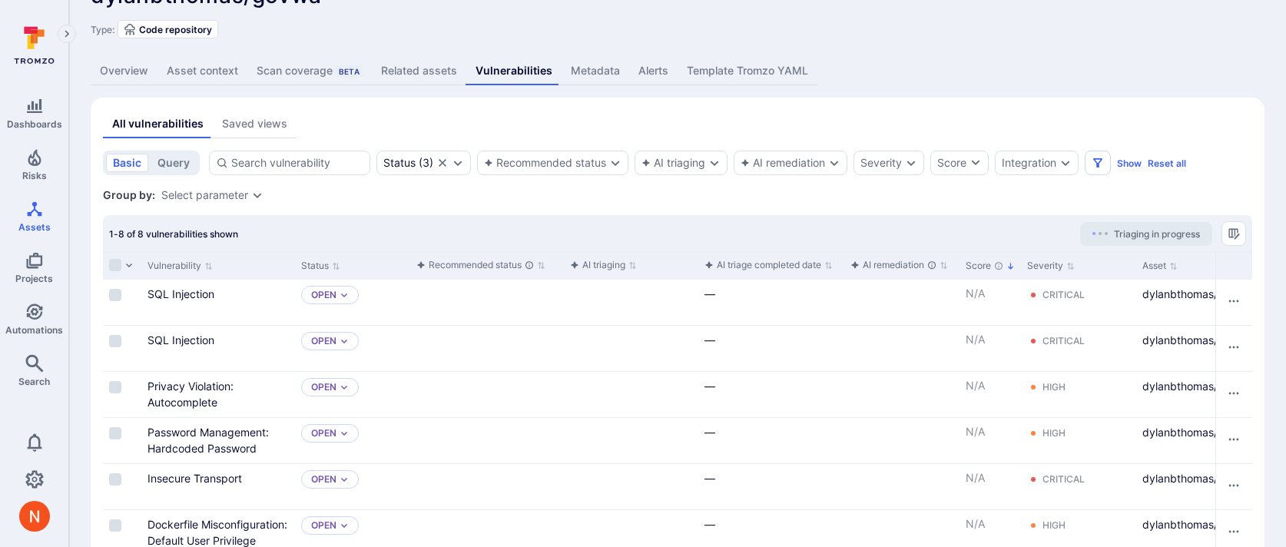
scroll to position [174, 0]
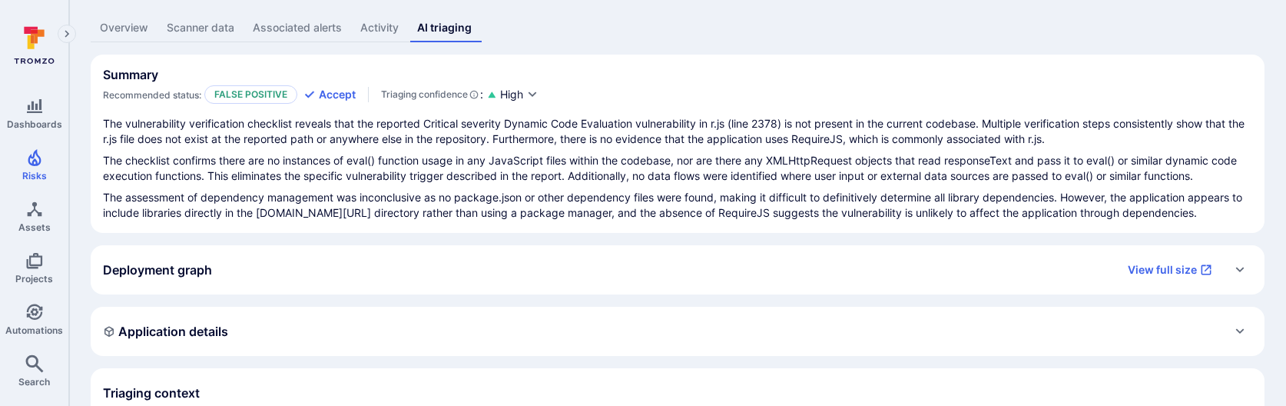
scroll to position [91, 0]
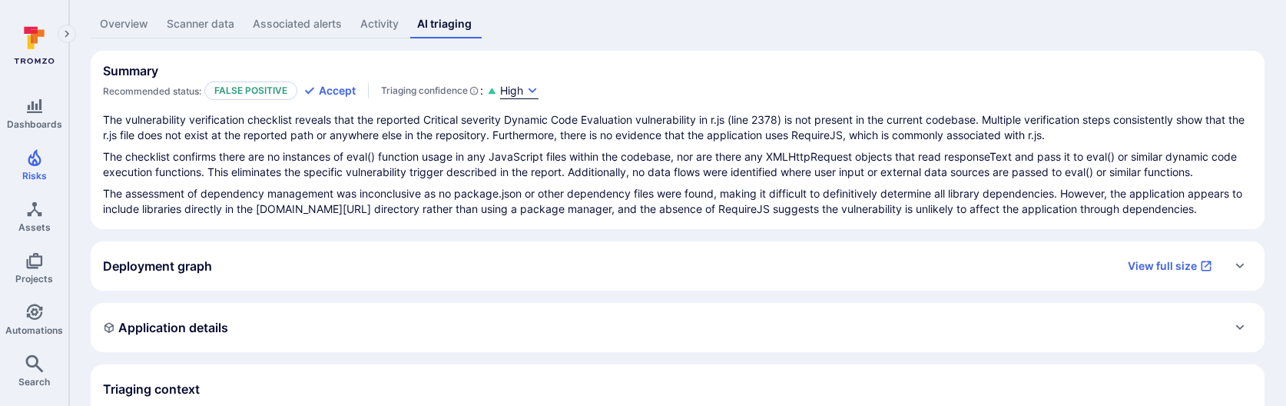
click at [527, 88] on button "High" at bounding box center [519, 91] width 38 height 16
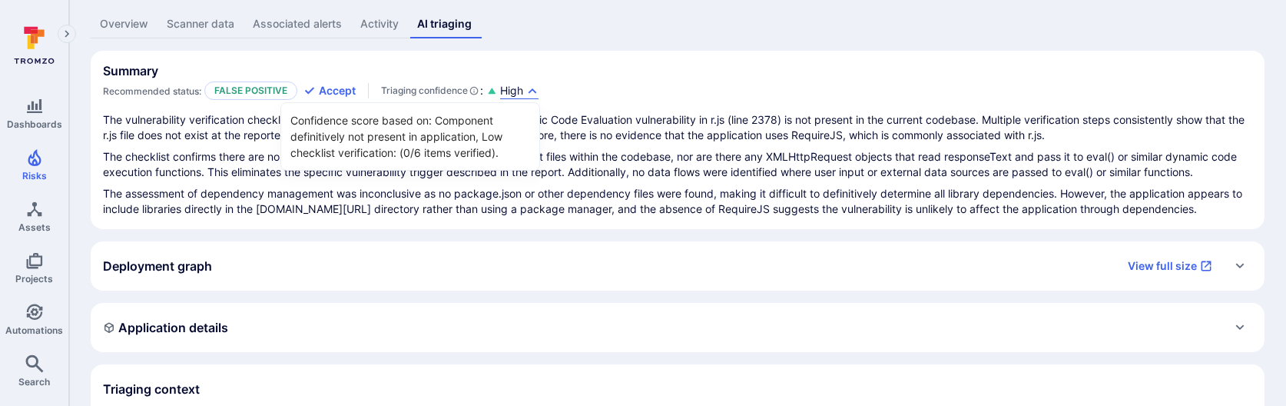
click at [618, 162] on div at bounding box center [643, 203] width 1286 height 406
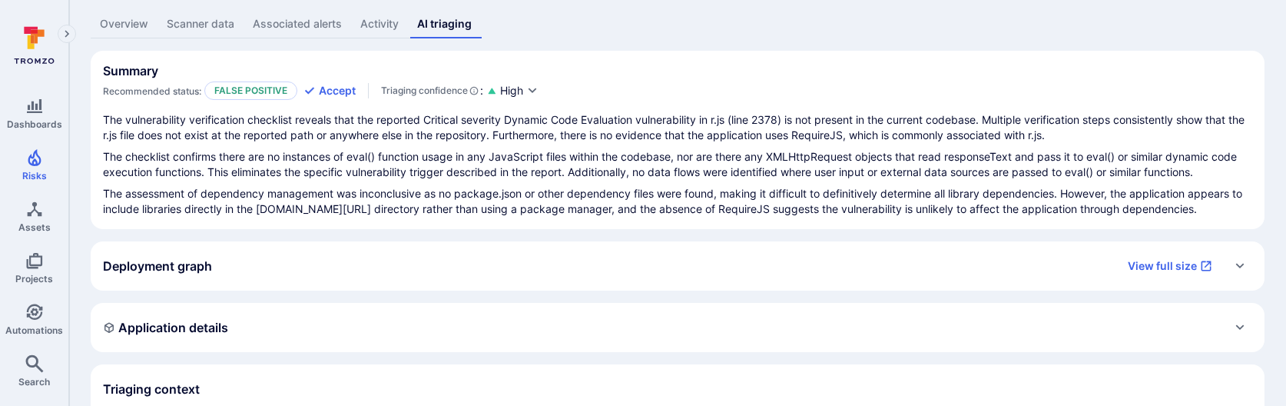
click at [529, 101] on section "Summary Recommended status: False positive Accept Triaging confidence : High Th…" at bounding box center [678, 140] width 1174 height 178
click at [528, 95] on icon "button" at bounding box center [532, 91] width 12 height 12
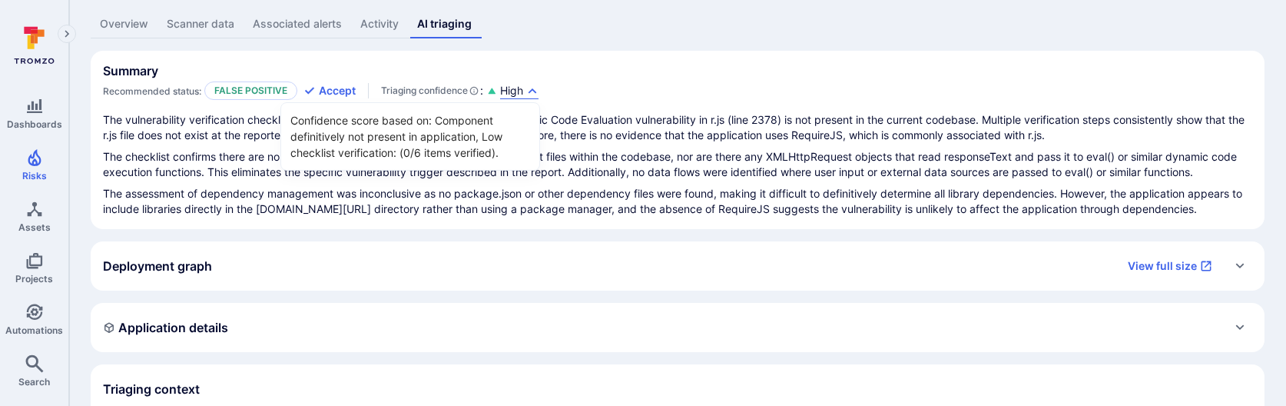
click at [644, 204] on div at bounding box center [643, 203] width 1286 height 406
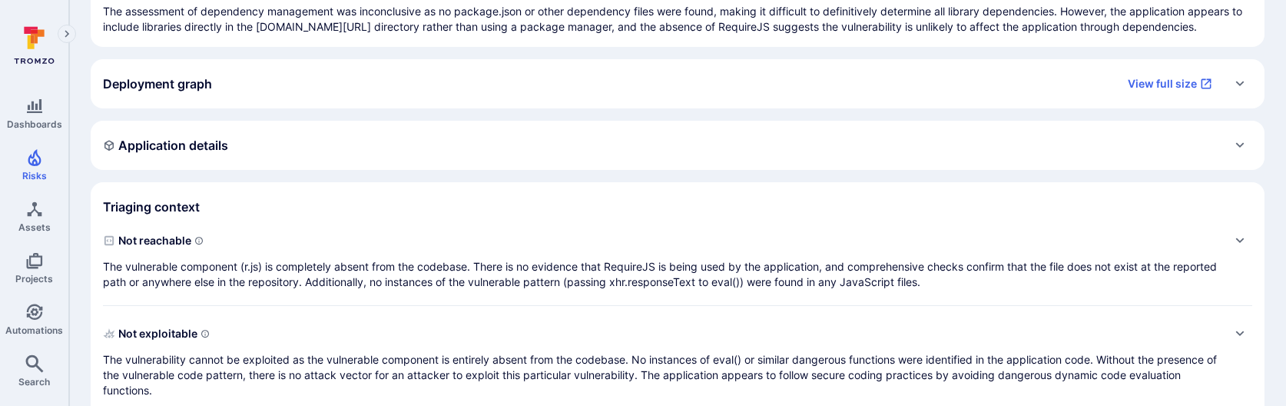
scroll to position [352, 0]
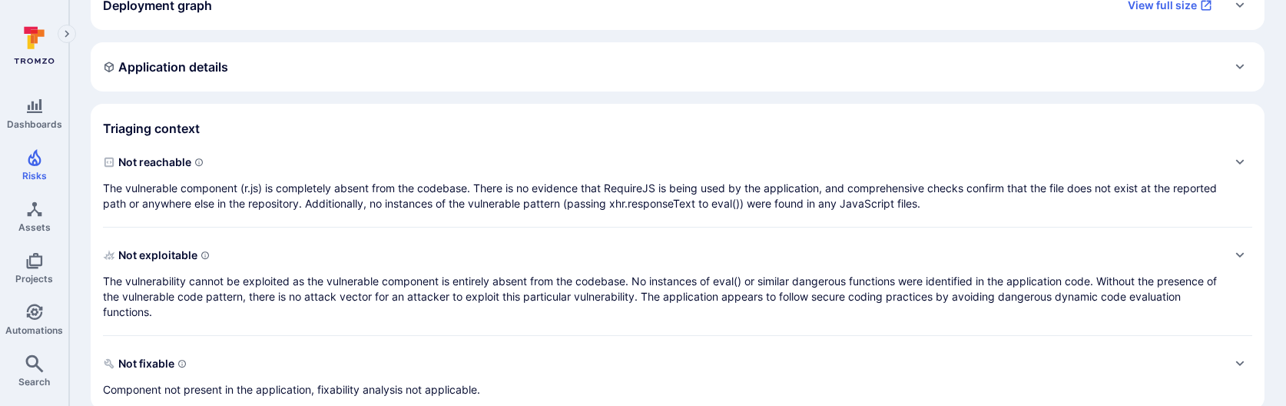
click at [551, 199] on p "The vulnerable component (r.js) is completely absent from the codebase. There i…" at bounding box center [662, 196] width 1119 height 31
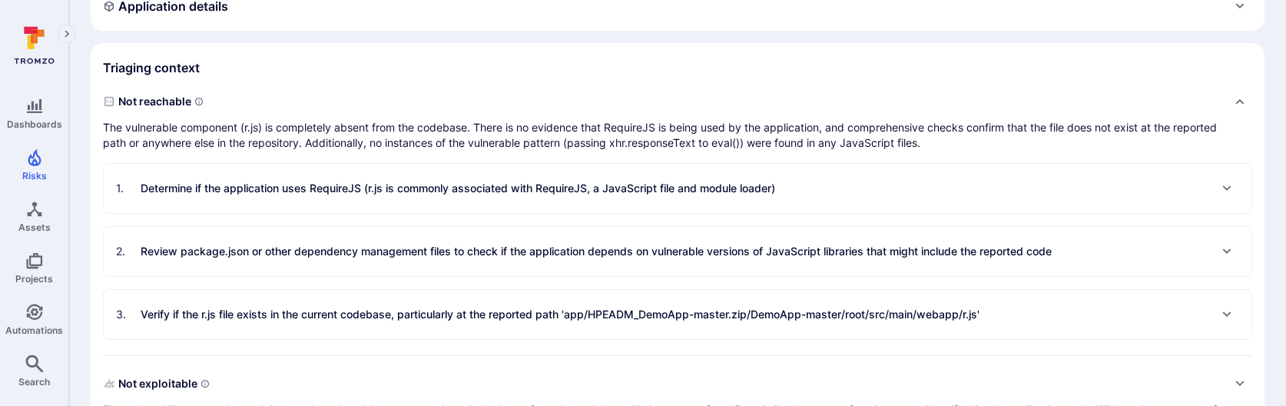
click at [551, 199] on div "1 . Determine if the application uses RequireJS (r.js is commonly associated wi…" at bounding box center [445, 188] width 659 height 25
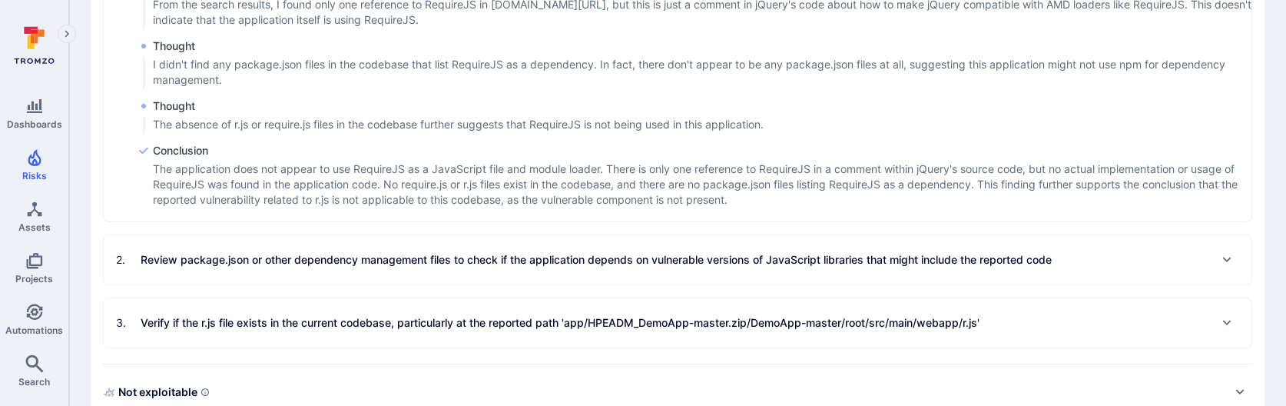
scroll to position [757, 0]
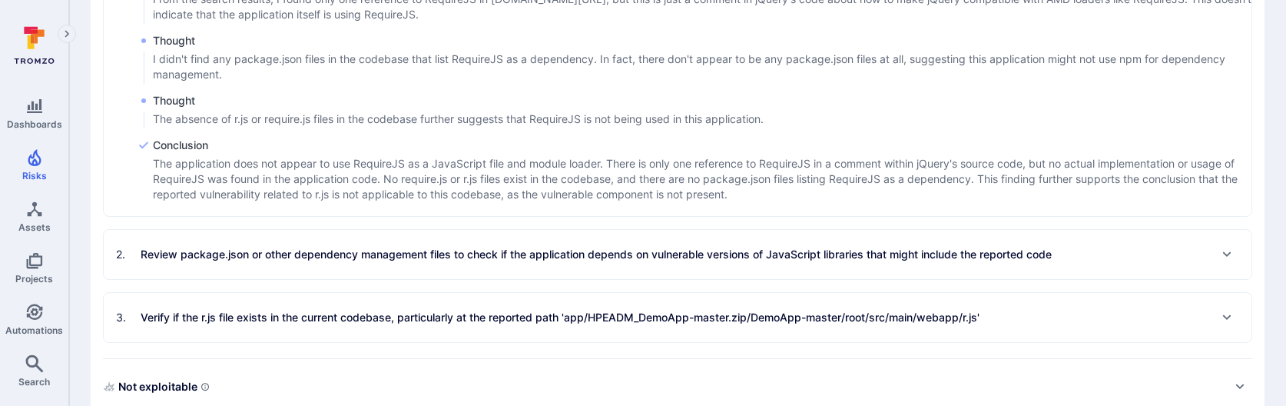
click at [542, 249] on p "Review package.json or other dependency management files to check if the applic…" at bounding box center [596, 254] width 911 height 15
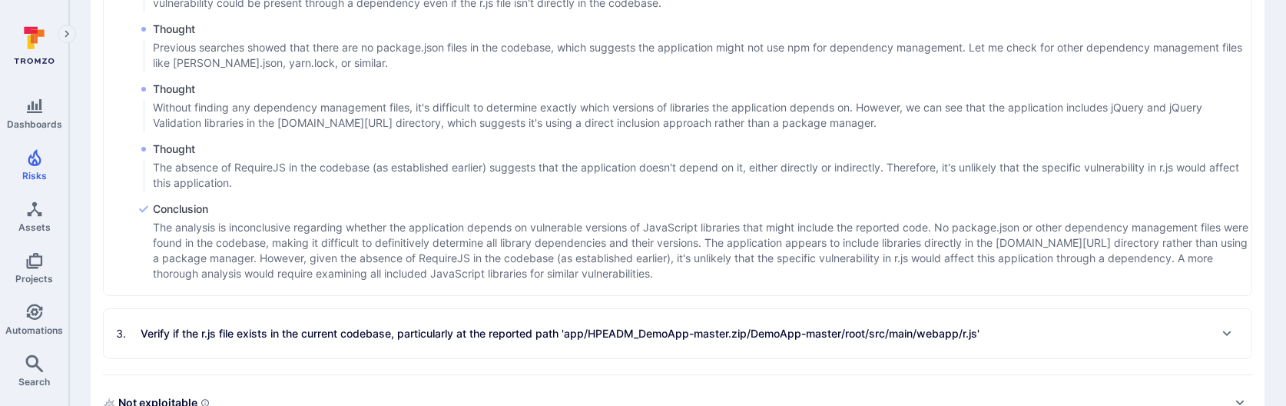
scroll to position [1142, 0]
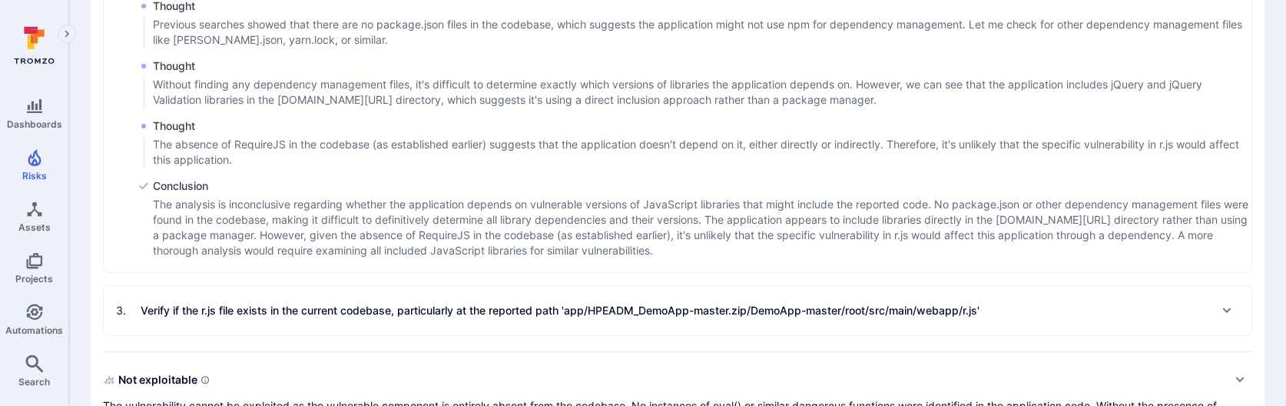
click at [531, 303] on p "Verify if the r.js file exists in the current codebase, particularly at the rep…" at bounding box center [560, 310] width 839 height 15
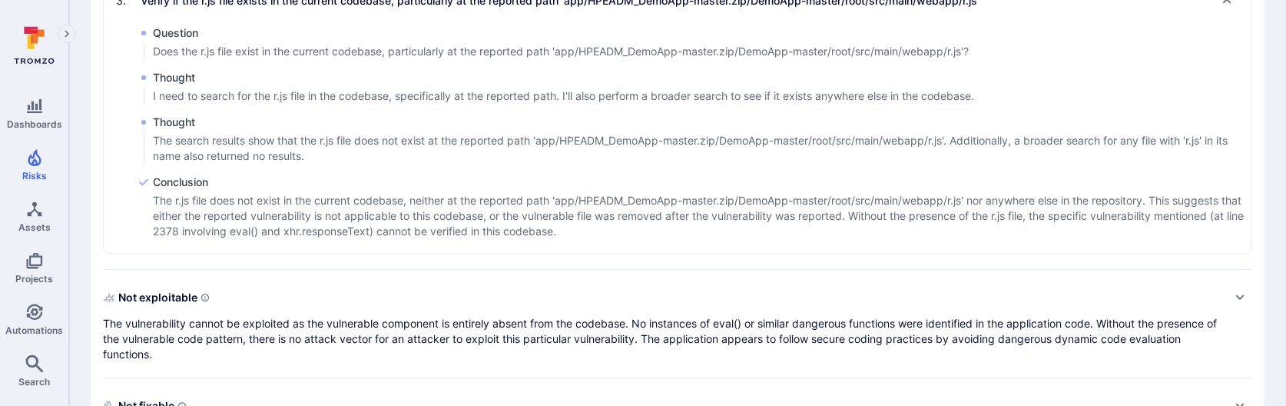
scroll to position [1456, 0]
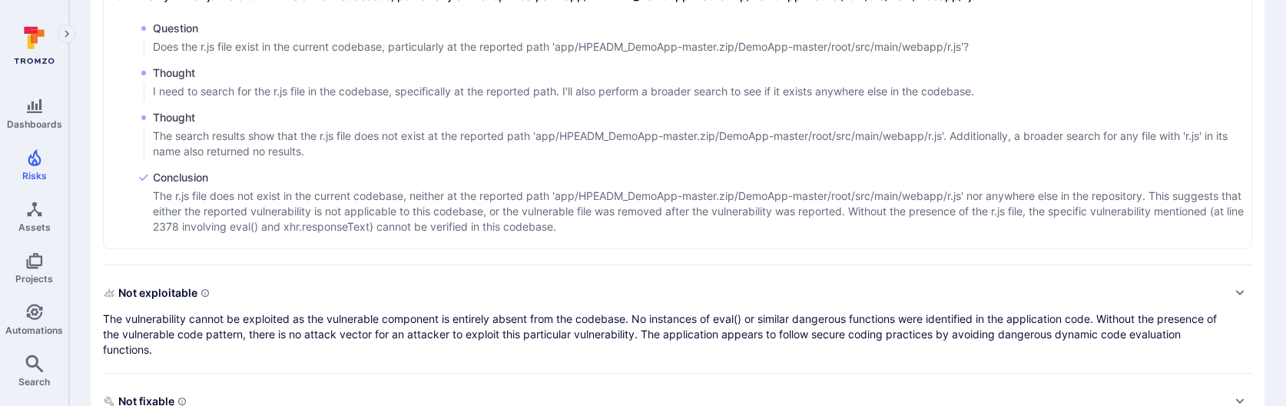
click at [533, 315] on p "The vulnerability cannot be exploited as the vulnerable component is entirely a…" at bounding box center [662, 334] width 1119 height 46
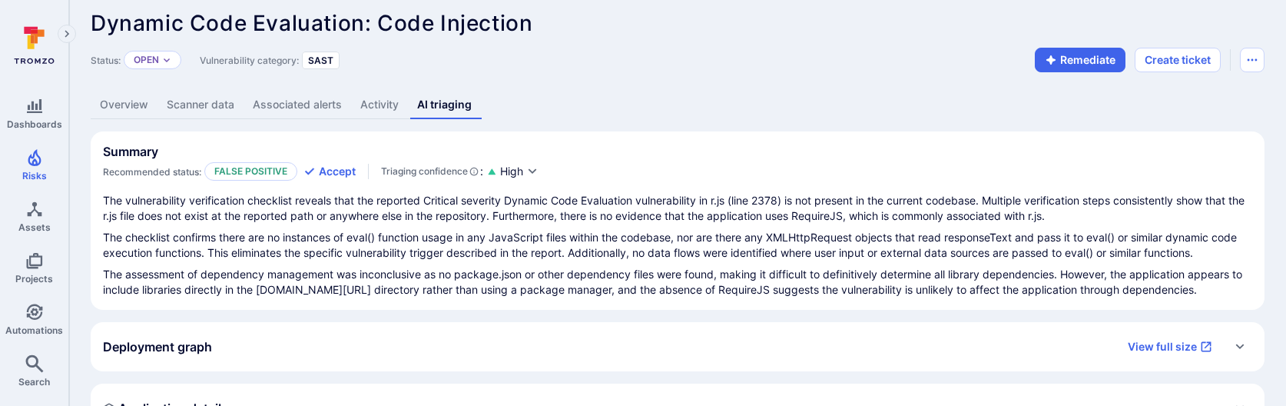
scroll to position [0, 0]
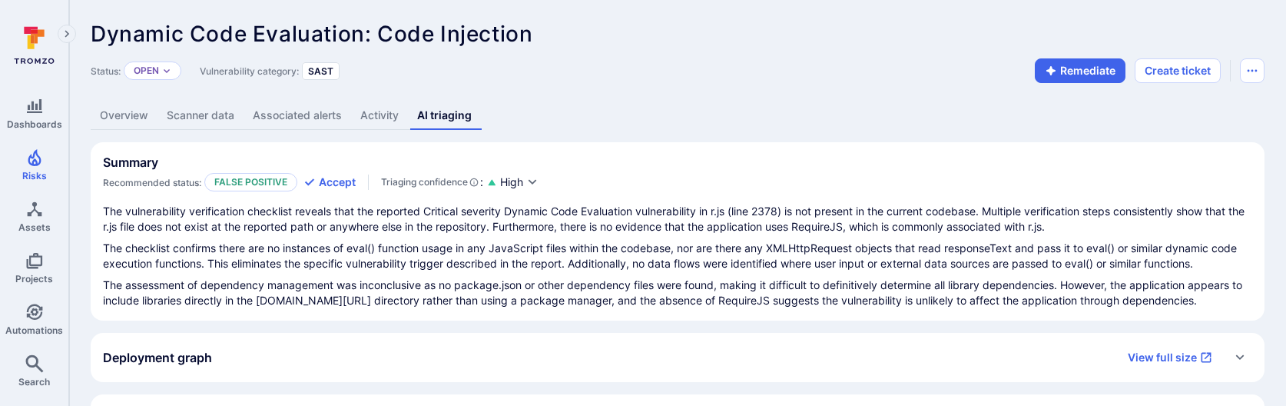
click at [125, 110] on link "Overview" at bounding box center [124, 115] width 67 height 28
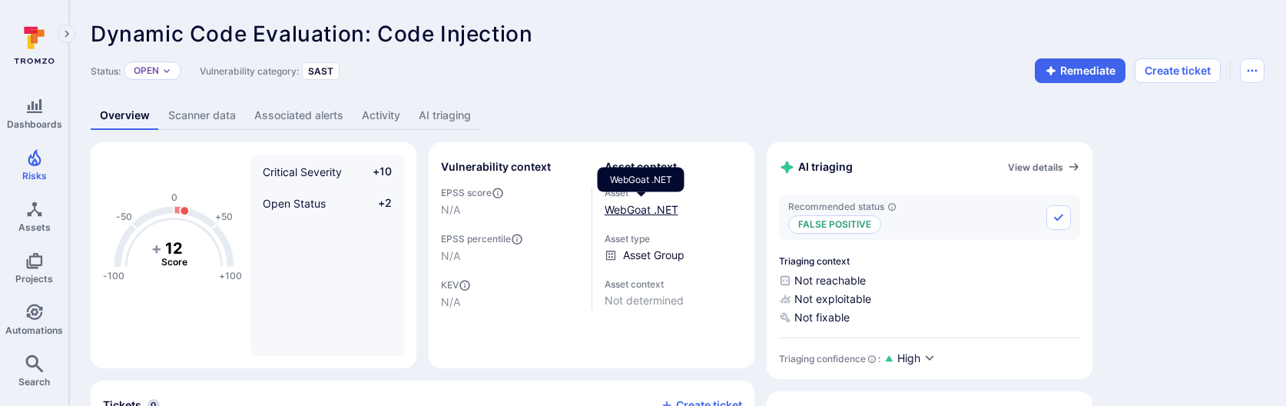
click at [625, 205] on link "WebGoat .NET" at bounding box center [642, 209] width 74 height 13
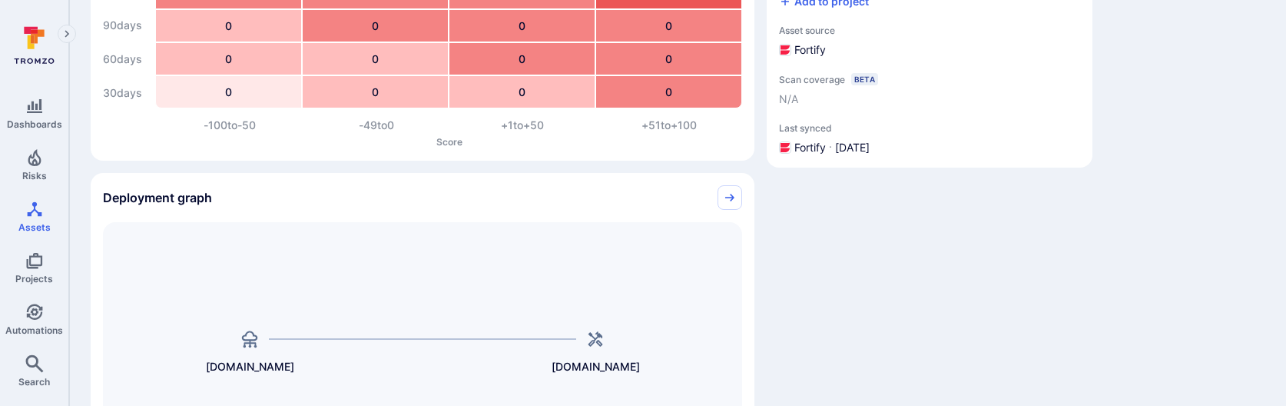
scroll to position [437, 0]
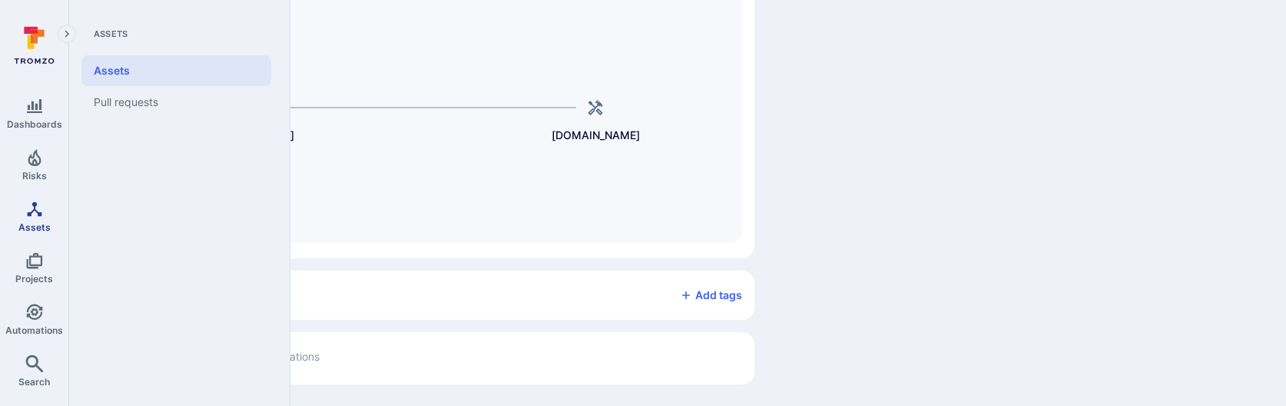
click at [42, 223] on span "Assets" at bounding box center [34, 227] width 32 height 12
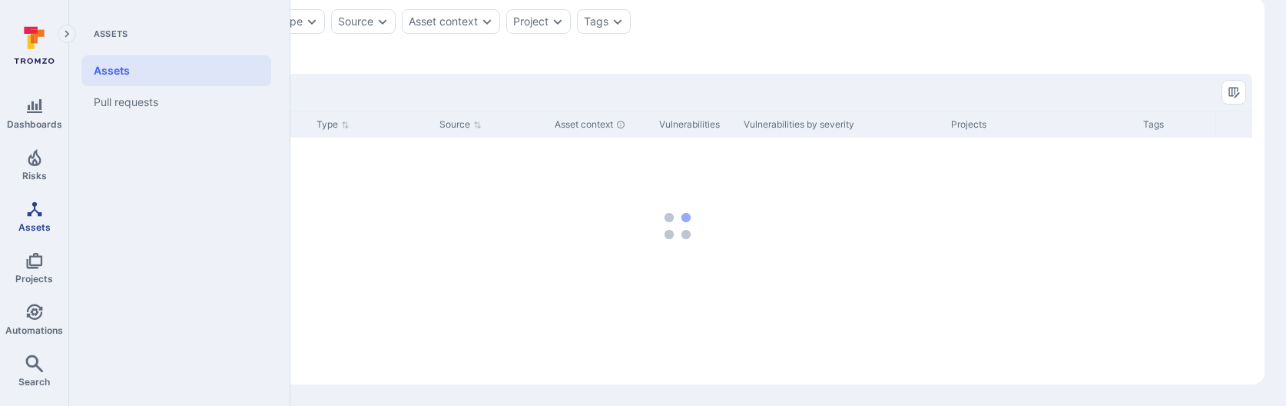
scroll to position [339, 0]
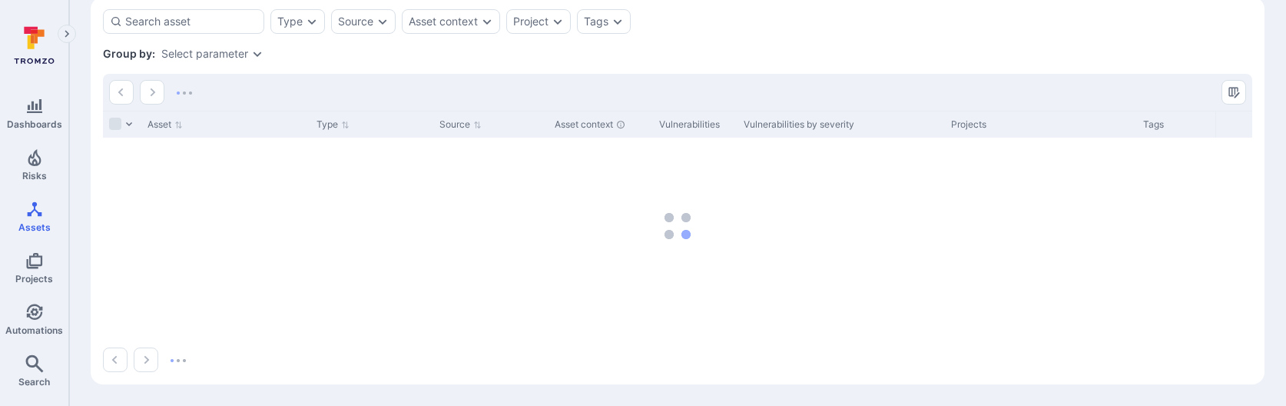
click at [214, 111] on div "Asset" at bounding box center [225, 124] width 169 height 27
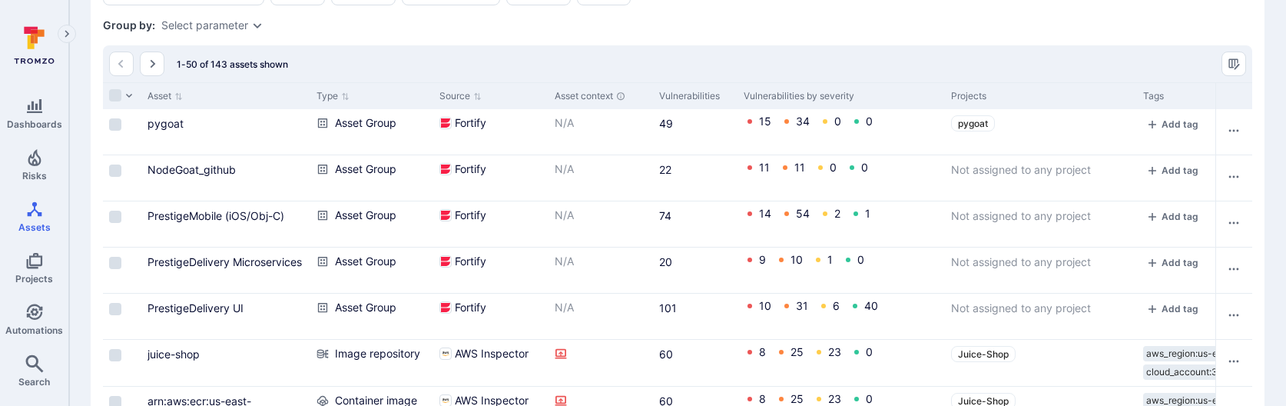
scroll to position [270, 0]
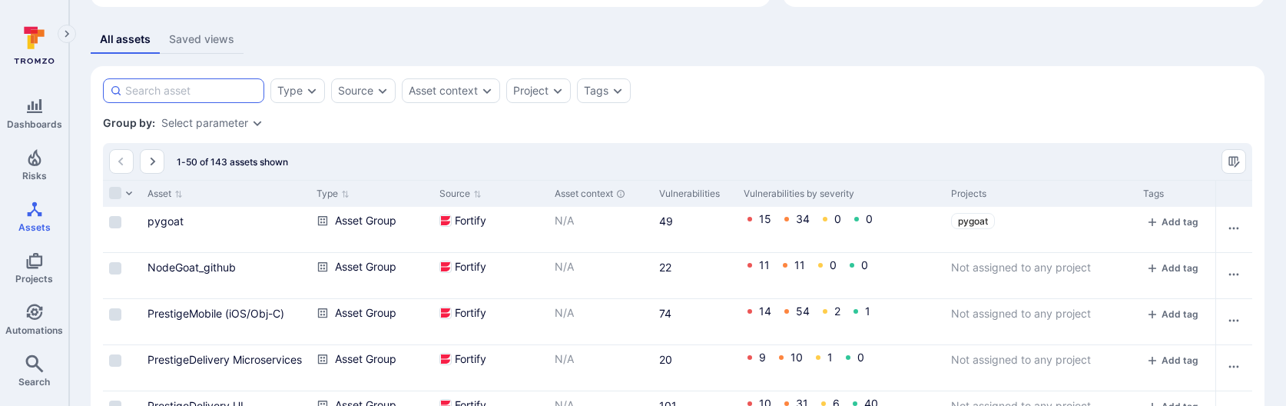
click at [186, 84] on input at bounding box center [191, 90] width 132 height 15
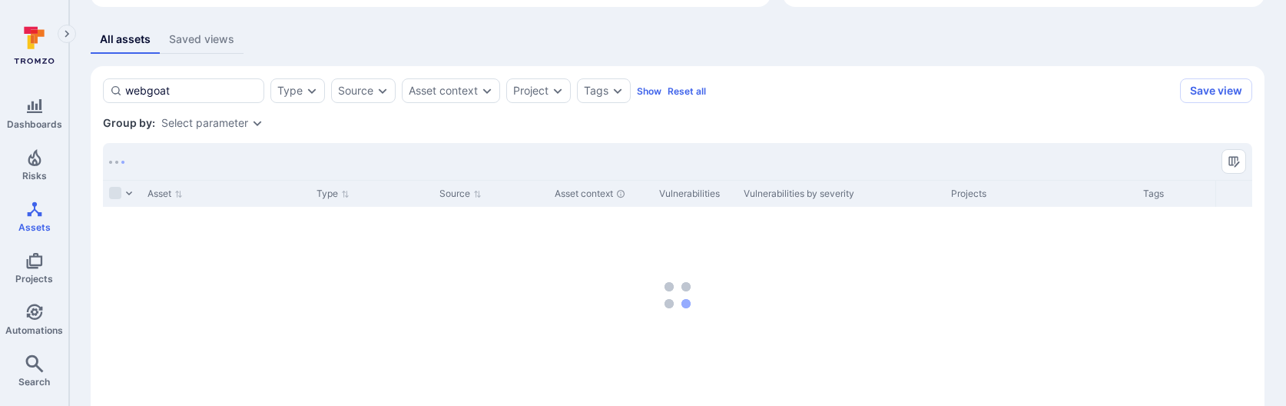
type input "webgoat"
click at [201, 123] on div "Select parameter" at bounding box center [204, 123] width 87 height 12
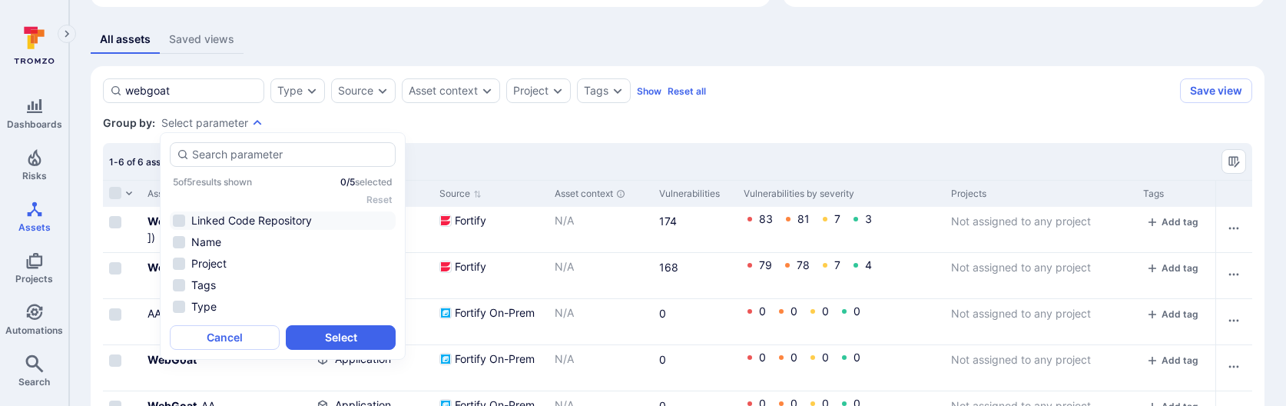
click at [244, 224] on li "Linked Code Repository" at bounding box center [283, 220] width 226 height 18
click at [310, 342] on button "Select" at bounding box center [341, 337] width 110 height 25
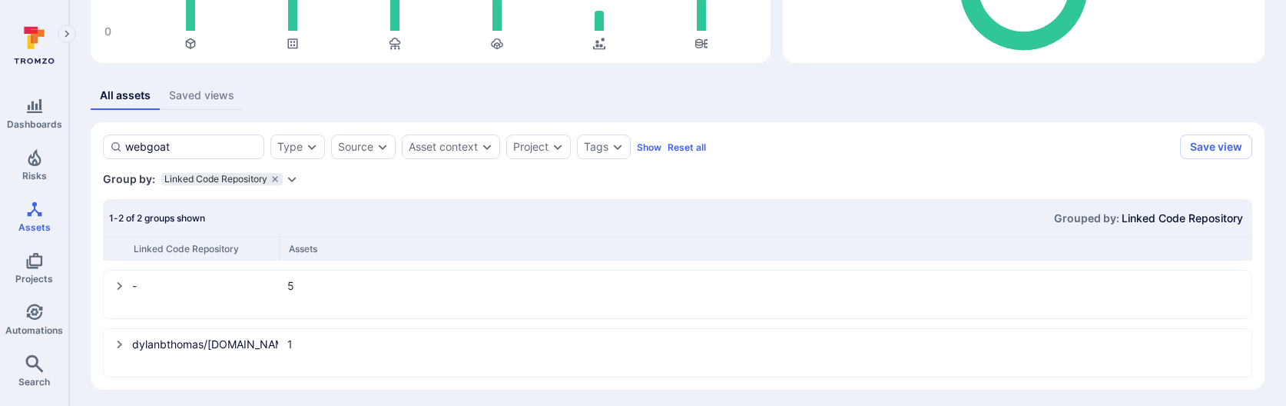
scroll to position [218, 0]
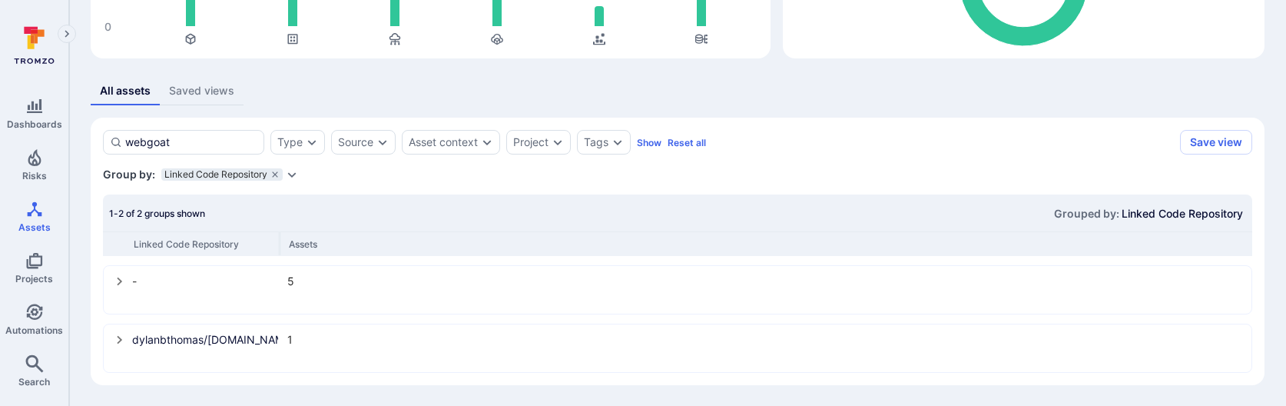
click at [118, 336] on icon "select group" at bounding box center [119, 340] width 5 height 8
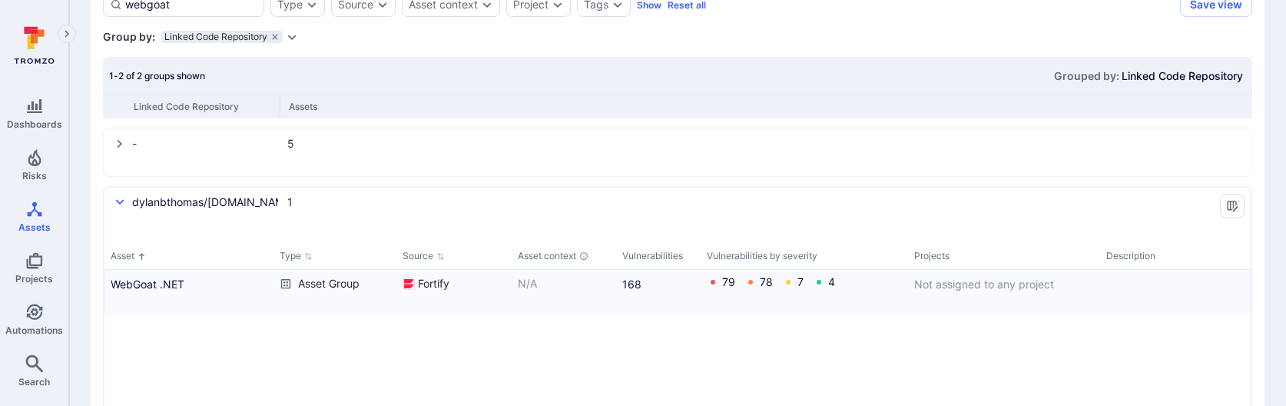
scroll to position [353, 0]
click at [221, 210] on link "dylanbthomas/WebGoat.NET" at bounding box center [205, 204] width 146 height 16
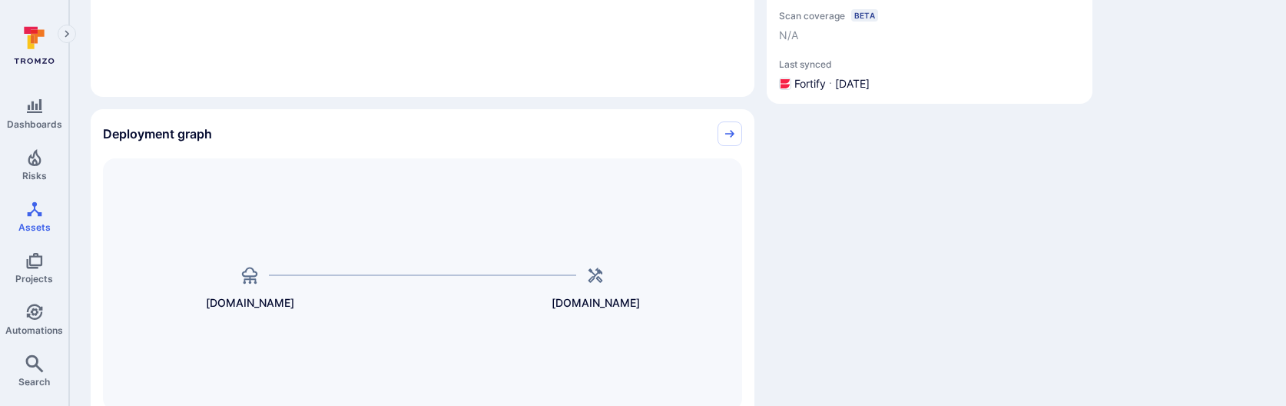
scroll to position [437, 0]
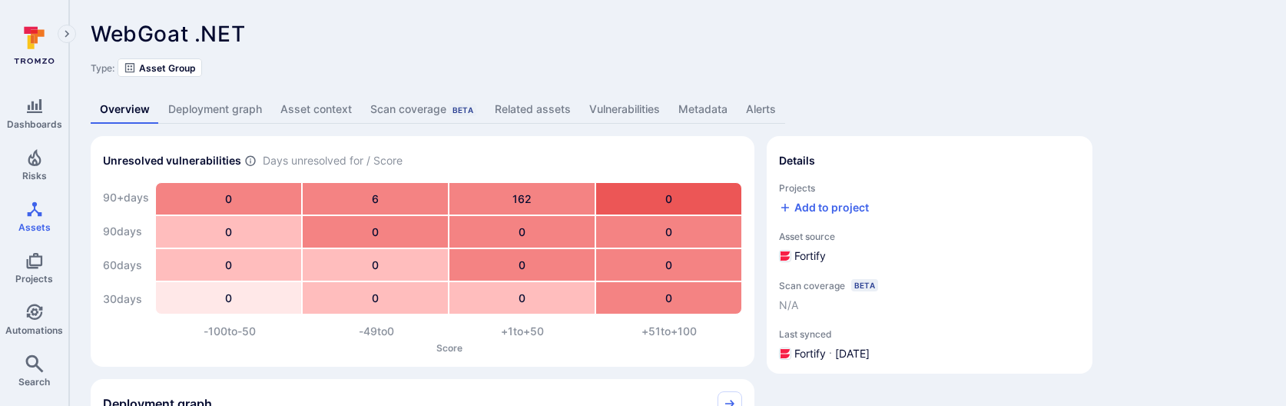
scroll to position [270, 0]
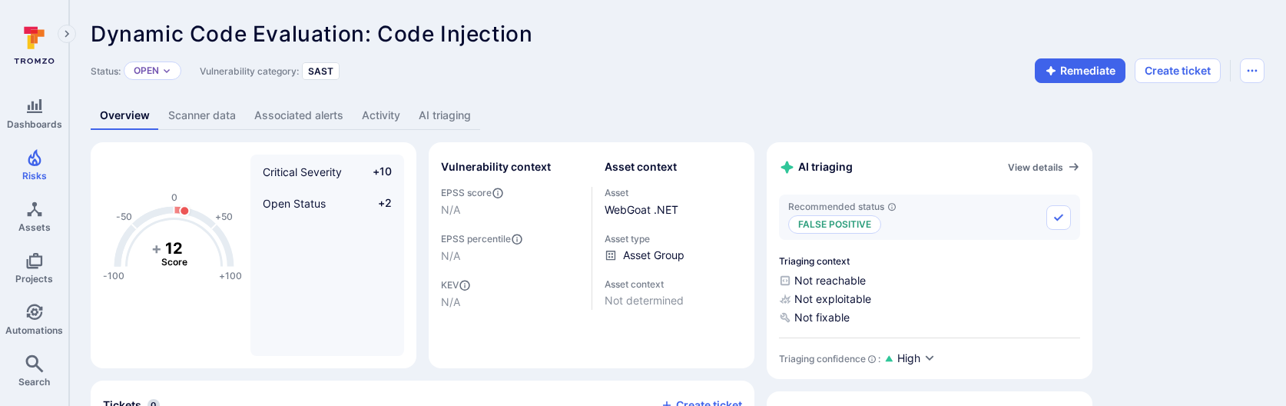
click at [452, 113] on link "AI triaging" at bounding box center [444, 115] width 71 height 28
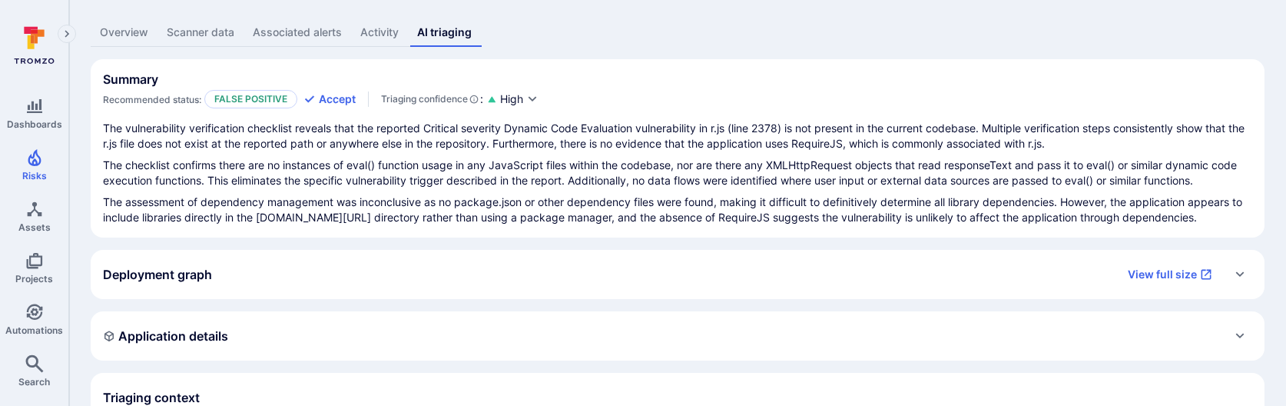
scroll to position [84, 0]
click at [149, 31] on link "Overview" at bounding box center [124, 32] width 67 height 28
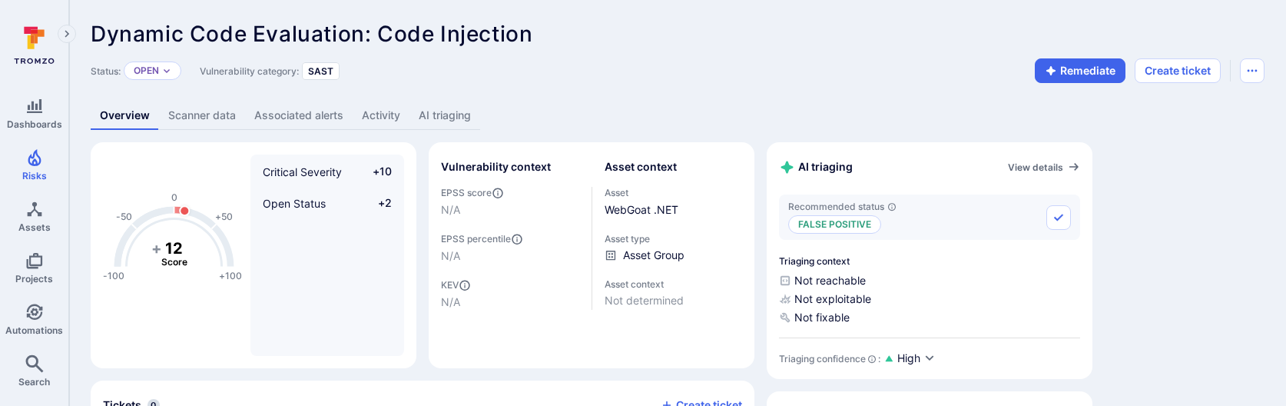
click at [453, 121] on link "AI triaging" at bounding box center [444, 115] width 71 height 28
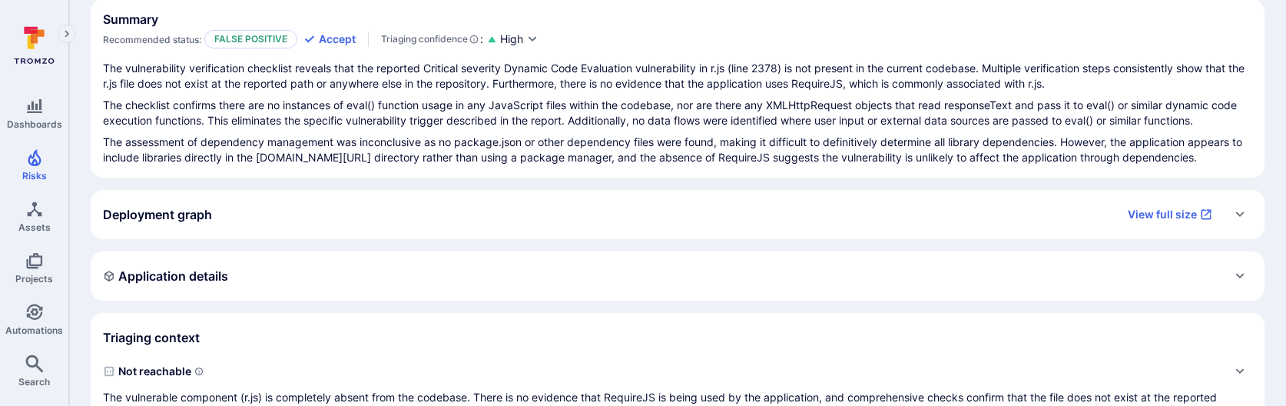
scroll to position [144, 0]
click at [406, 197] on div "Deployment graph View full size" at bounding box center [678, 213] width 1174 height 49
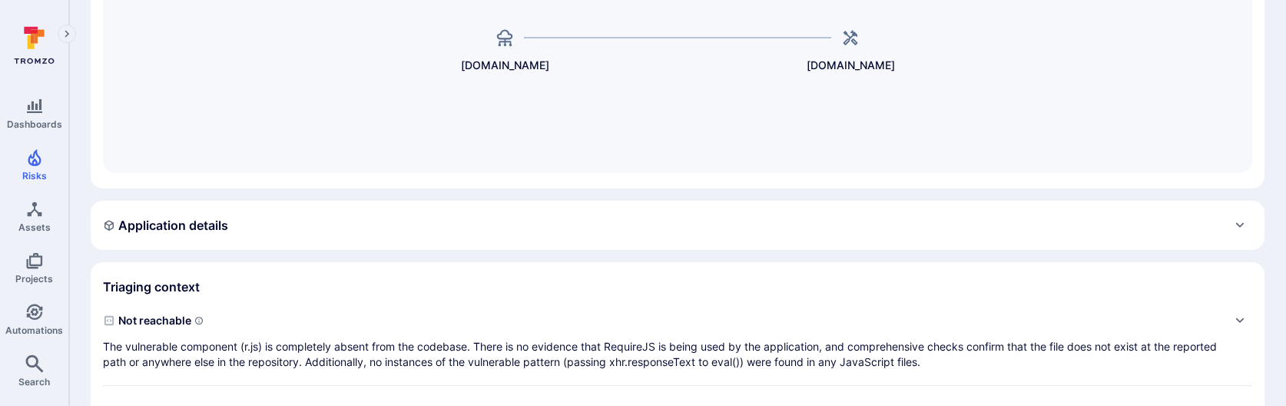
scroll to position [645, 0]
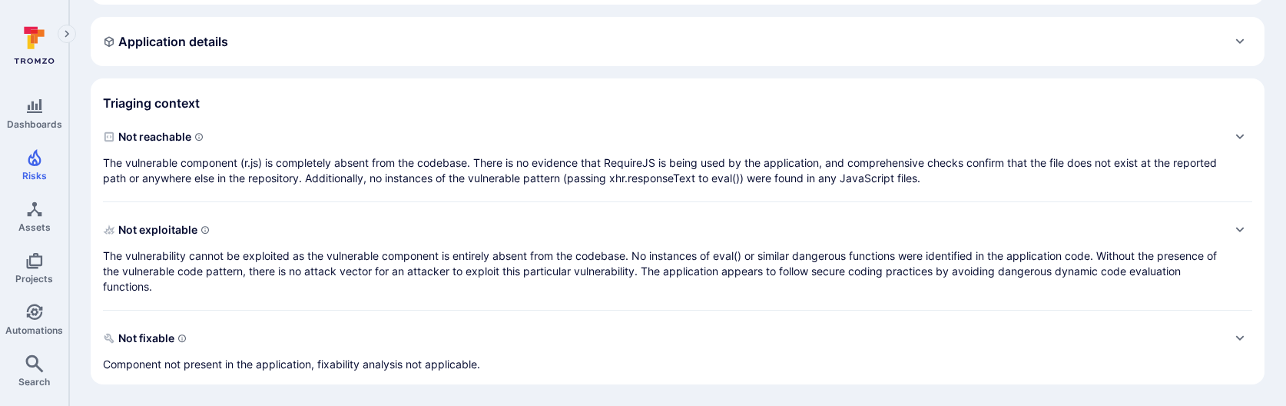
click at [340, 48] on div "Application details" at bounding box center [677, 41] width 1149 height 25
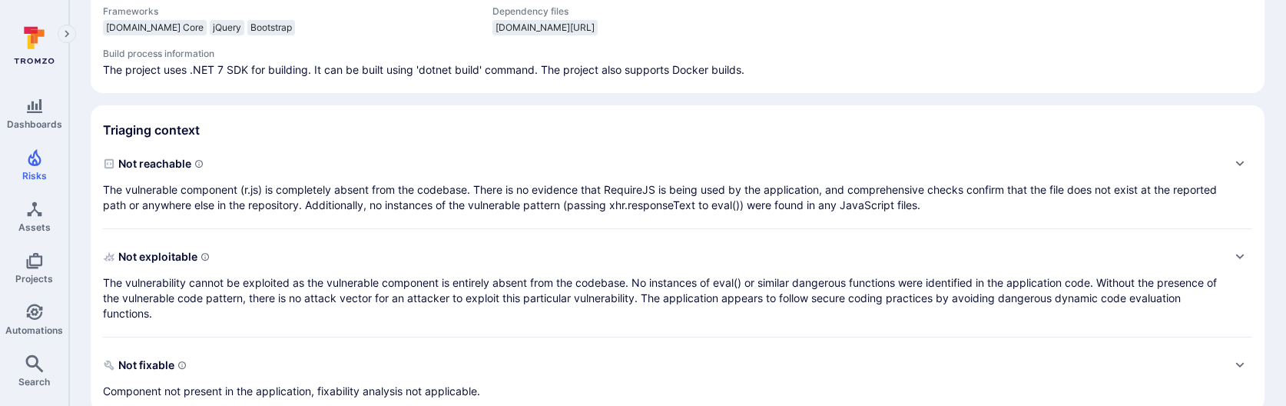
scroll to position [751, 0]
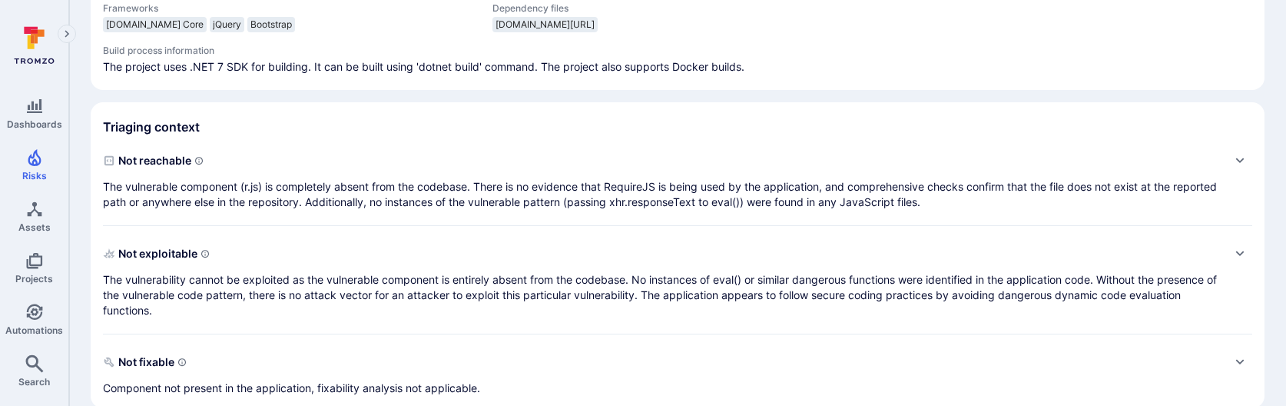
click at [399, 204] on p "The vulnerable component (r.js) is completely absent from the codebase. There i…" at bounding box center [662, 194] width 1119 height 31
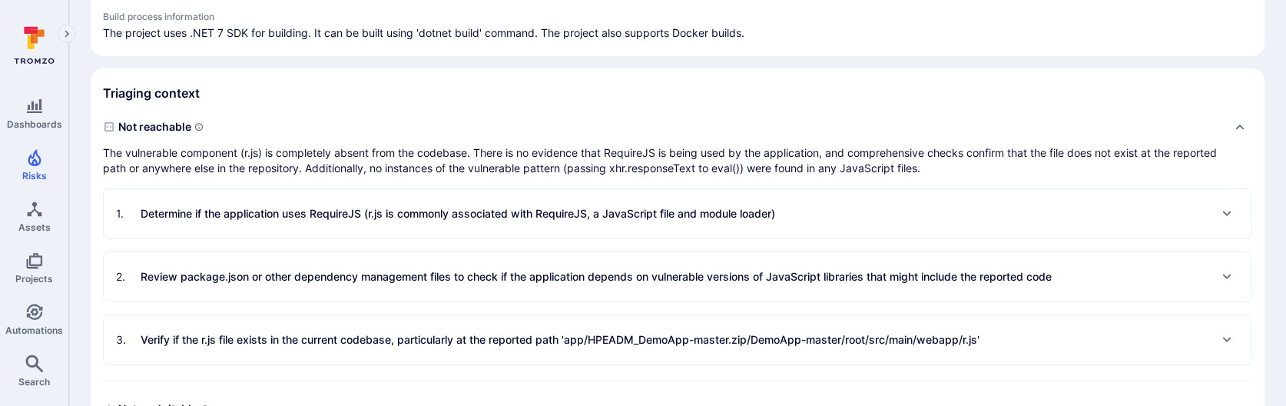
scroll to position [788, 0]
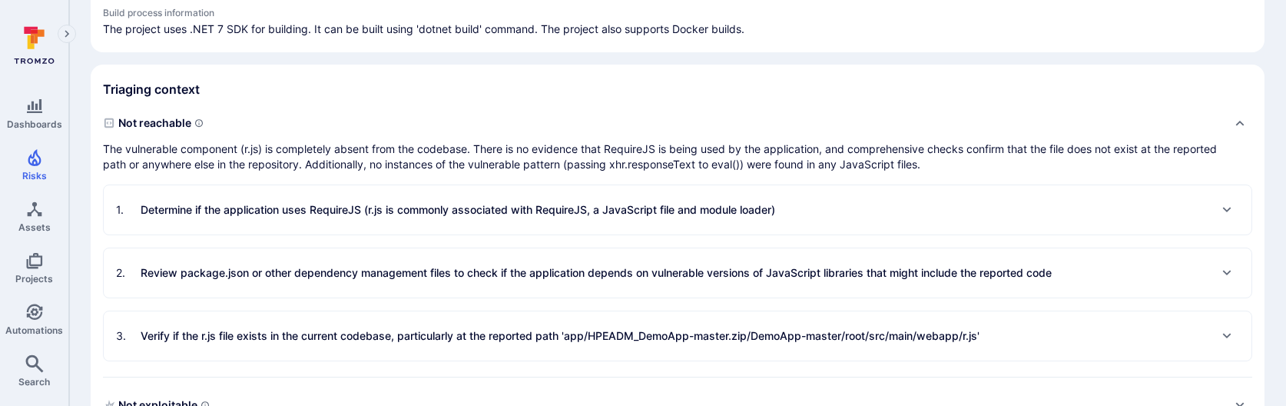
click at [399, 204] on p "Determine if the application uses RequireJS (r.js is commonly associated with R…" at bounding box center [458, 209] width 635 height 15
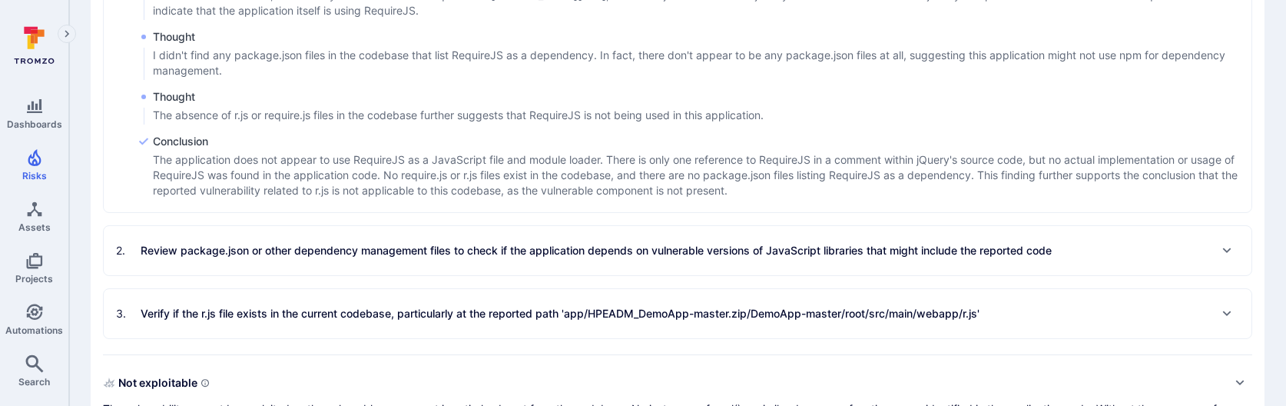
scroll to position [1161, 0]
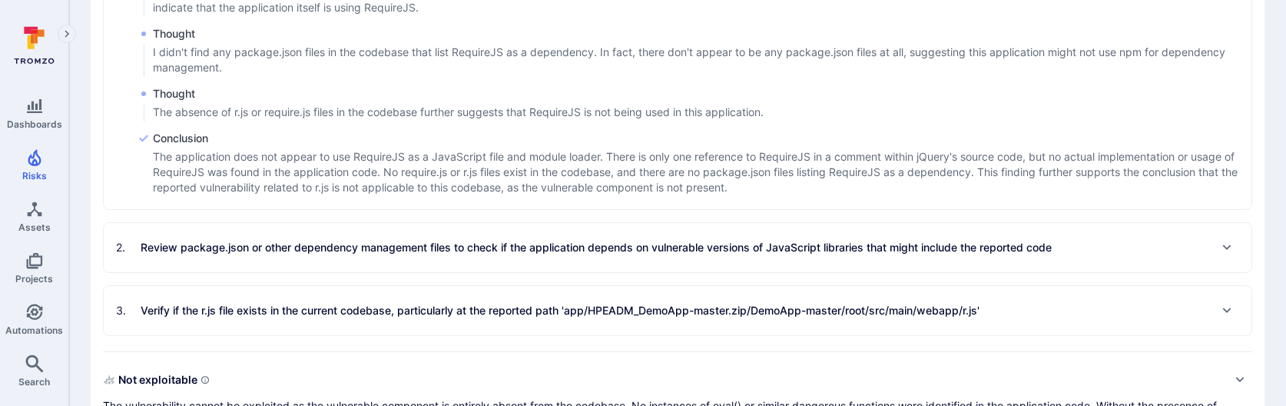
click at [385, 296] on div "3 . Verify if the r.js file exists in the current codebase, particularly at the…" at bounding box center [678, 310] width 1148 height 49
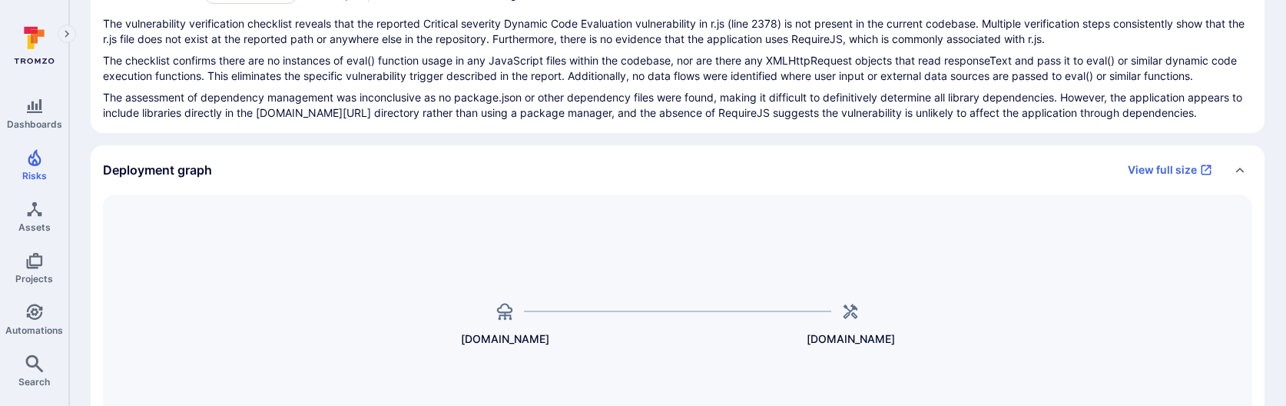
scroll to position [0, 0]
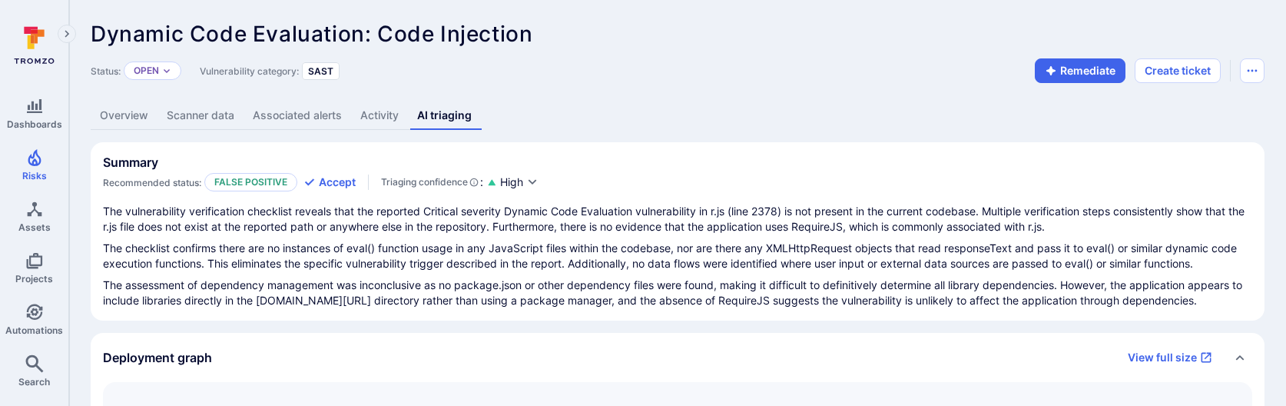
click at [139, 121] on link "Overview" at bounding box center [124, 115] width 67 height 28
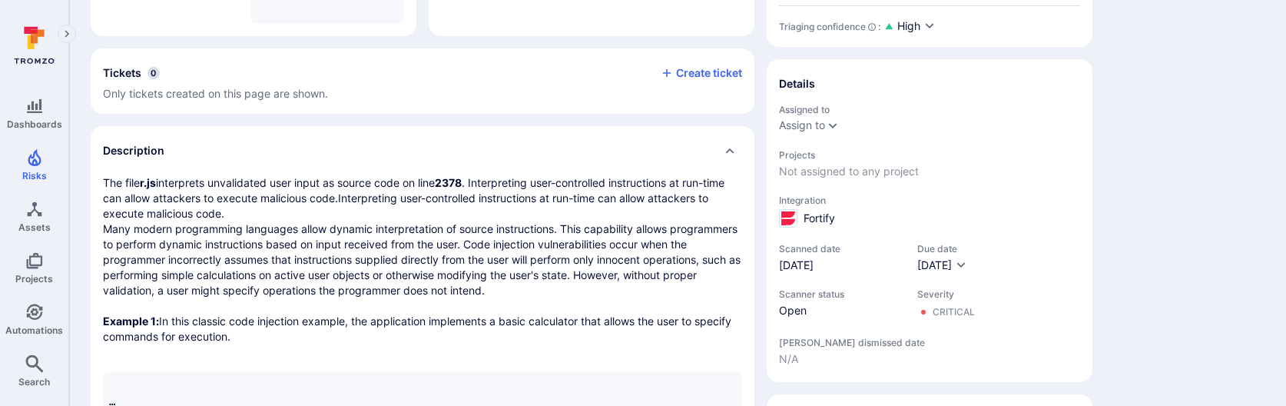
scroll to position [51, 0]
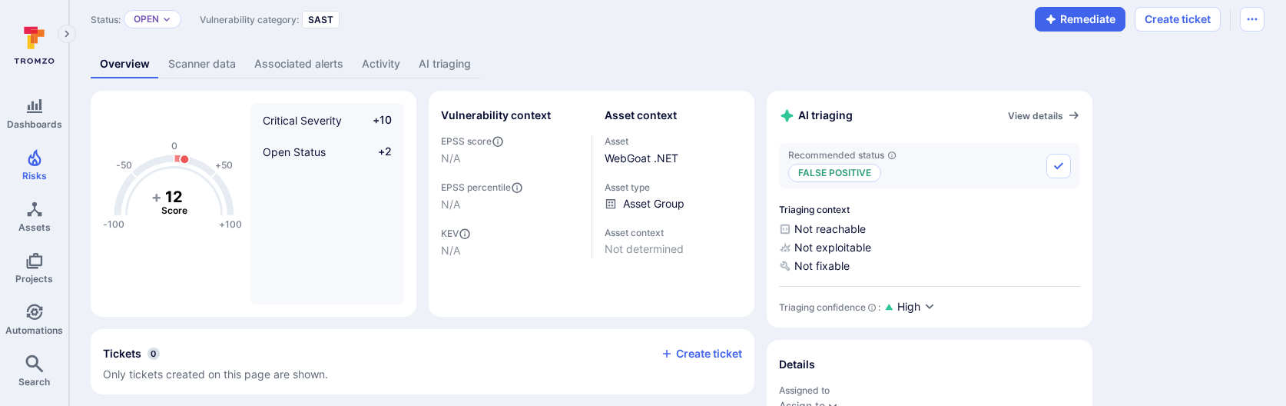
click at [425, 57] on link "AI triaging" at bounding box center [444, 64] width 71 height 28
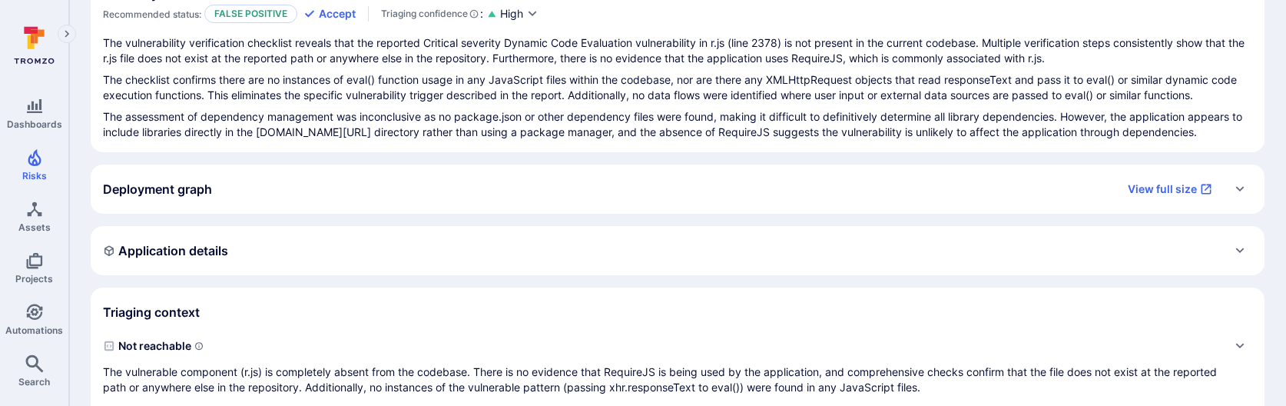
click at [456, 264] on div "Application details" at bounding box center [678, 250] width 1174 height 49
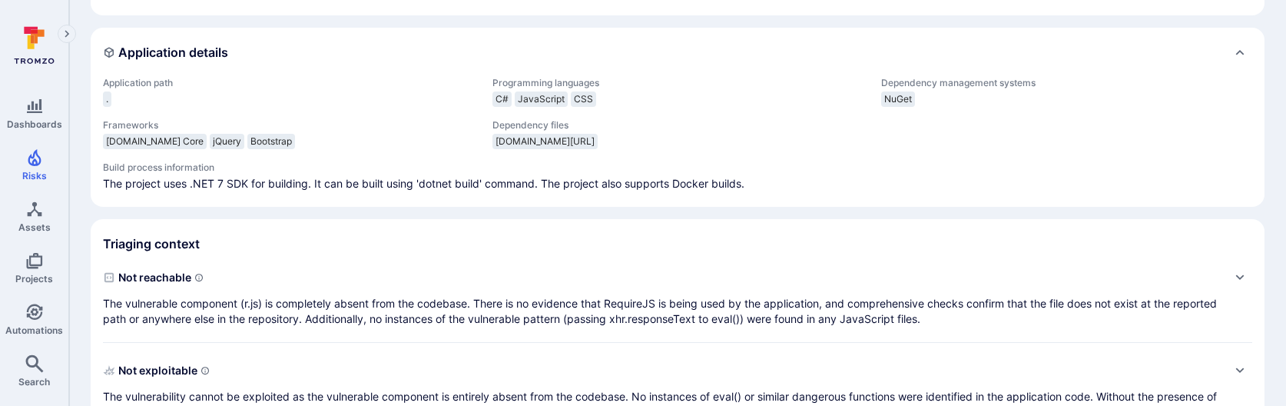
scroll to position [402, 0]
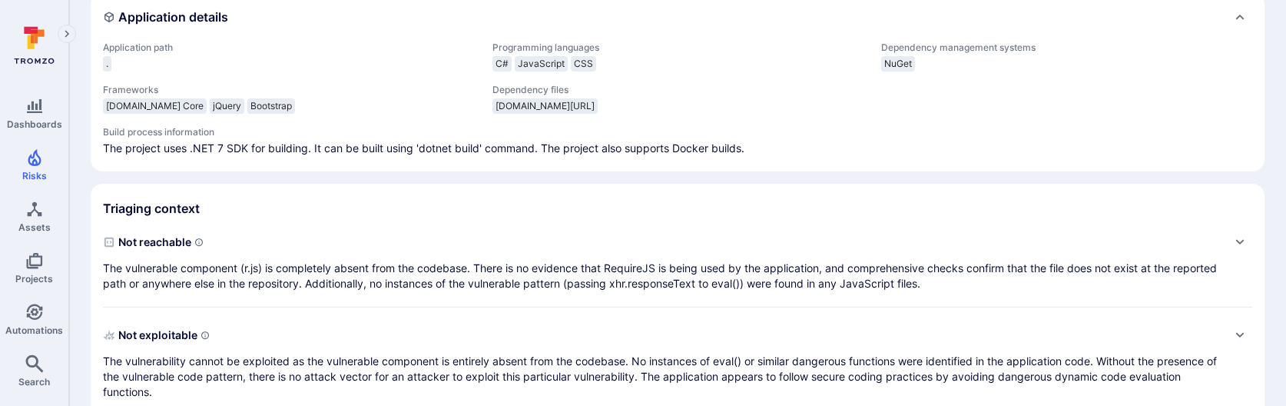
click at [452, 279] on p "The vulnerable component (r.js) is completely absent from the codebase. There i…" at bounding box center [662, 275] width 1119 height 31
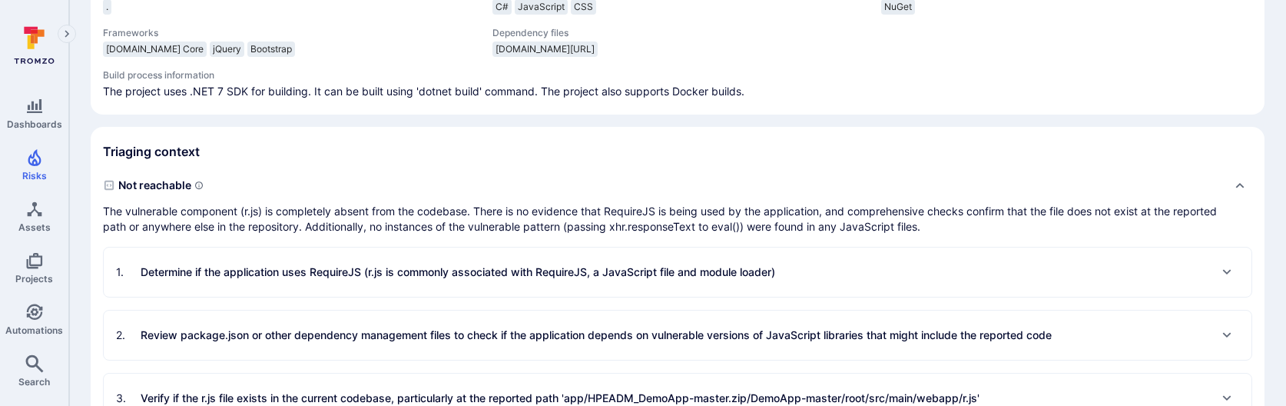
click at [452, 277] on p "Determine if the application uses RequireJS (r.js is commonly associated with R…" at bounding box center [458, 271] width 635 height 15
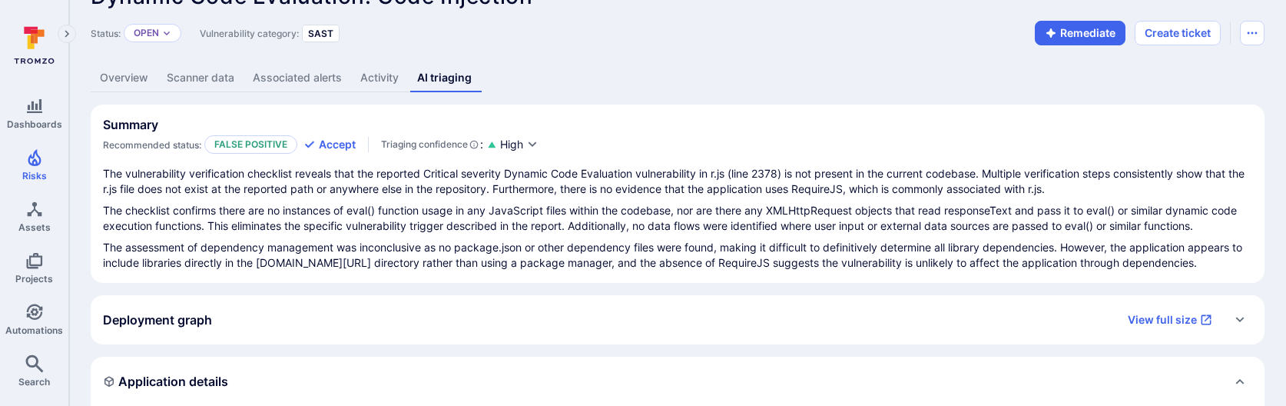
scroll to position [0, 0]
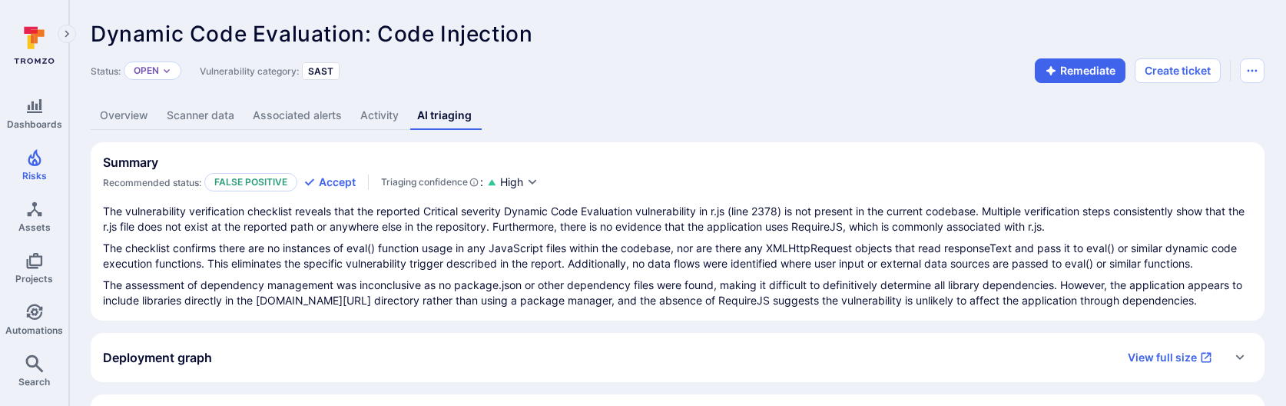
click at [116, 121] on link "Overview" at bounding box center [124, 115] width 67 height 28
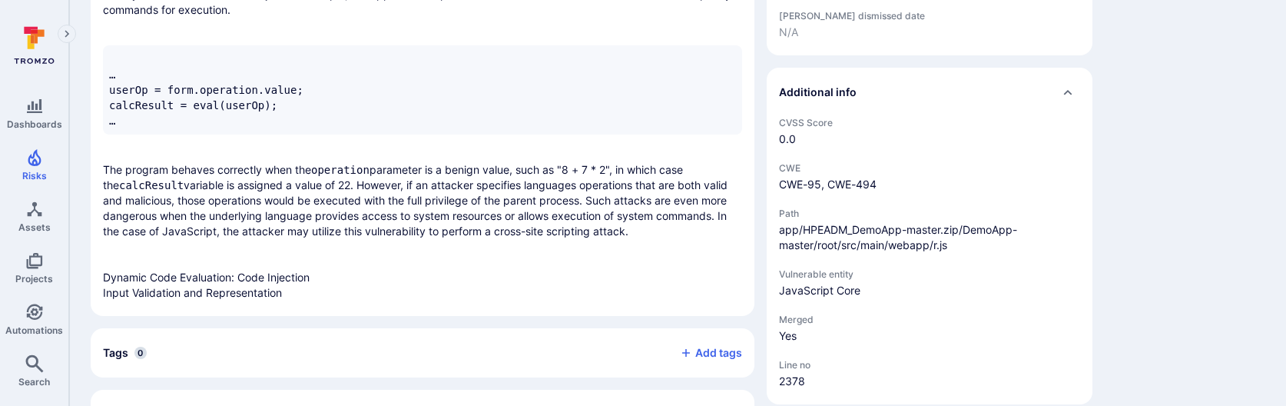
scroll to position [660, 0]
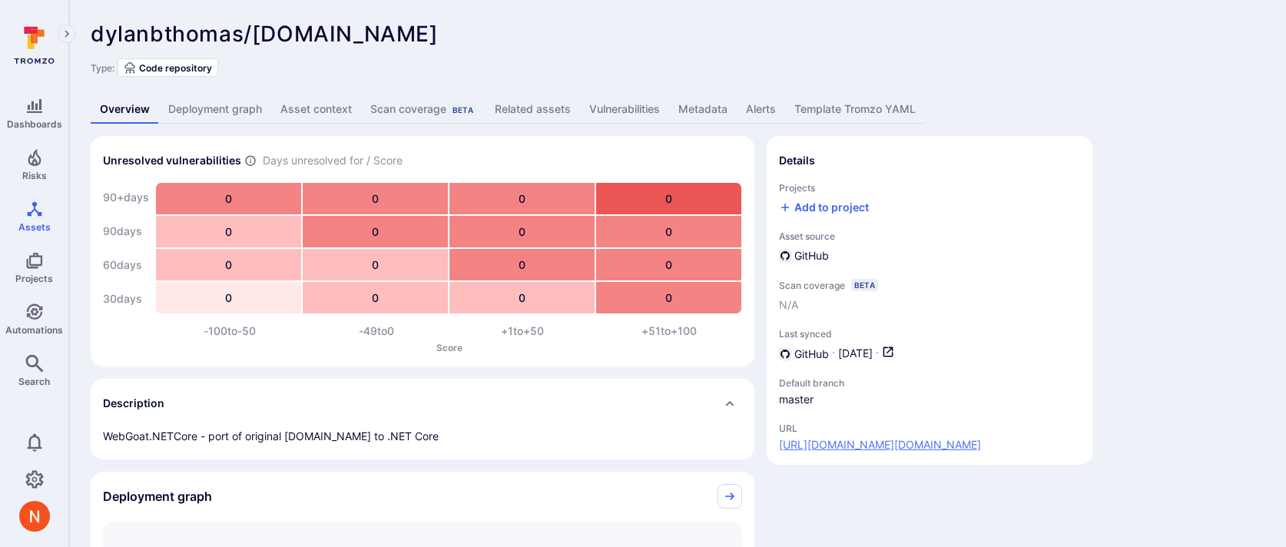
click at [926, 439] on link "https://github.com/dylanbthomas/WebGoat.NET" at bounding box center [880, 444] width 202 height 15
